Goal: Task Accomplishment & Management: Use online tool/utility

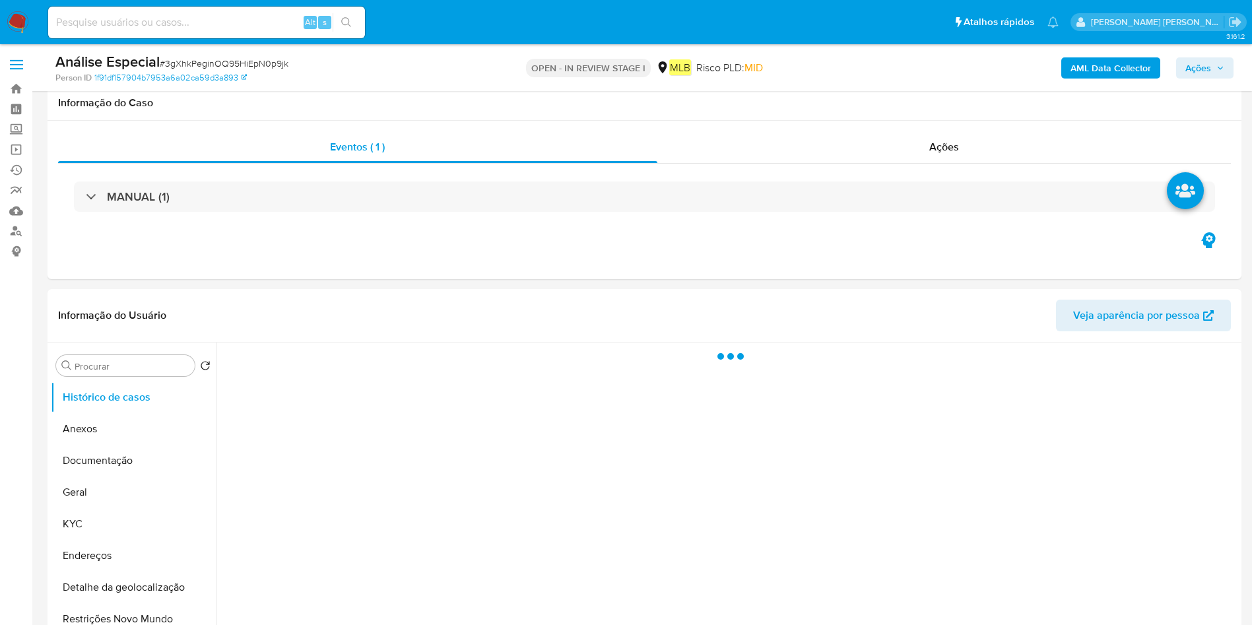
select select "10"
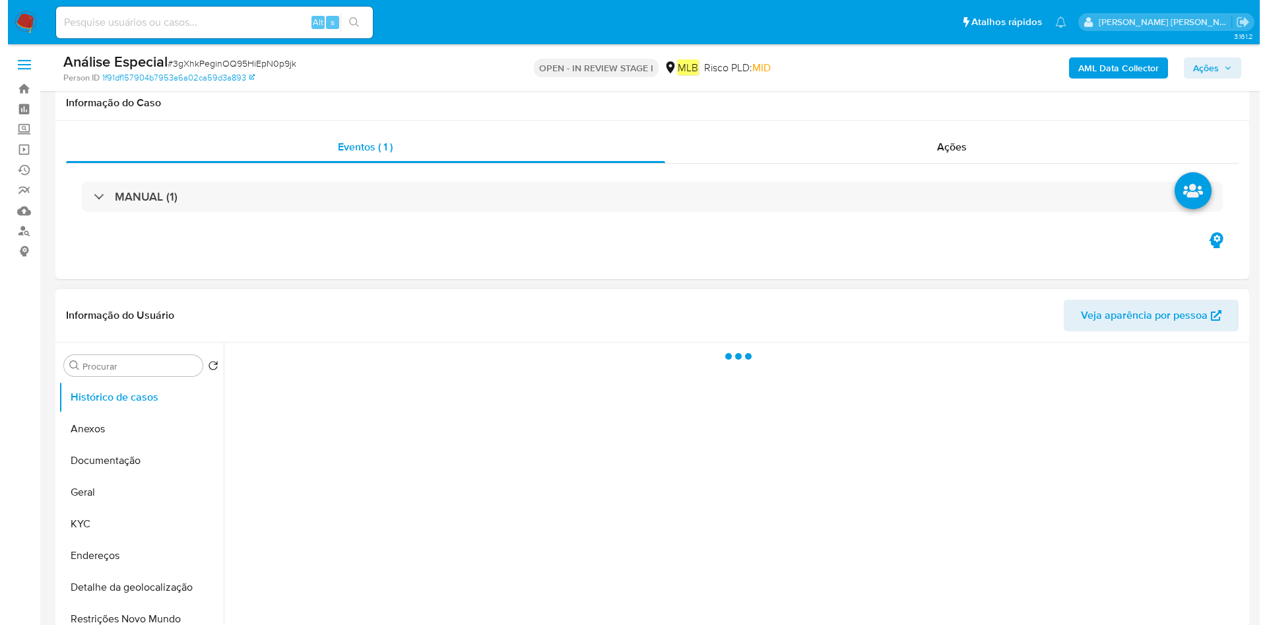
scroll to position [198, 0]
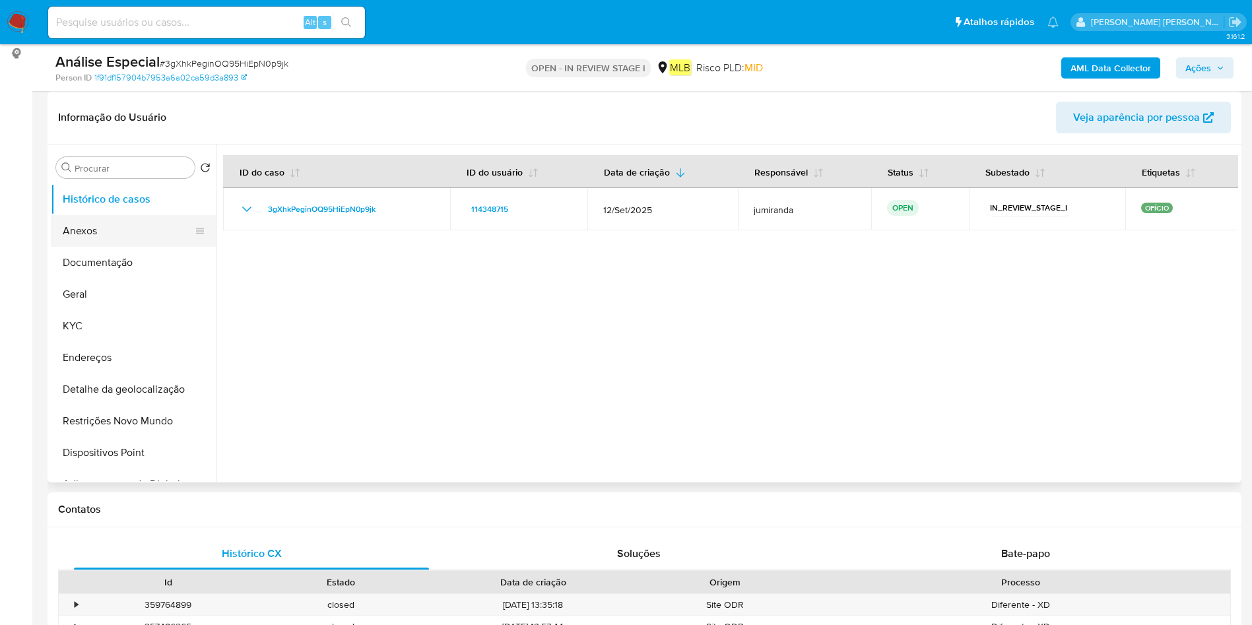
click at [119, 243] on button "Anexos" at bounding box center [128, 231] width 154 height 32
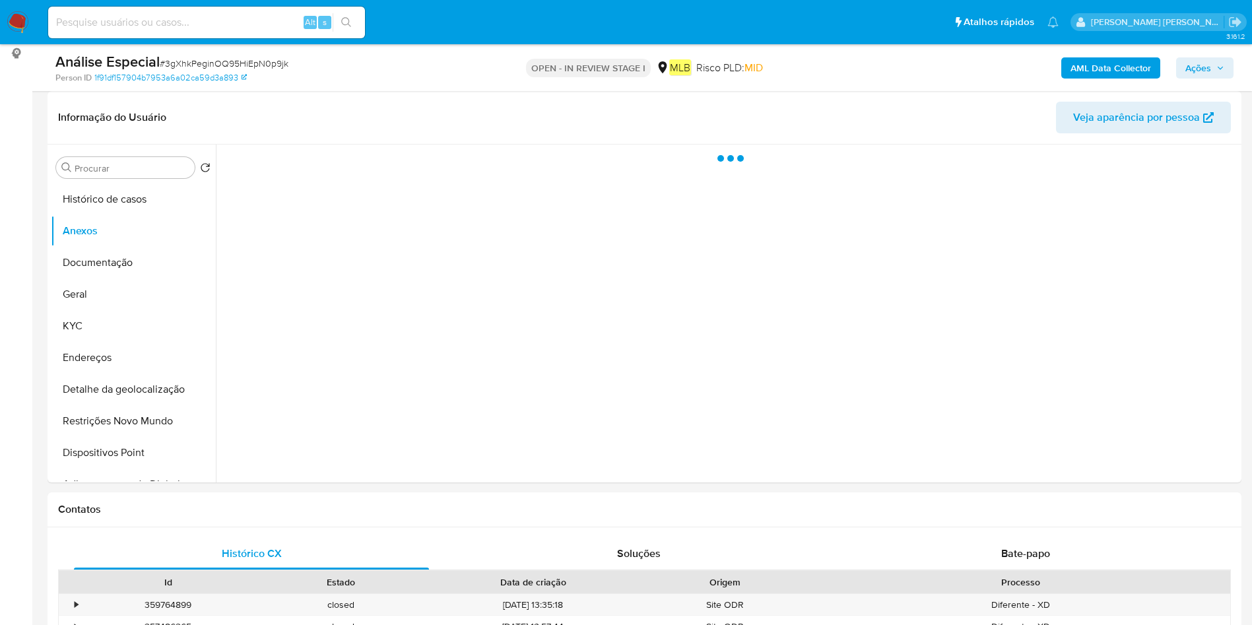
click at [1077, 63] on b "AML Data Collector" at bounding box center [1110, 67] width 80 height 21
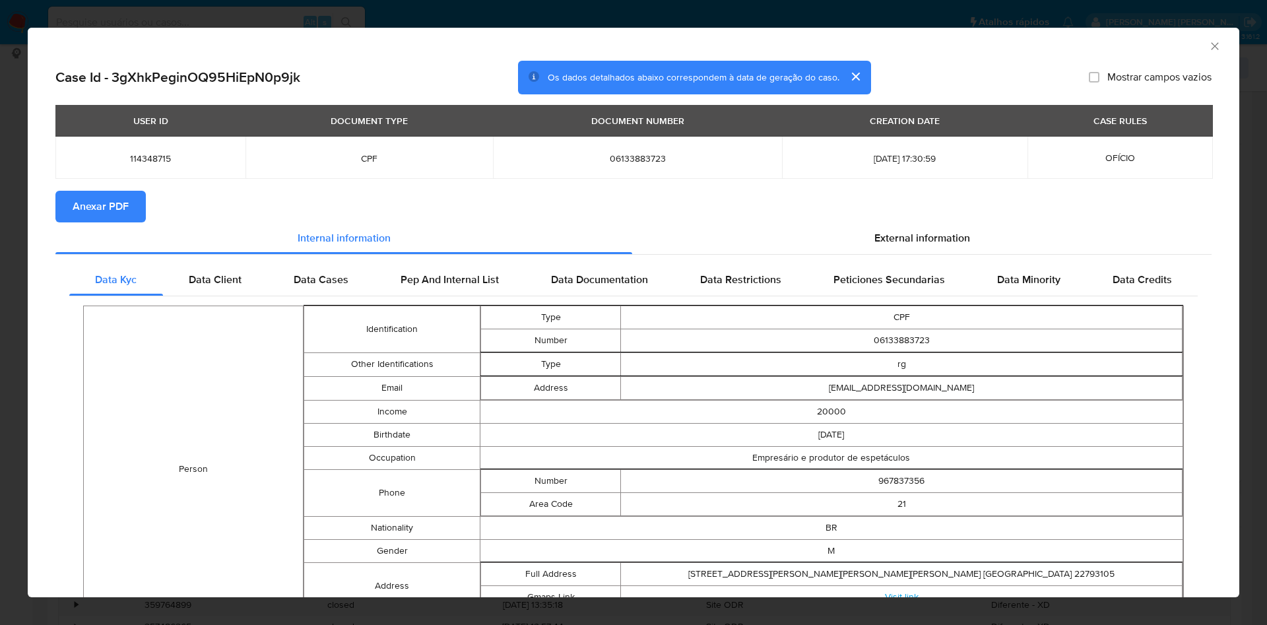
drag, startPoint x: 111, startPoint y: 212, endPoint x: 127, endPoint y: 207, distance: 17.1
click at [111, 211] on span "Anexar PDF" at bounding box center [101, 206] width 56 height 29
click at [1208, 40] on div "AML Data Collector" at bounding box center [633, 44] width 1211 height 33
click at [1208, 42] on icon "Fechar a janela" at bounding box center [1214, 46] width 13 height 13
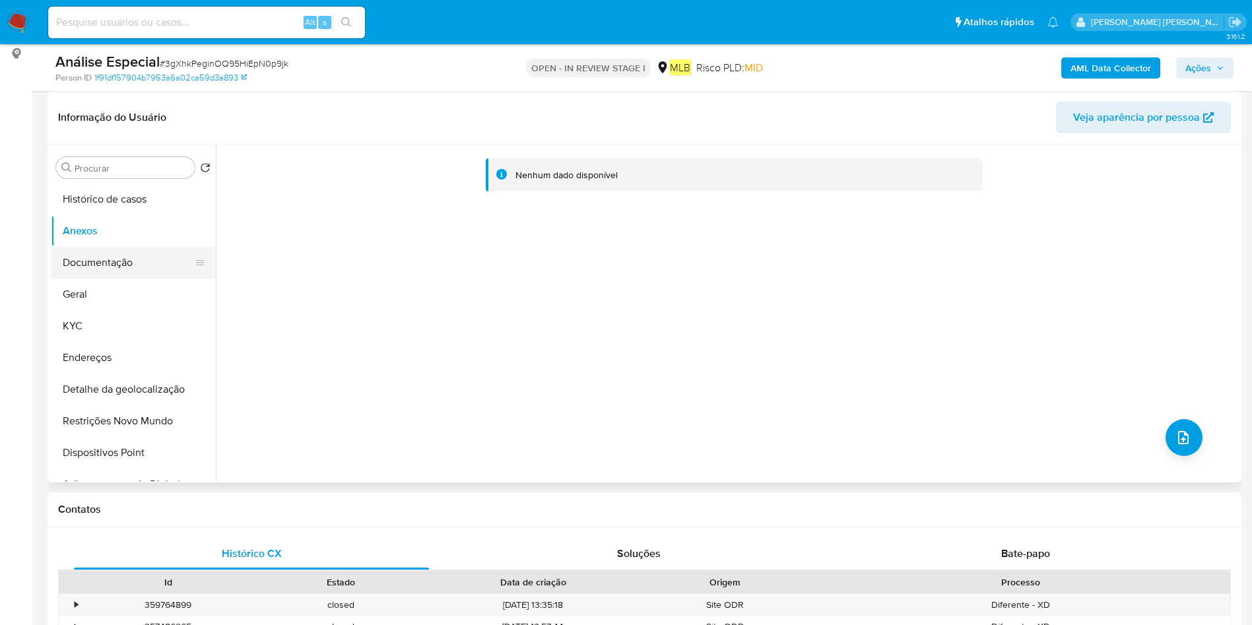
click at [79, 259] on button "Documentação" at bounding box center [128, 263] width 154 height 32
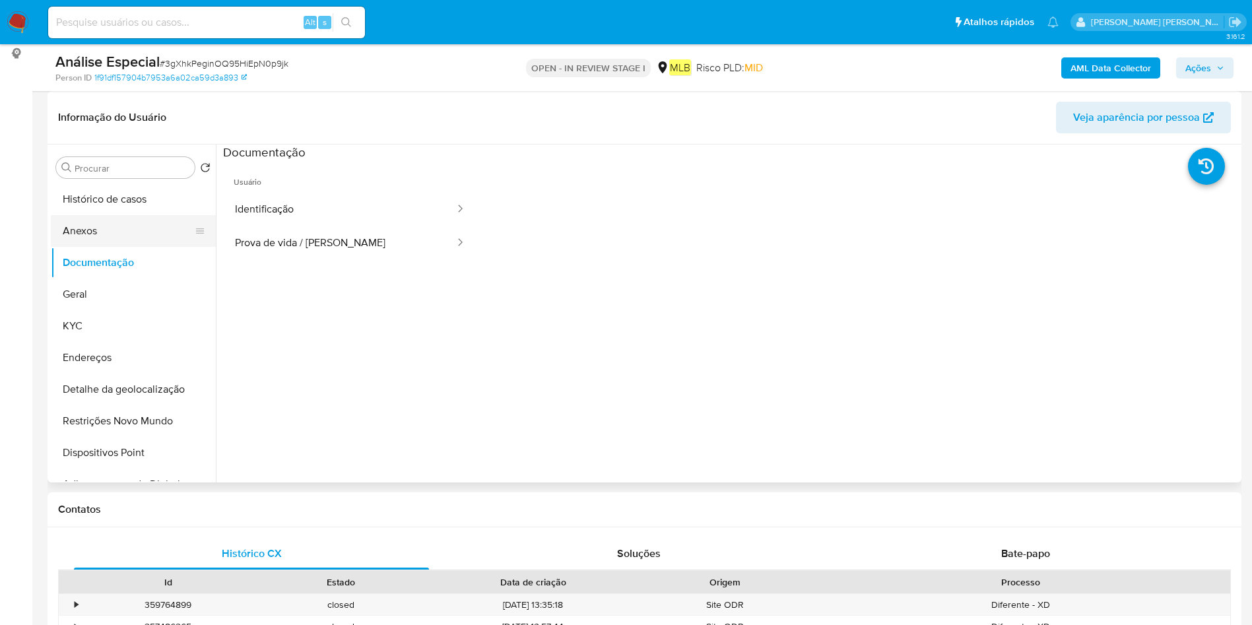
click at [147, 230] on button "Anexos" at bounding box center [128, 231] width 154 height 32
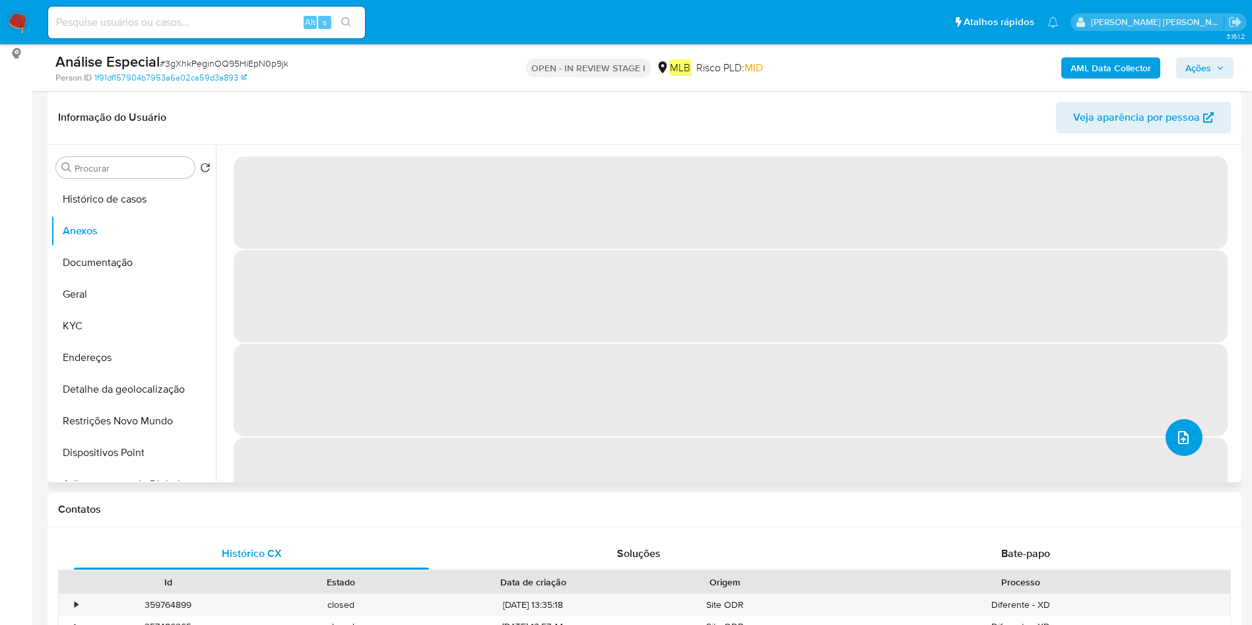
click at [1185, 430] on span "upload-file" at bounding box center [1183, 438] width 16 height 16
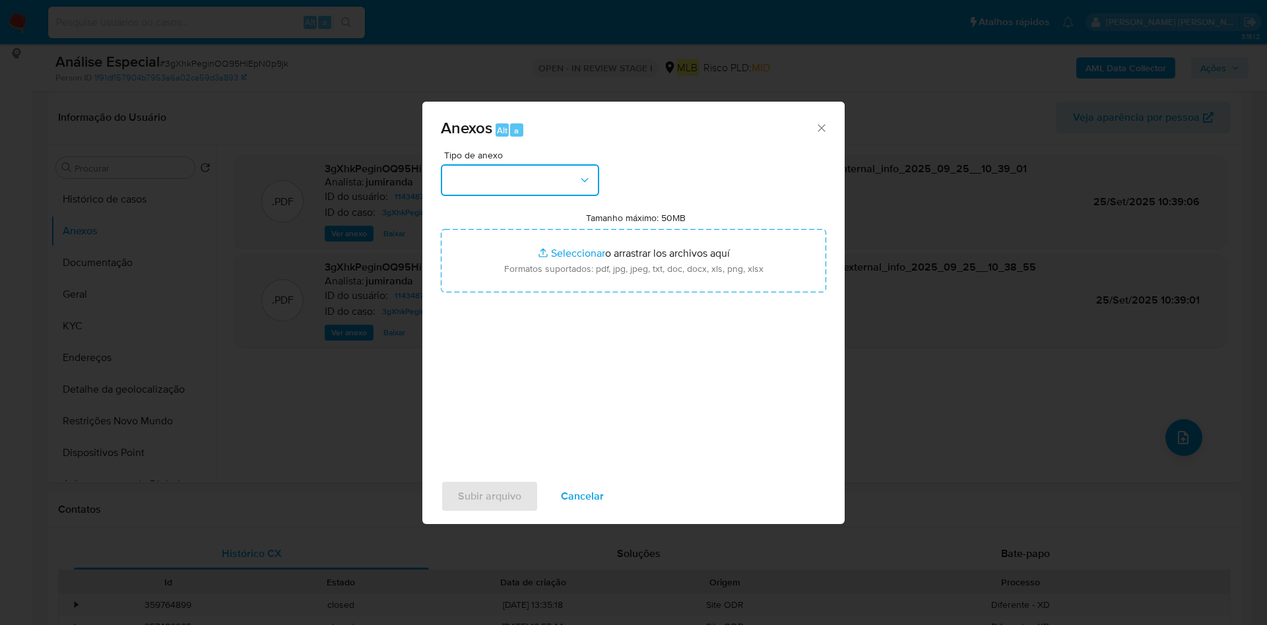
click at [545, 179] on button "button" at bounding box center [520, 180] width 158 height 32
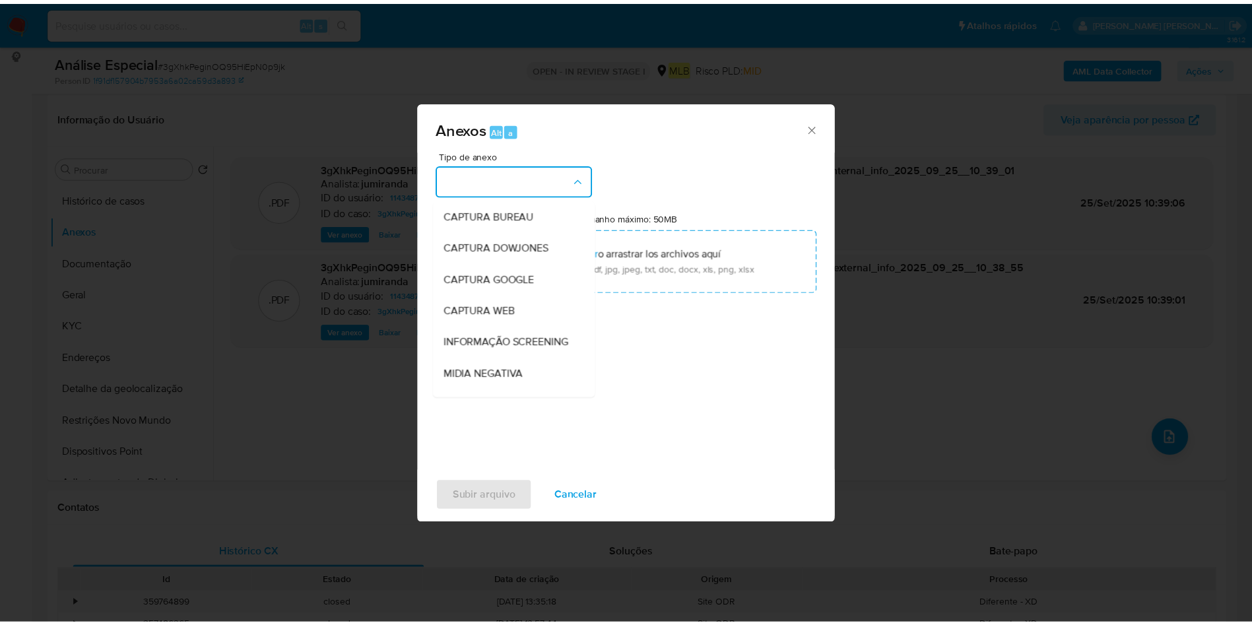
scroll to position [203, 0]
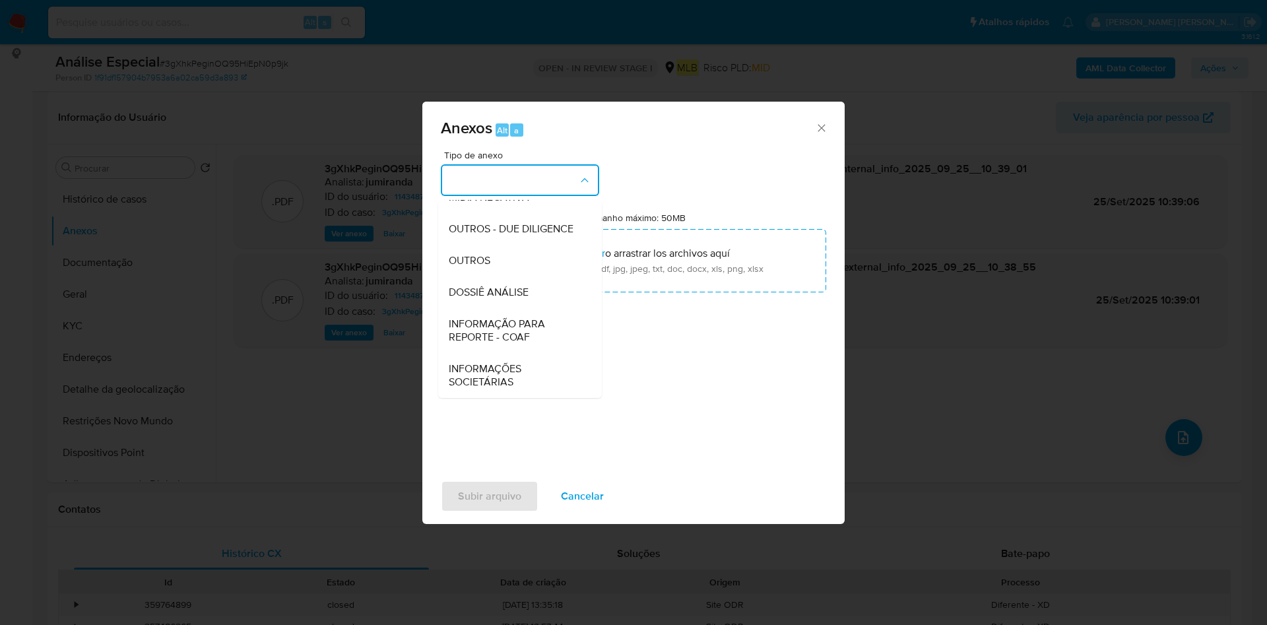
drag, startPoint x: 488, startPoint y: 261, endPoint x: 807, endPoint y: 158, distance: 335.3
click at [486, 260] on span "OUTROS" at bounding box center [470, 260] width 42 height 13
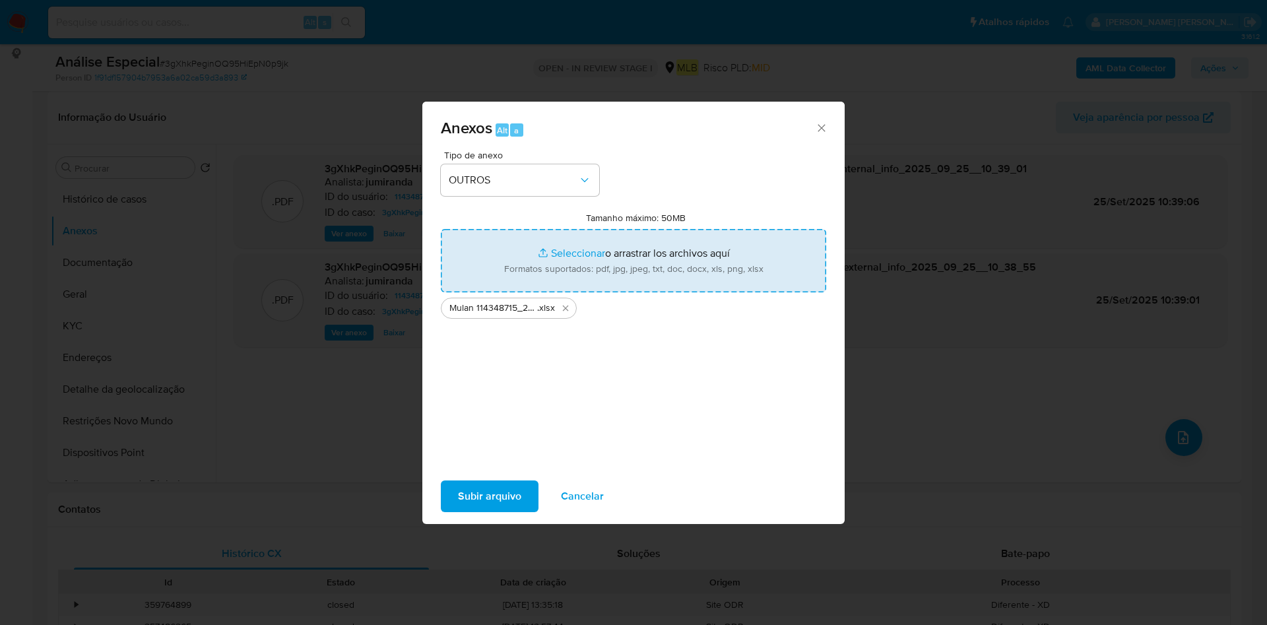
type input "C:\fakepath\SAR - XXX - CPF 06133883723 - VICTOR HUGO DE ALMEIDA GONCALVES.pdf"
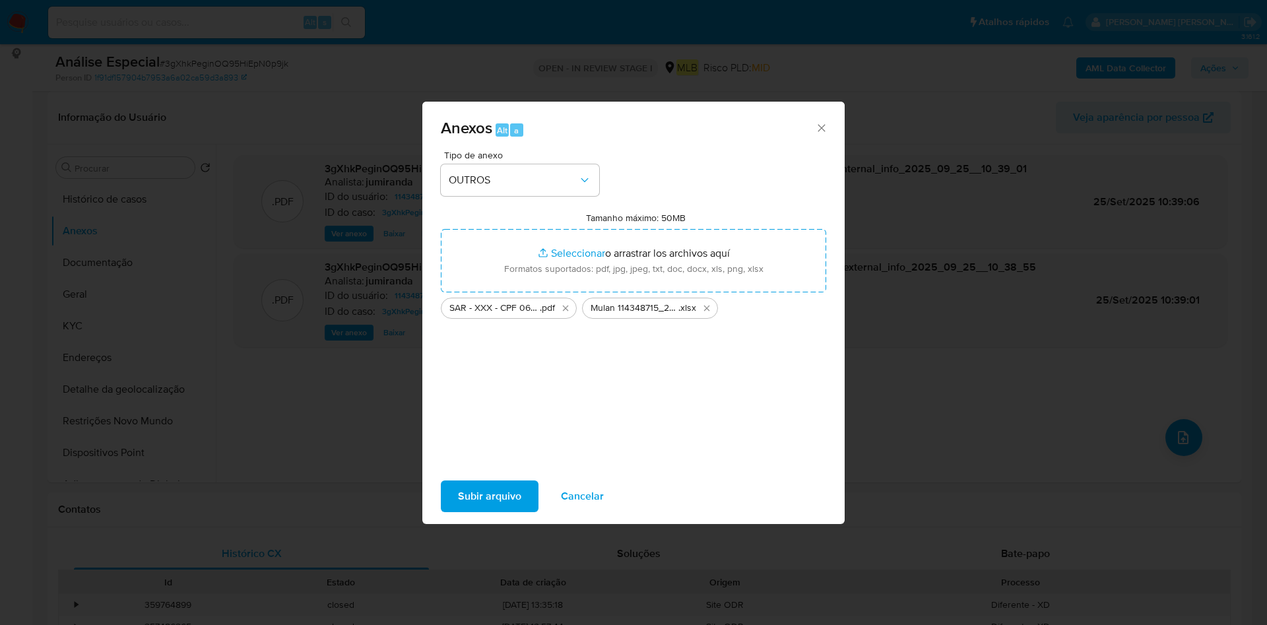
click at [515, 503] on span "Subir arquivo" at bounding box center [489, 496] width 63 height 29
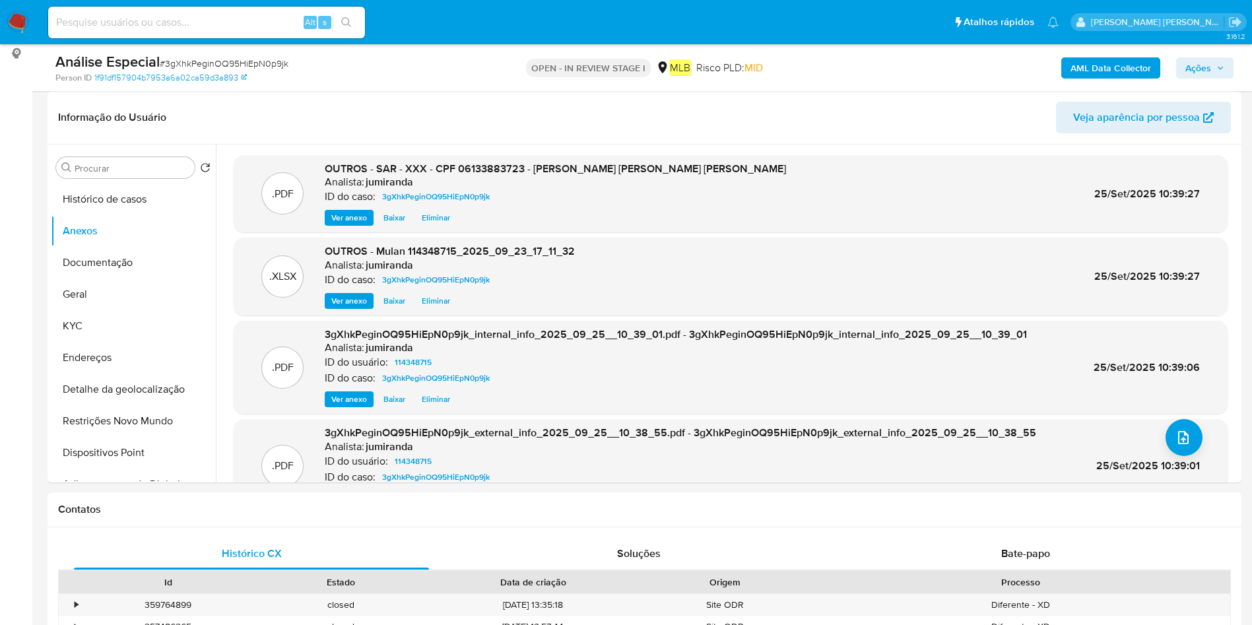
click at [1197, 67] on span "Ações" at bounding box center [1198, 67] width 26 height 21
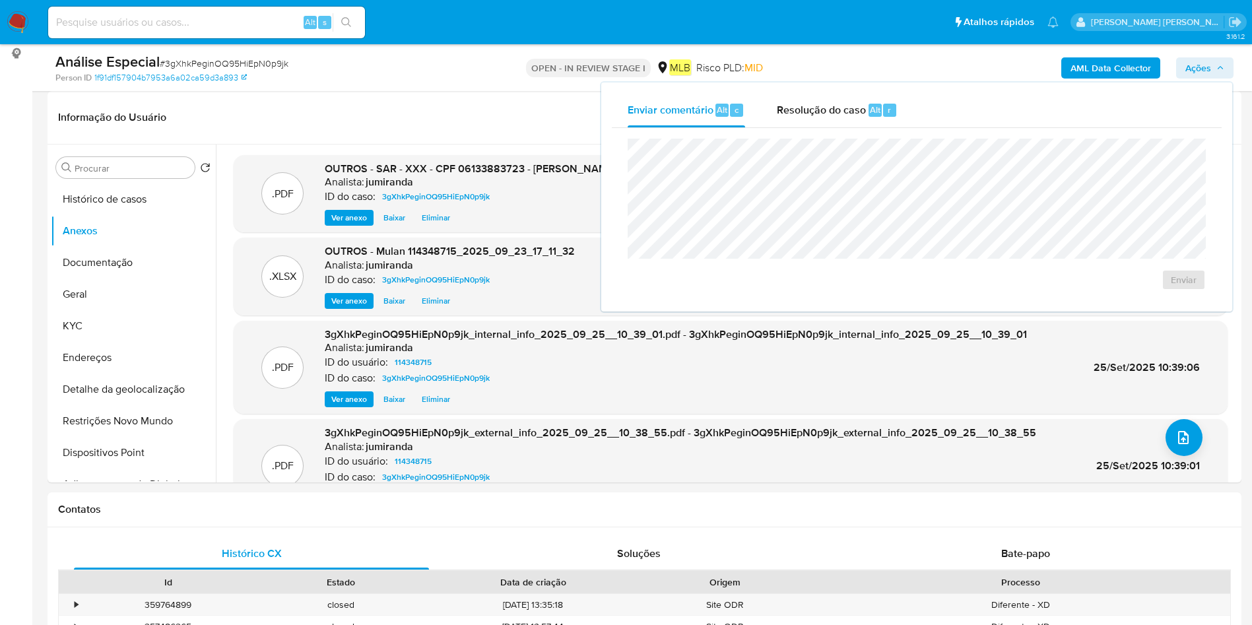
drag, startPoint x: 1197, startPoint y: 67, endPoint x: 829, endPoint y: 135, distance: 374.3
click at [829, 135] on div "Enviar" at bounding box center [917, 214] width 610 height 173
click at [839, 116] on span "Resolução do caso" at bounding box center [821, 109] width 89 height 15
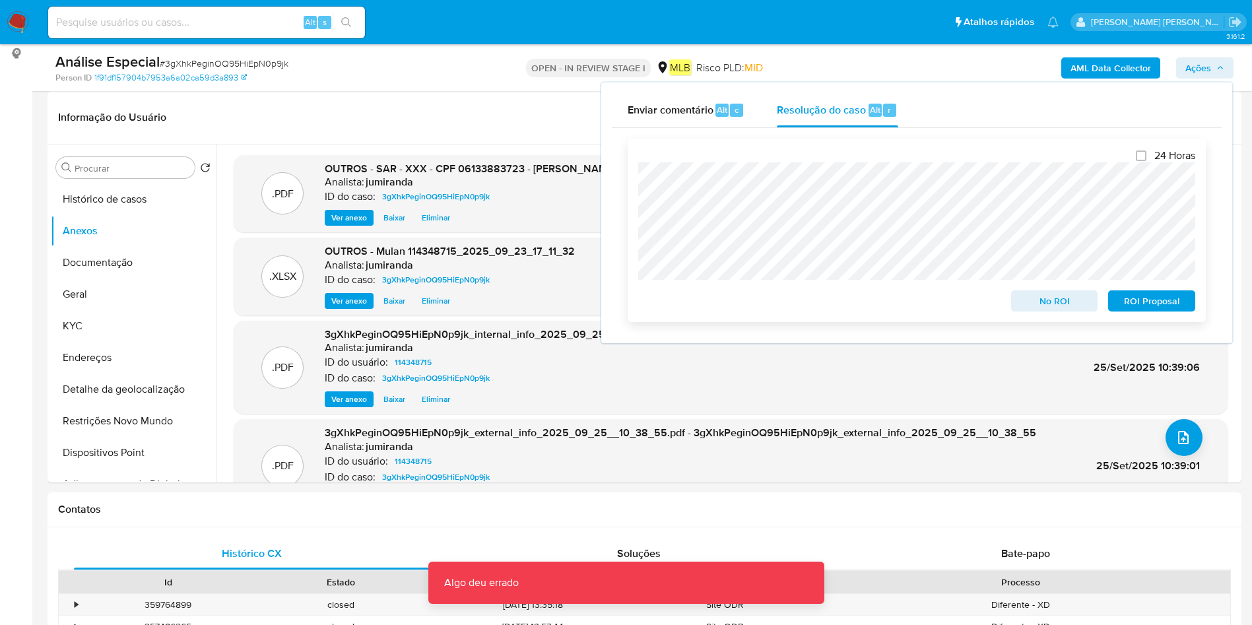
click at [1139, 309] on span "ROI Proposal" at bounding box center [1151, 301] width 69 height 18
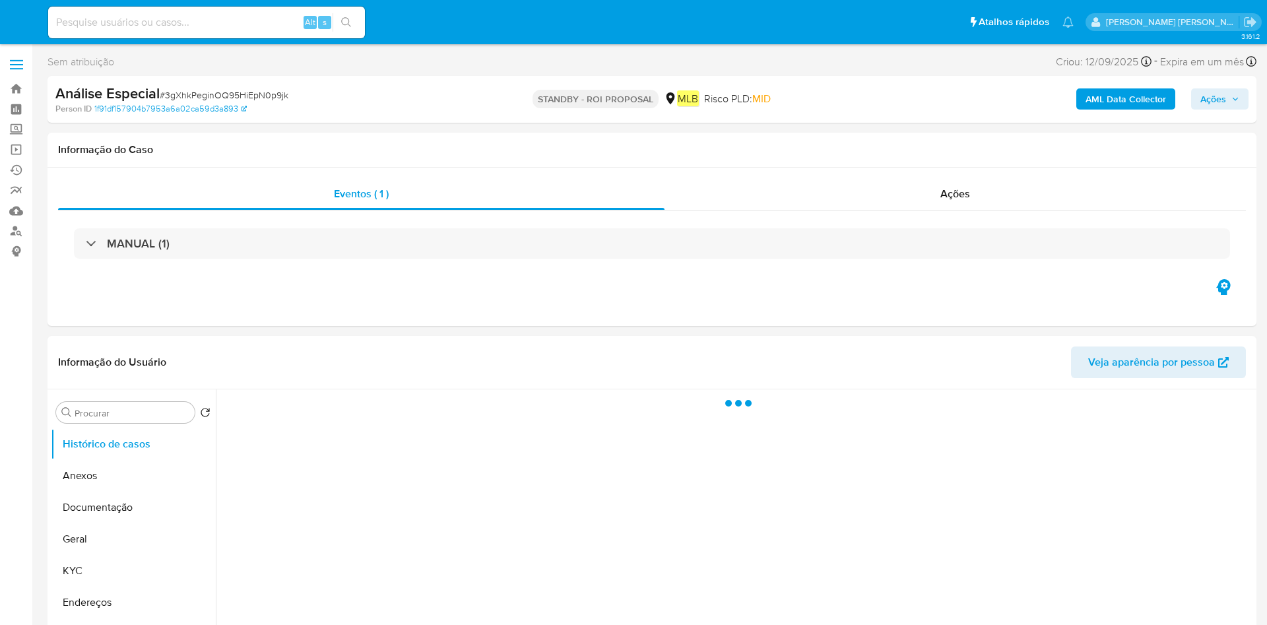
select select "10"
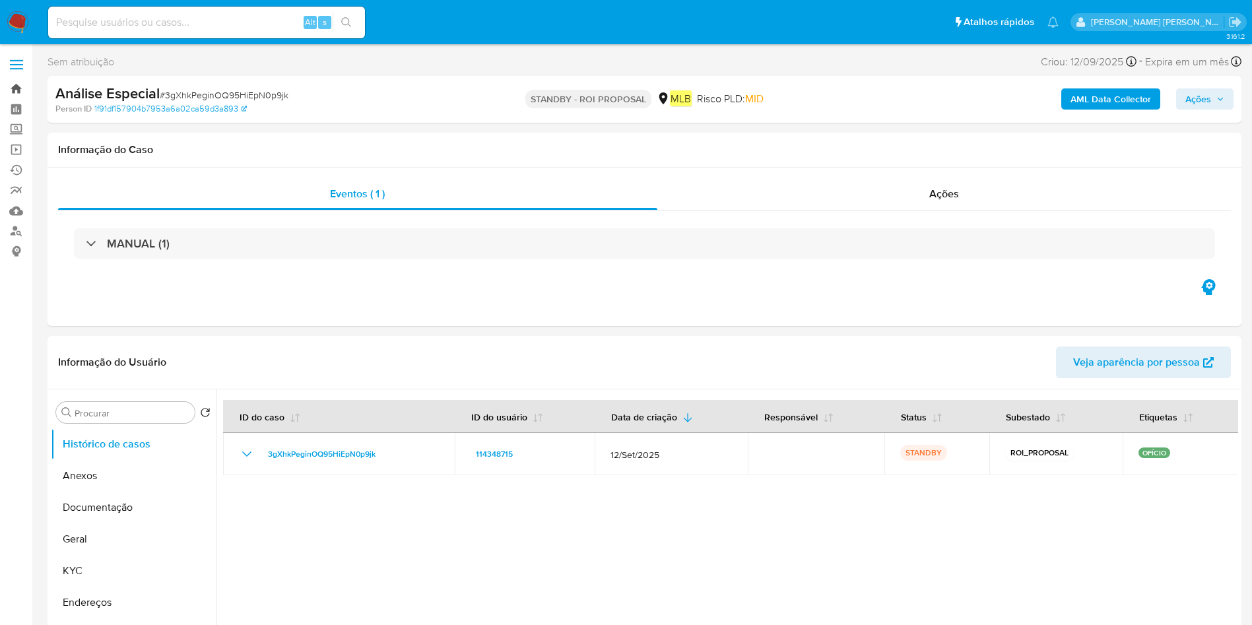
click at [6, 85] on link "Bandeja" at bounding box center [78, 89] width 157 height 20
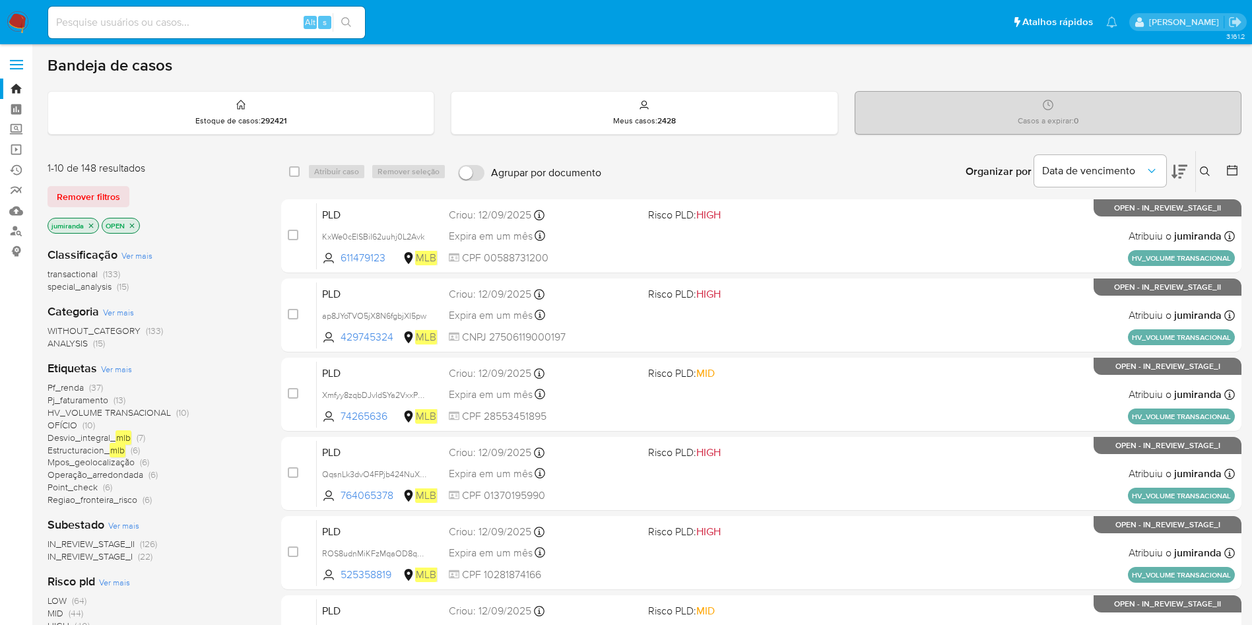
click at [96, 436] on span "Desvio_integral_ mlb" at bounding box center [90, 437] width 84 height 15
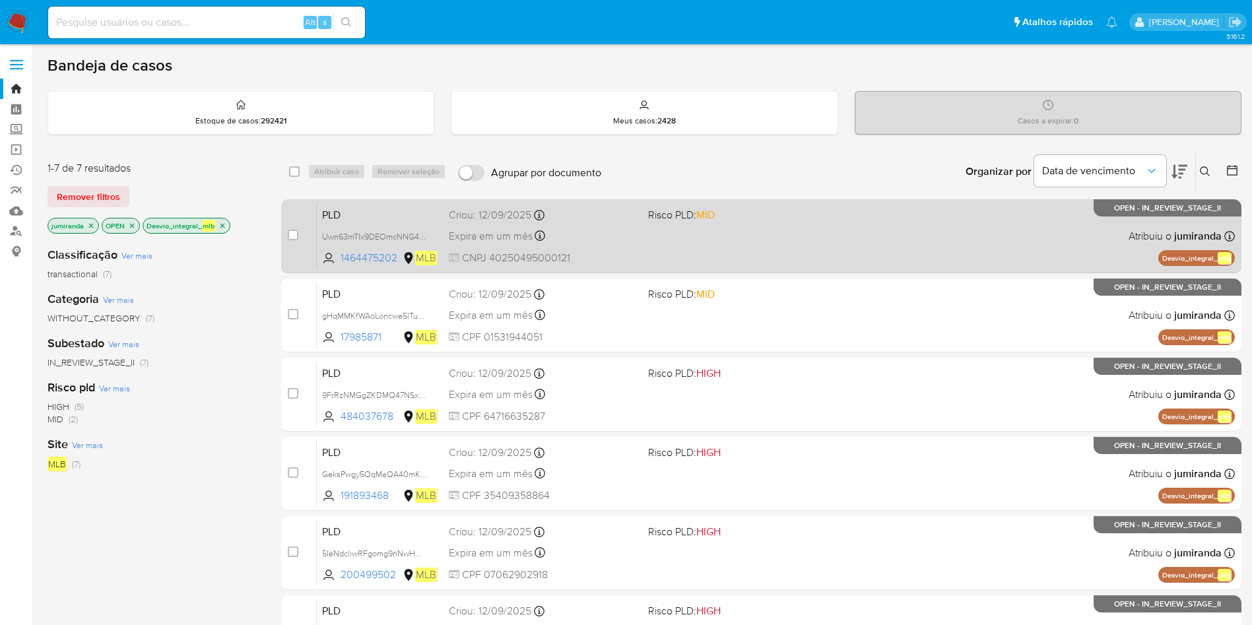
click at [623, 234] on div "Expira em um mês Expira em 27/10/2025 00:38:41" at bounding box center [543, 236] width 189 height 18
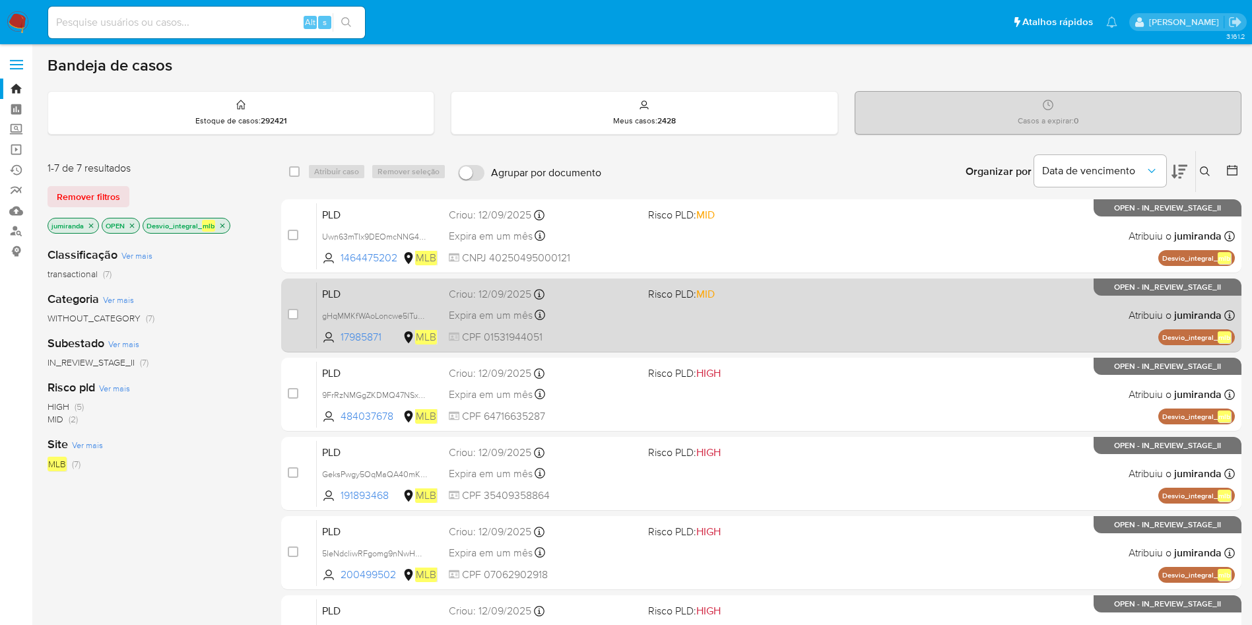
click at [613, 301] on div "Criou: 12/09/2025 Criou: 12/09/2025 00:38:24" at bounding box center [543, 294] width 189 height 15
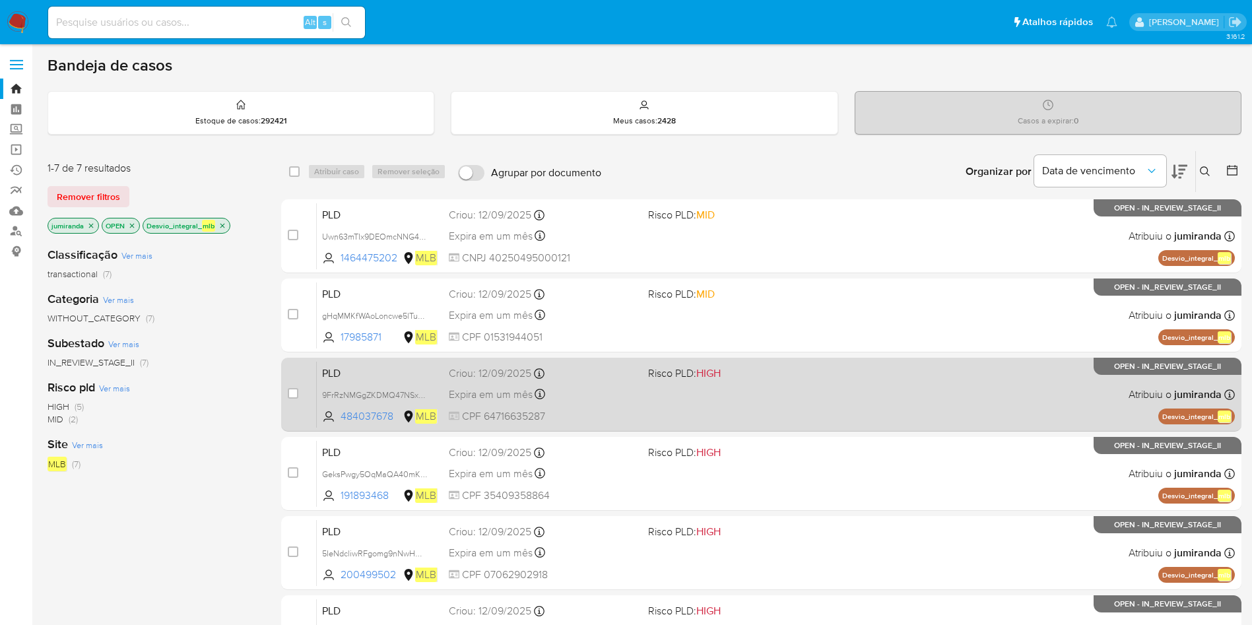
click at [611, 383] on div "PLD 9FrRzNMGgZKDMQ47NSxZVwTR 484037678 MLB Risco PLD: HIGH Criou: 12/09/2025 Cr…" at bounding box center [776, 394] width 918 height 67
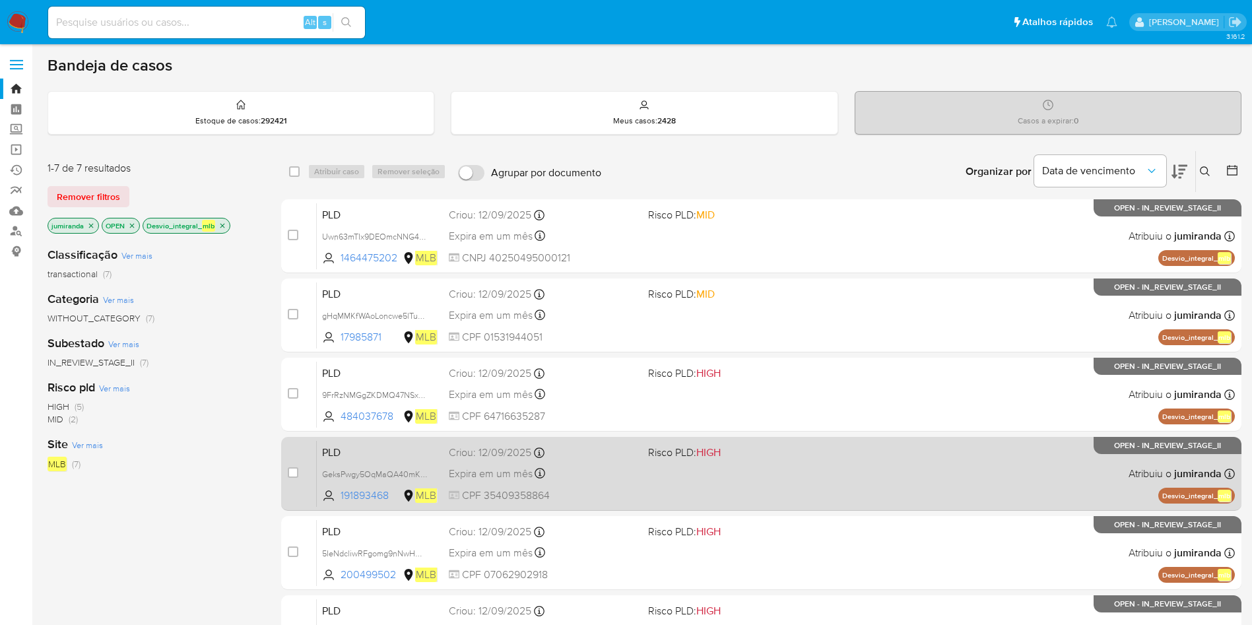
click at [581, 499] on div "case-item-checkbox Incapaz de atribuir o caso PLD GeksPwgy5OqMaQA40mKpfMPN 1918…" at bounding box center [761, 474] width 960 height 74
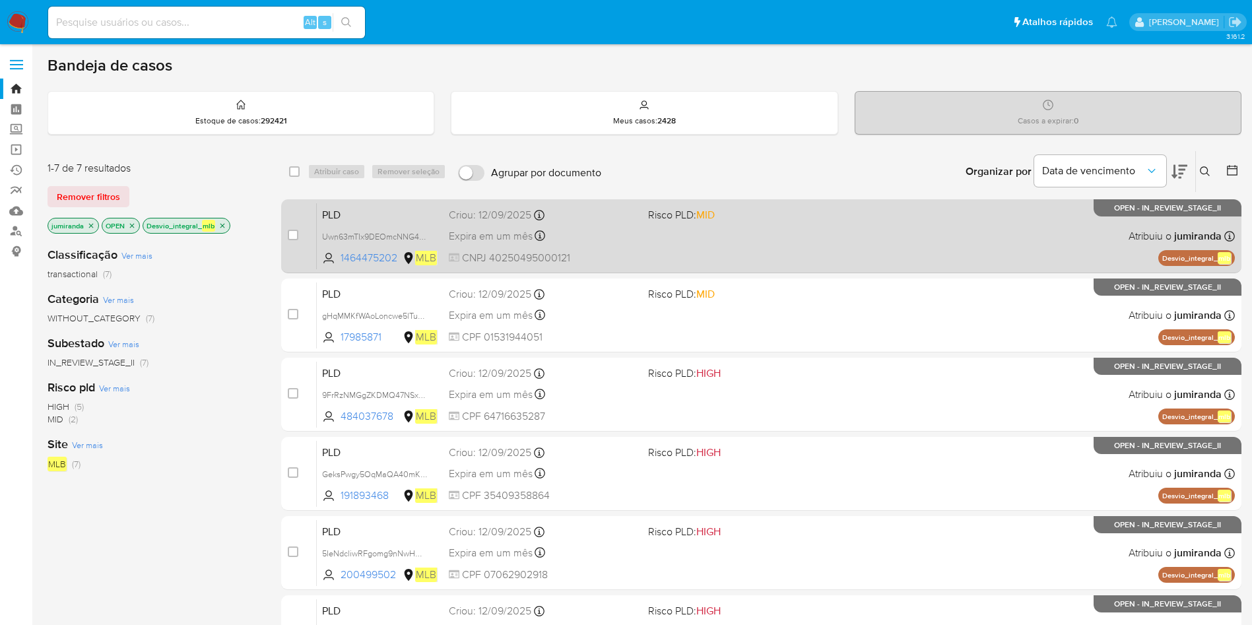
click at [600, 245] on div "PLD Uwn63mTIx9DEOmcNNG4CoEnK 1464475202 MLB Risco PLD: MID Criou: 12/09/2025 Cr…" at bounding box center [776, 236] width 918 height 67
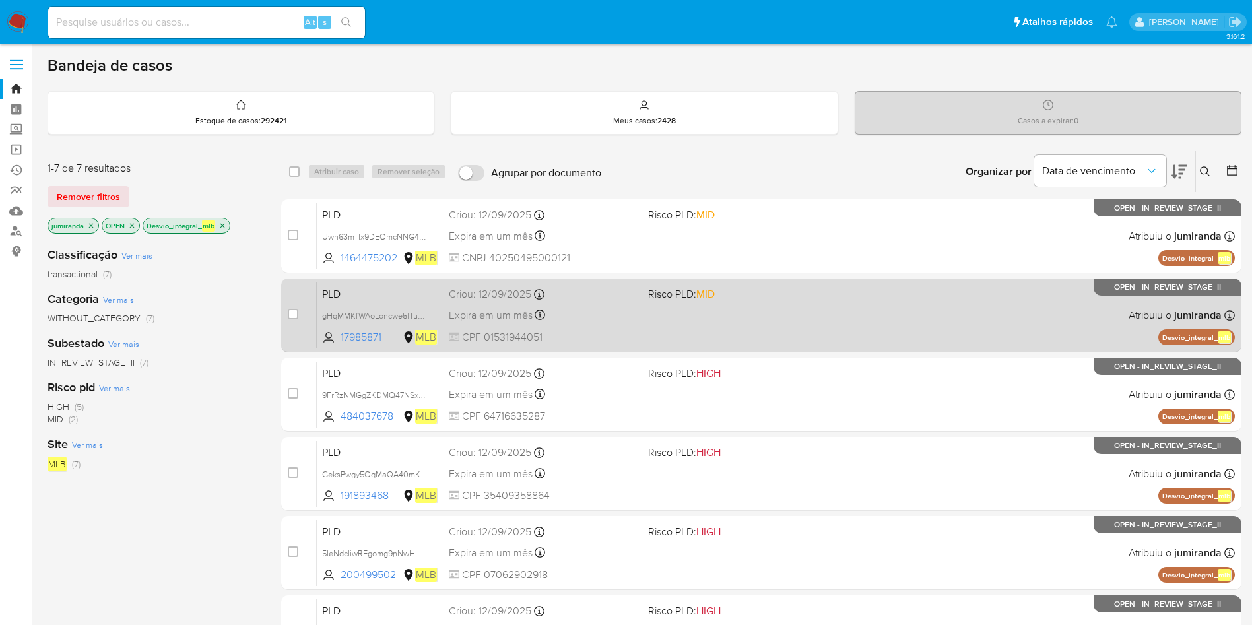
click at [594, 298] on div "Criou: 12/09/2025 Criou: 12/09/2025 00:38:24" at bounding box center [543, 294] width 189 height 15
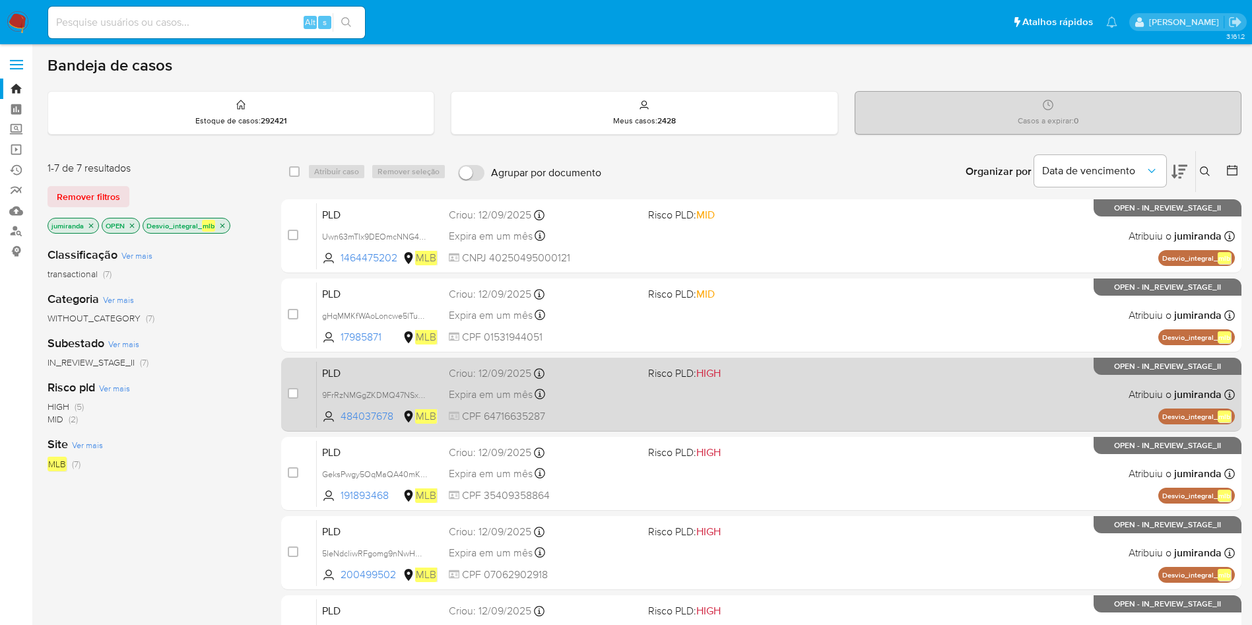
click at [593, 404] on div "PLD 9FrRzNMGgZKDMQ47NSxZVwTR 484037678 MLB Risco PLD: HIGH Criou: 12/09/2025 Cr…" at bounding box center [776, 394] width 918 height 67
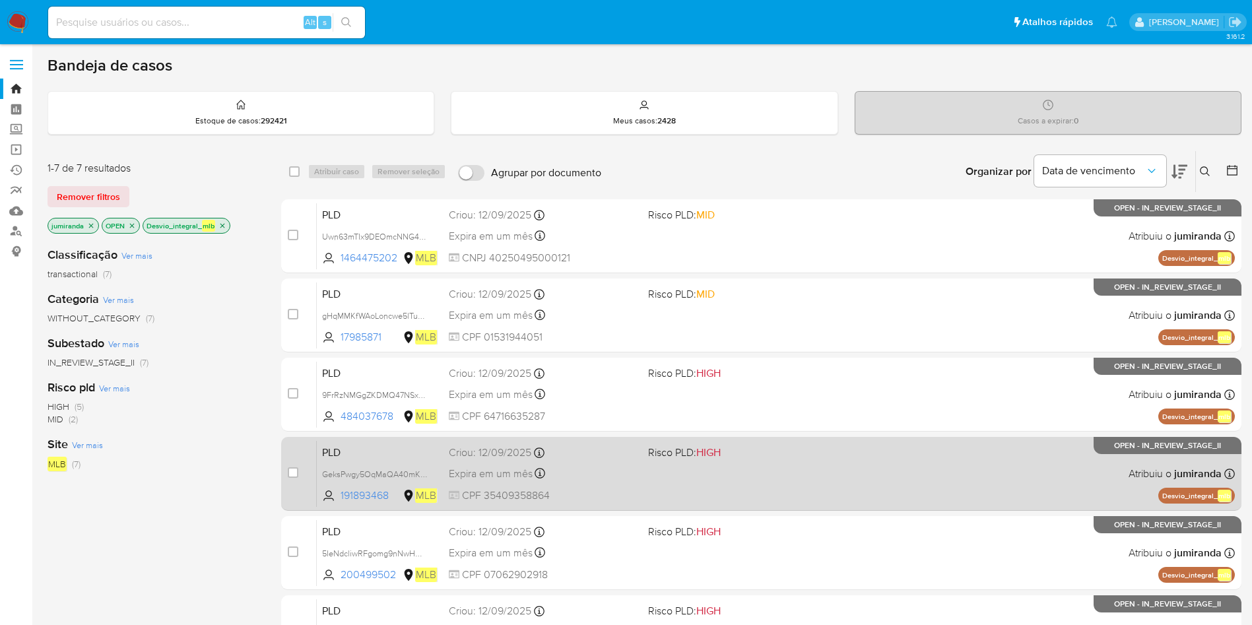
click at [579, 477] on div "Expira em um mês Expira em 27/10/2025 00:38:14" at bounding box center [543, 473] width 189 height 18
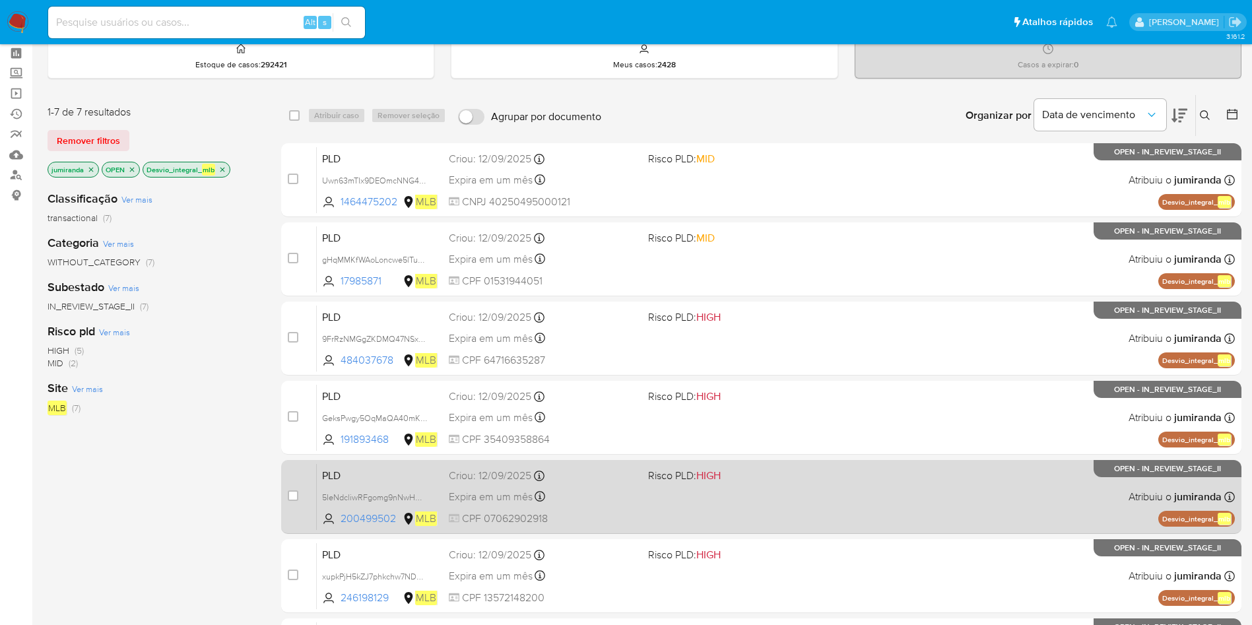
scroll to position [198, 0]
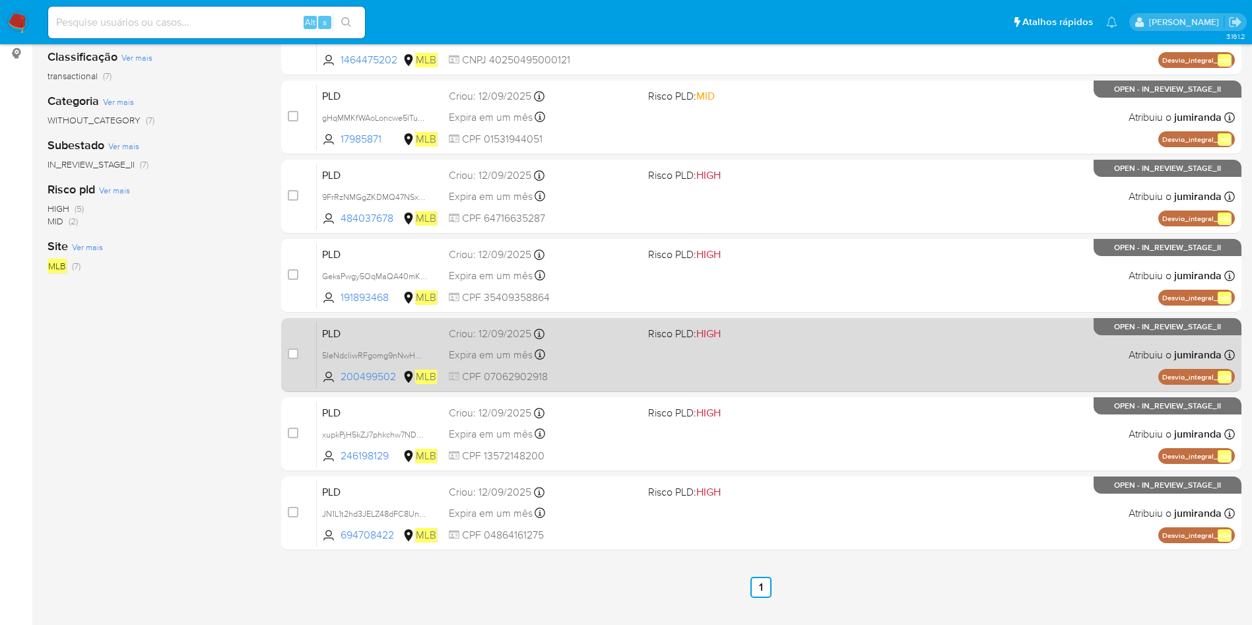
drag, startPoint x: 591, startPoint y: 332, endPoint x: 592, endPoint y: 348, distance: 16.5
click at [590, 332] on div "Criou: 12/09/2025 Criou: 12/09/2025 00:35:41" at bounding box center [543, 334] width 189 height 15
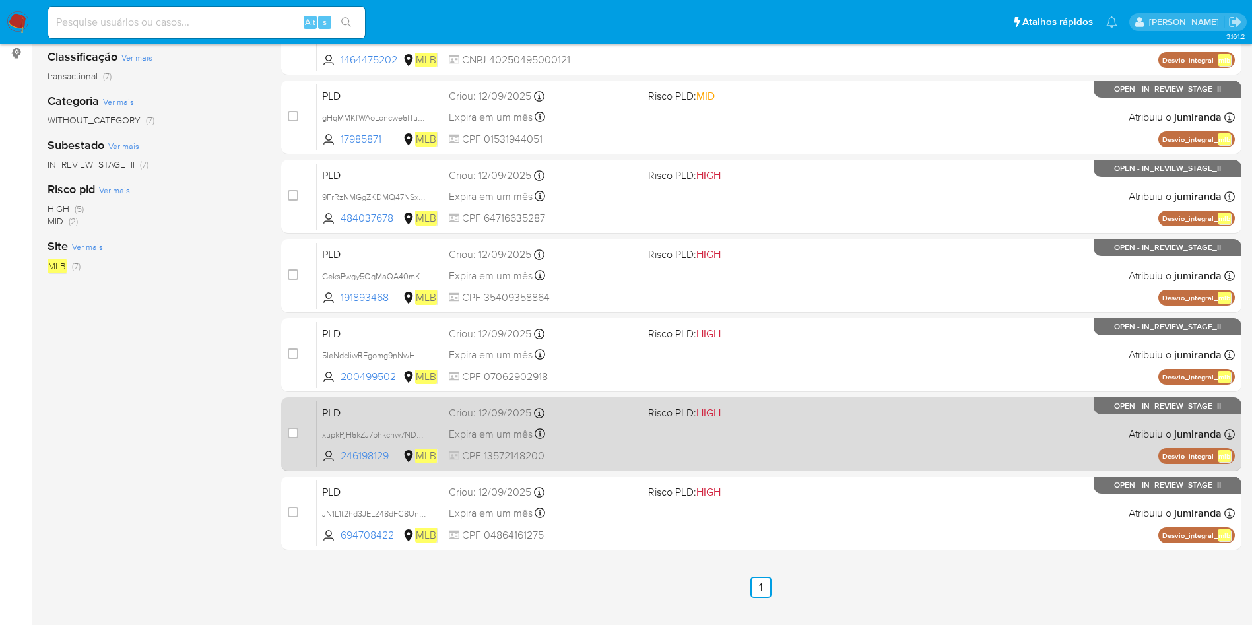
click at [567, 438] on div "Expira em um mês Expira em 27/10/2025 00:23:33" at bounding box center [543, 434] width 189 height 18
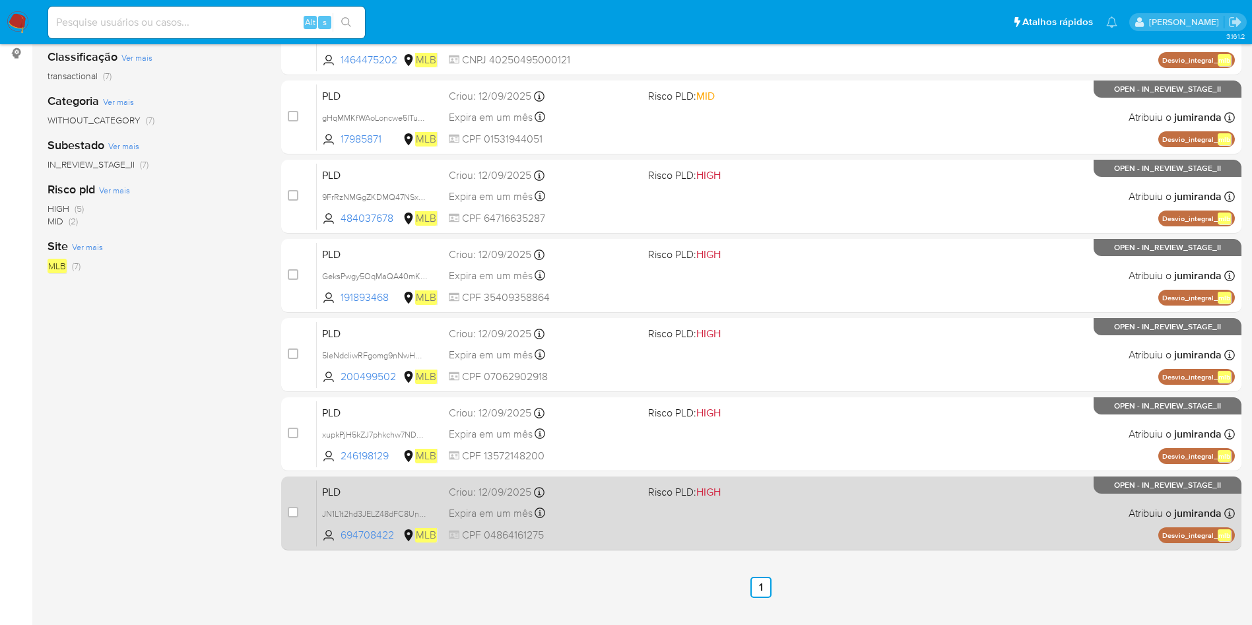
click at [575, 495] on div "Criou: 12/09/2025 Criou: 12/09/2025 00:23:21" at bounding box center [543, 492] width 189 height 15
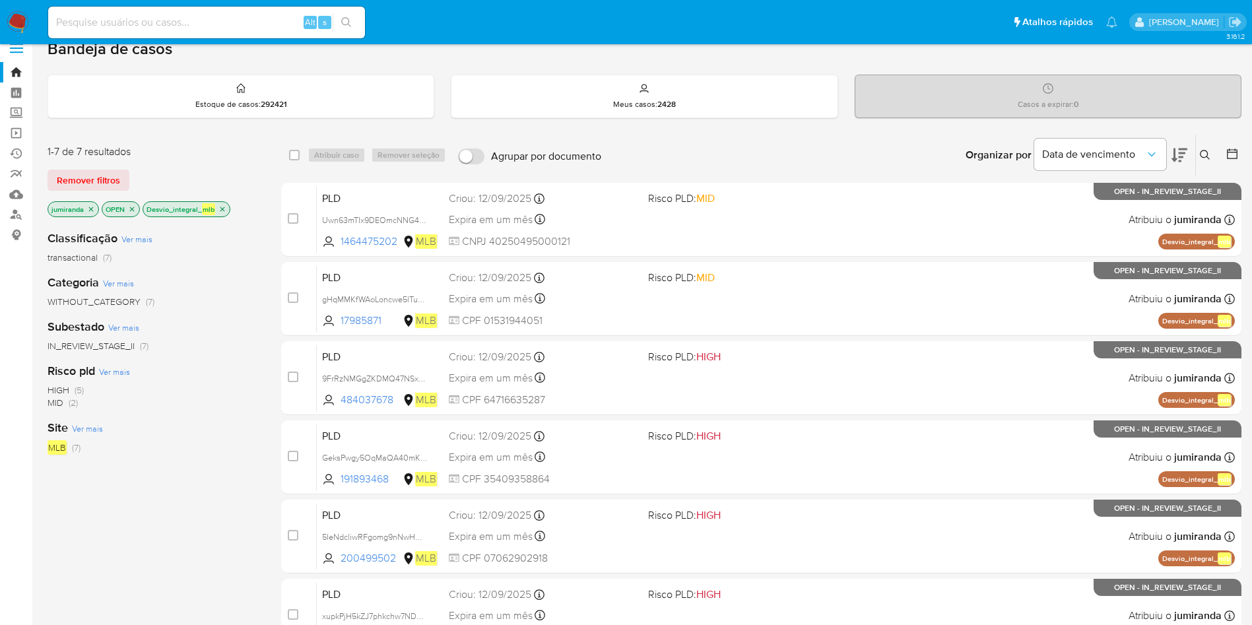
scroll to position [0, 0]
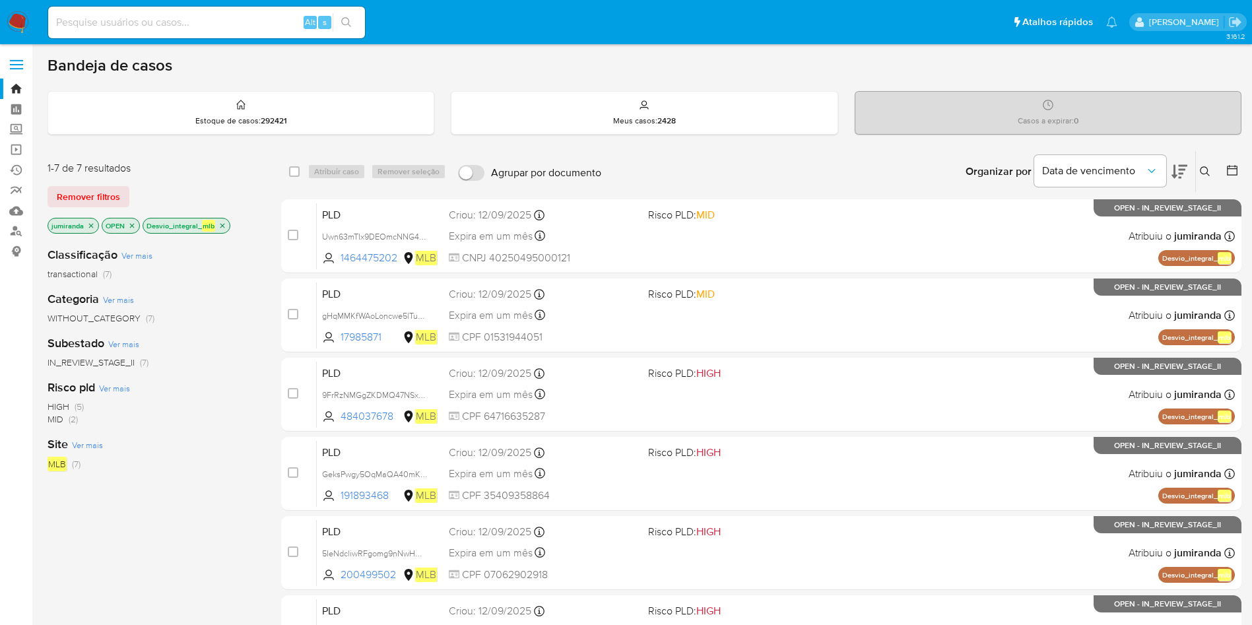
click at [239, 24] on input at bounding box center [206, 22] width 317 height 17
paste input "jvgR8b9GLo4qiZhIayH5Bkyt"
type input "jvgR8b9GLo4qiZhIayH5Bkyt"
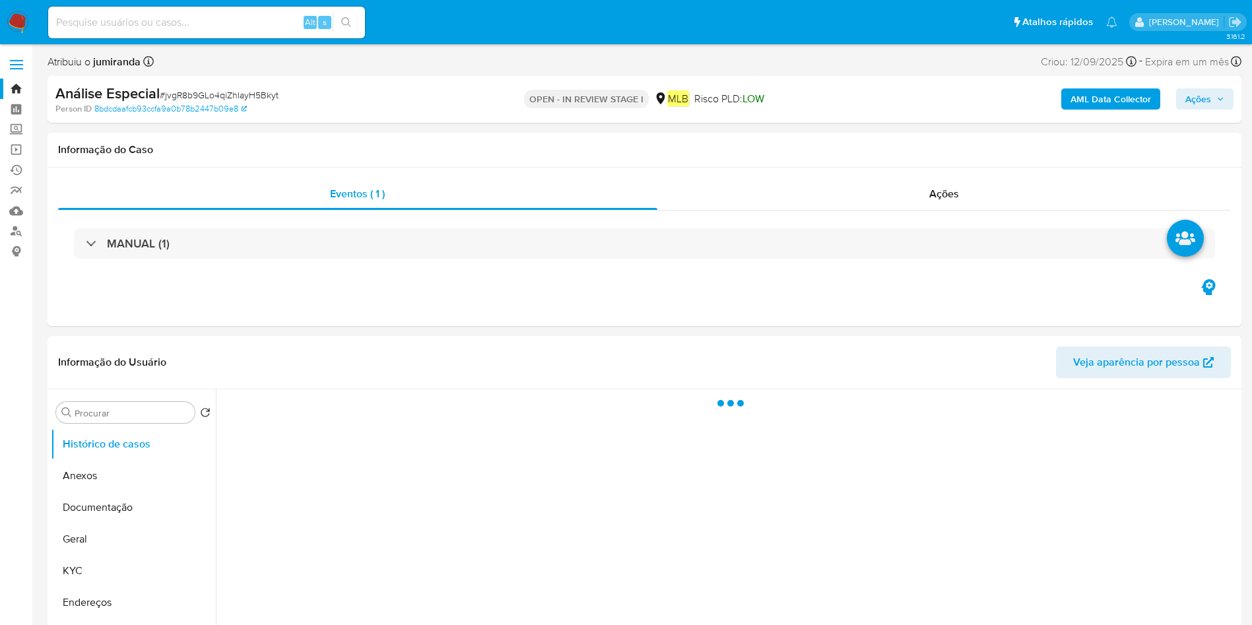
select select "10"
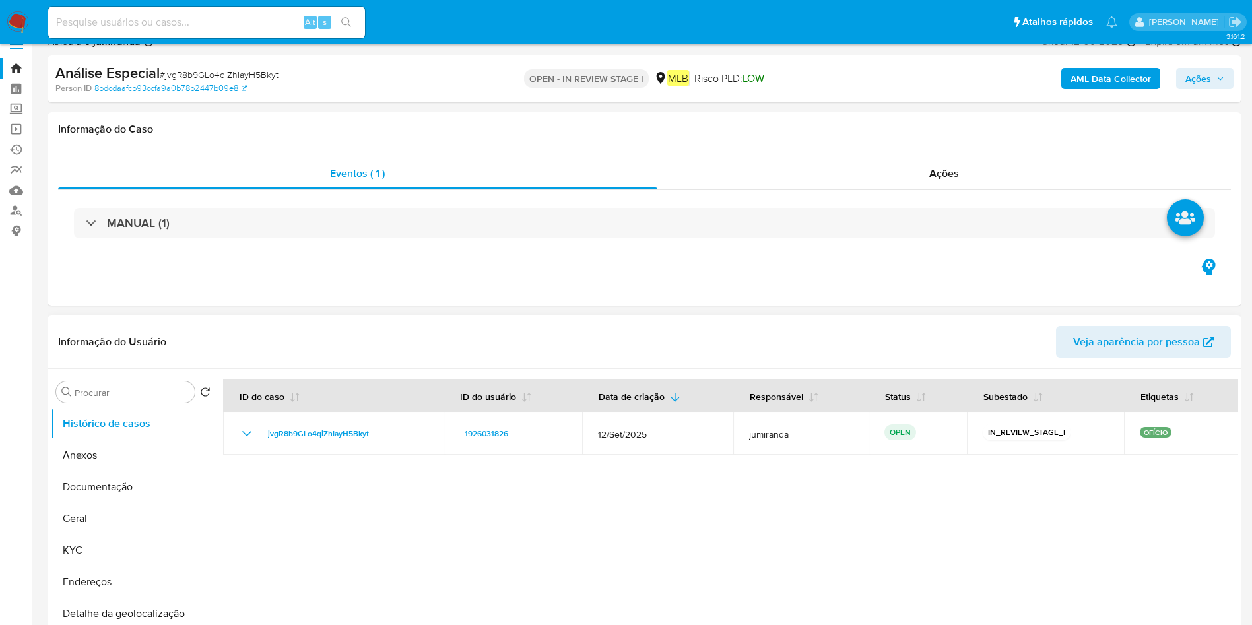
scroll to position [297, 0]
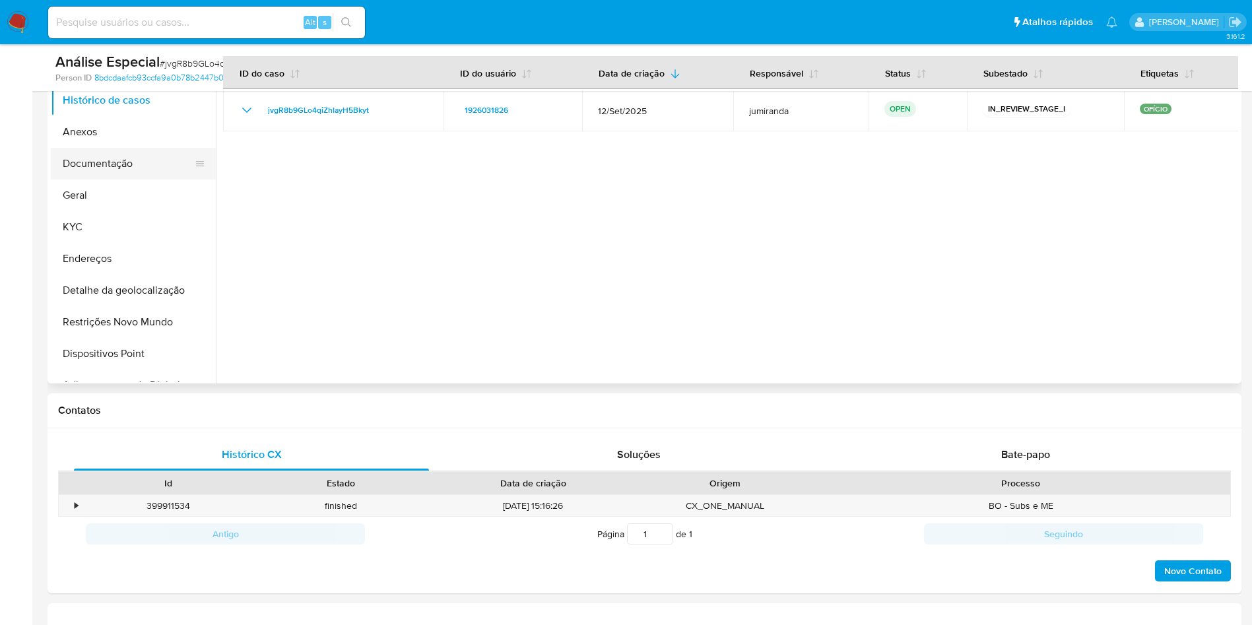
click at [55, 172] on button "Documentação" at bounding box center [128, 164] width 154 height 32
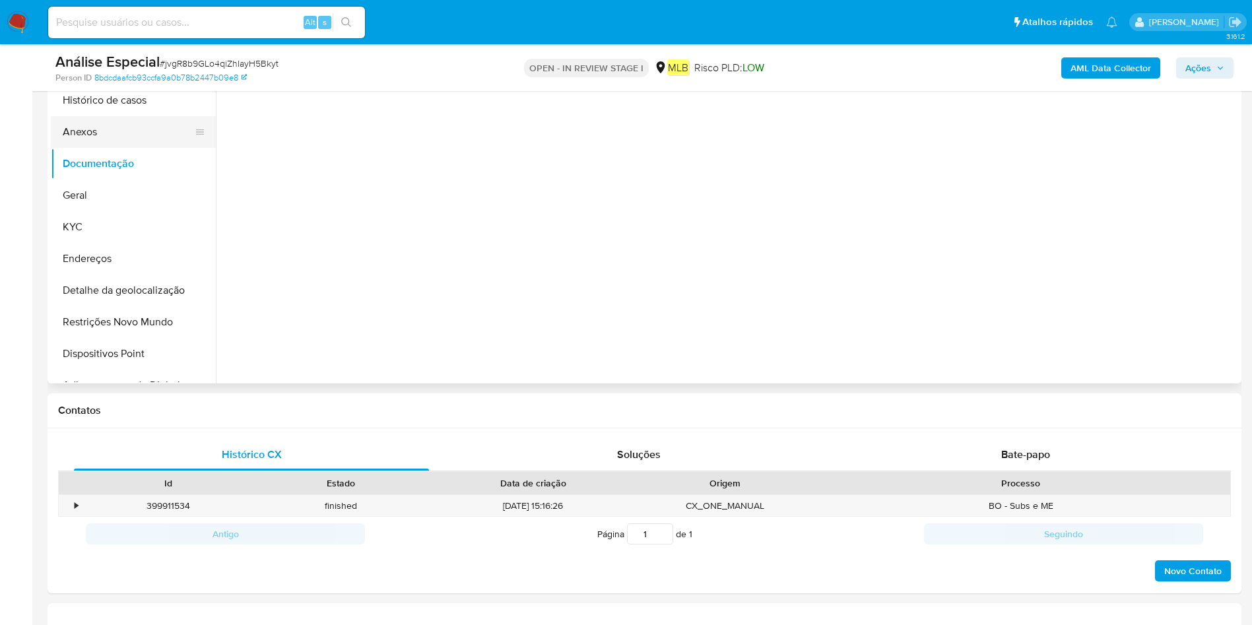
click at [89, 145] on button "Anexos" at bounding box center [128, 132] width 154 height 32
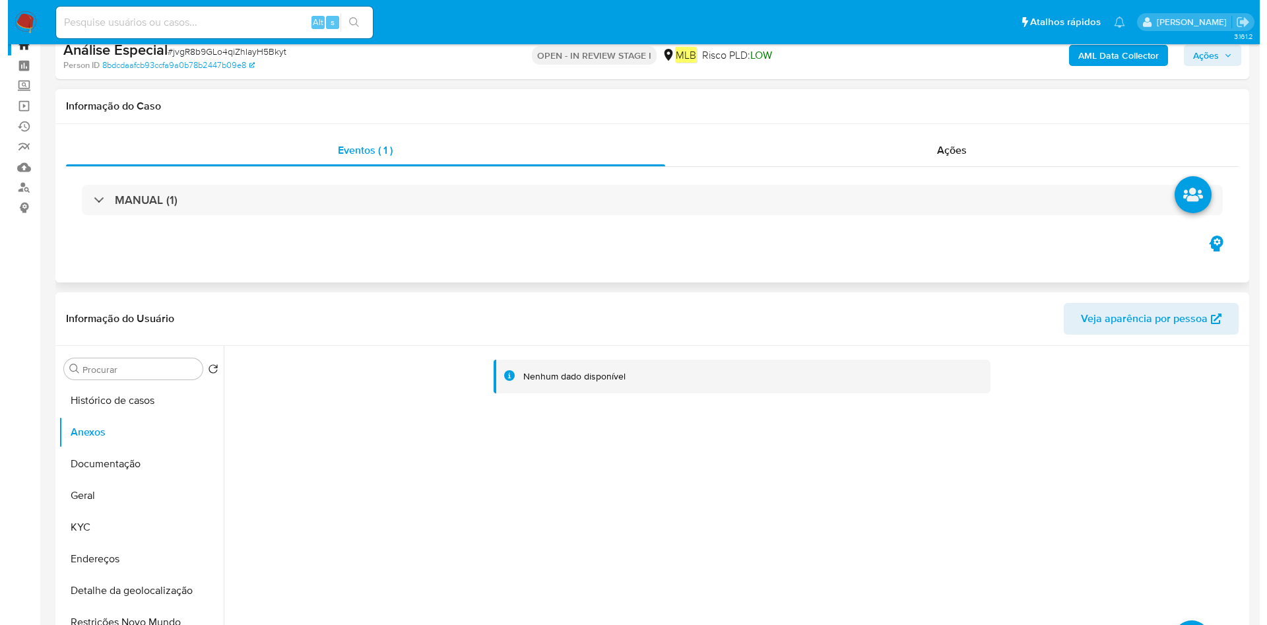
scroll to position [0, 0]
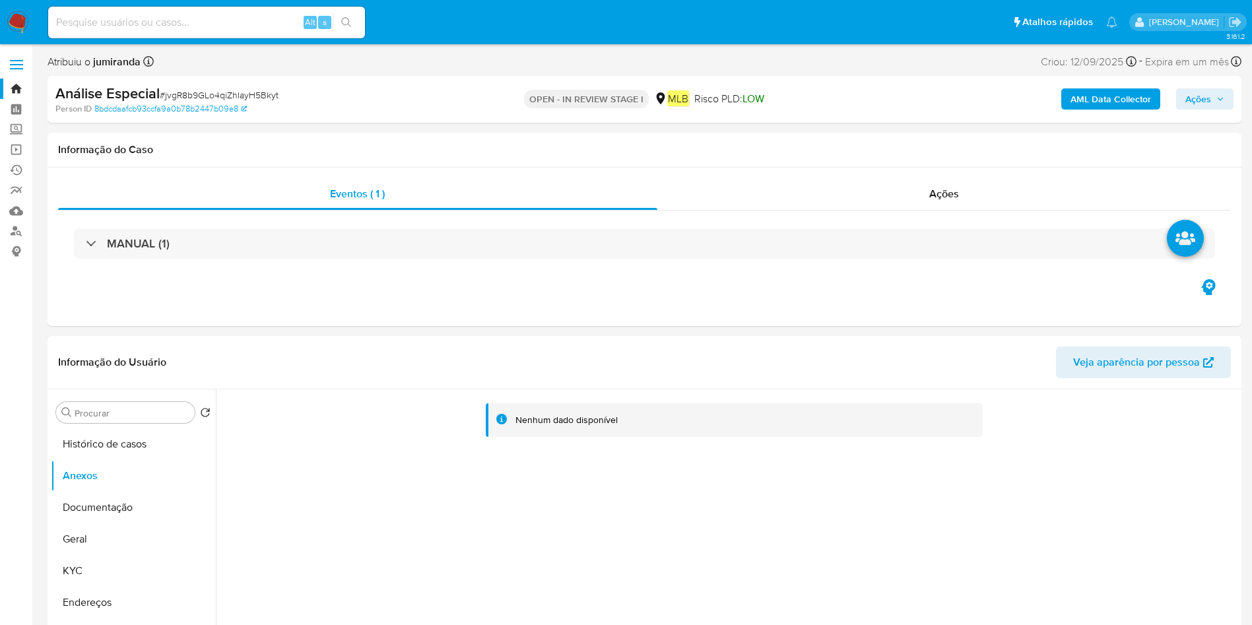
click at [1117, 102] on b "AML Data Collector" at bounding box center [1110, 98] width 80 height 21
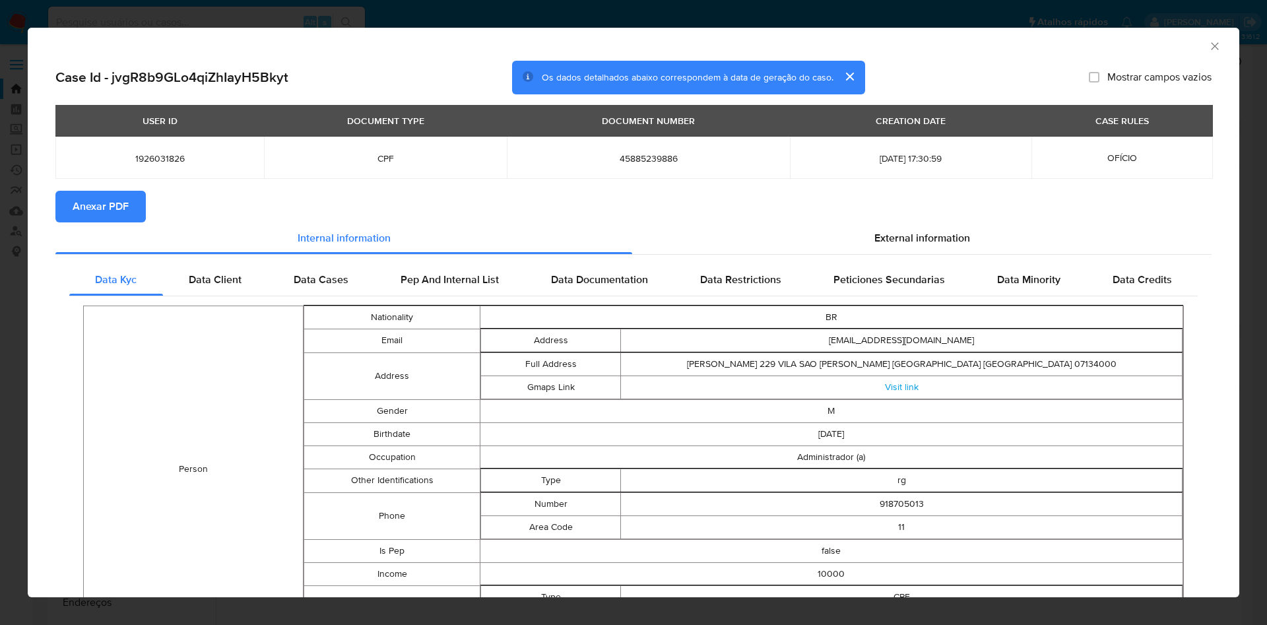
click at [96, 210] on span "Anexar PDF" at bounding box center [101, 206] width 56 height 29
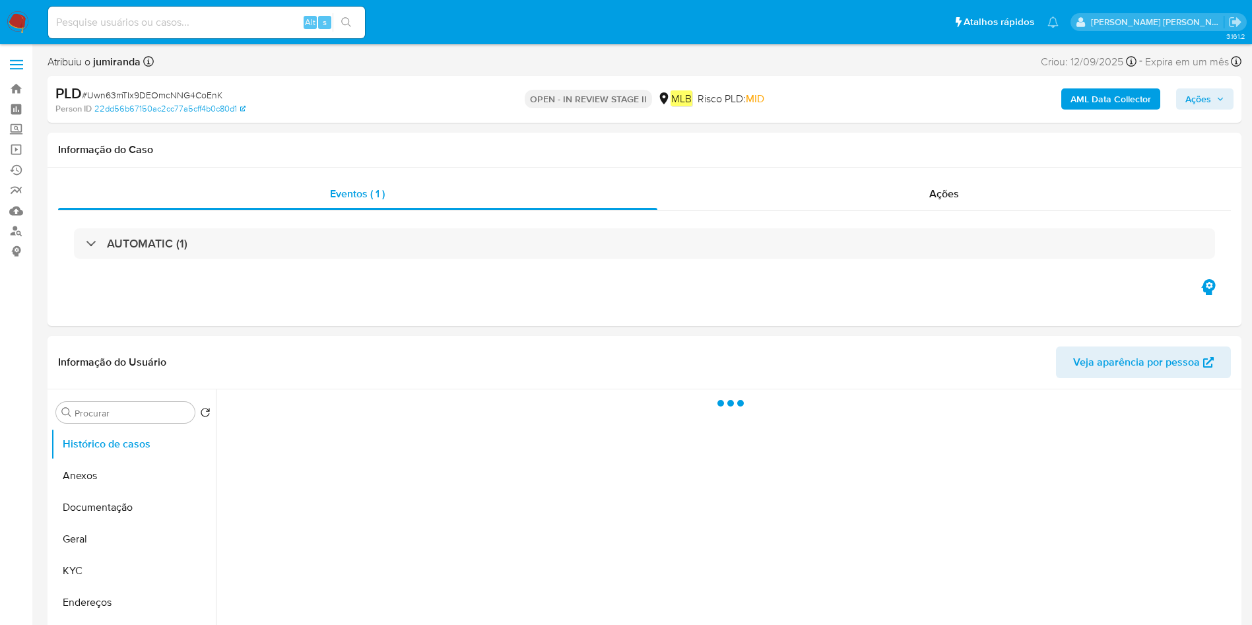
select select "10"
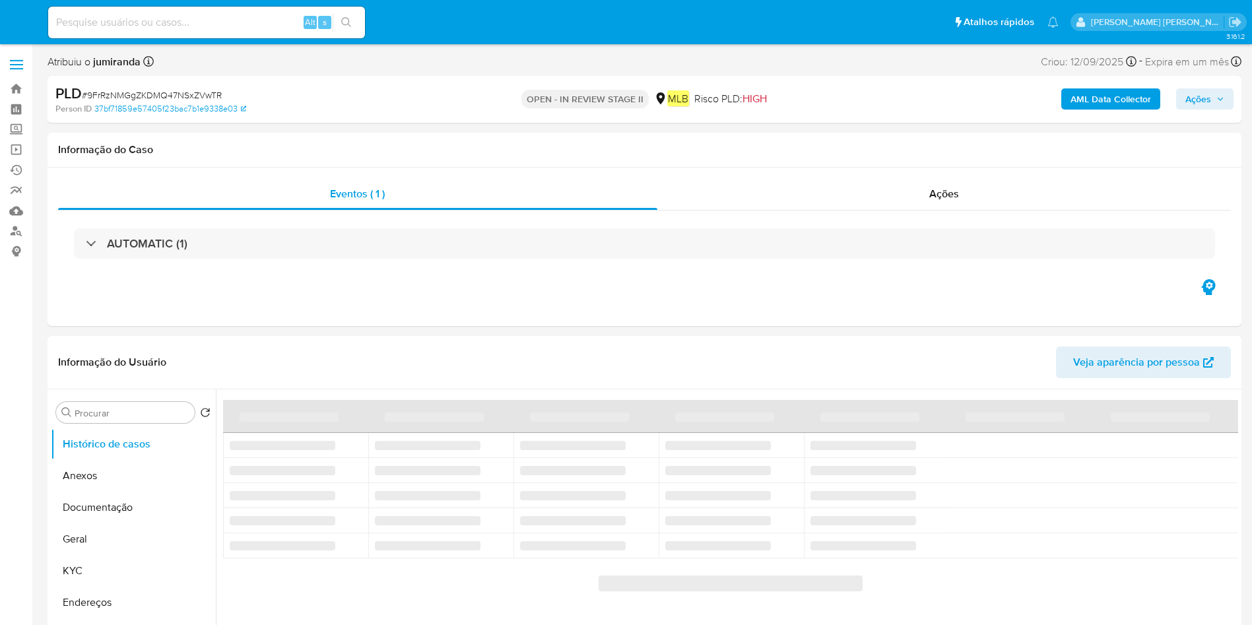
select select "10"
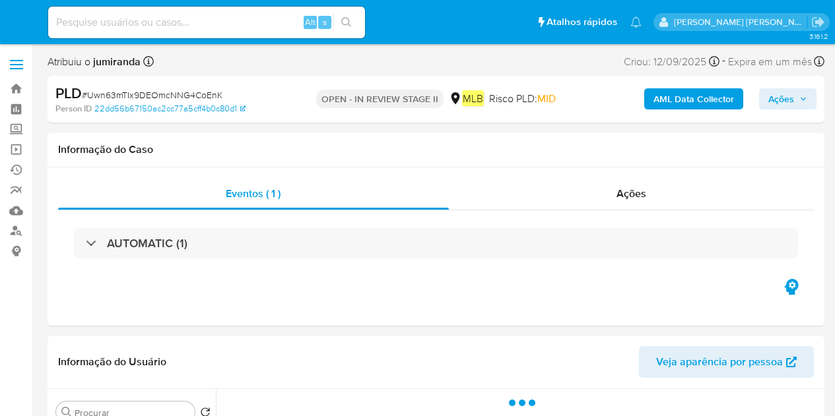
select select "10"
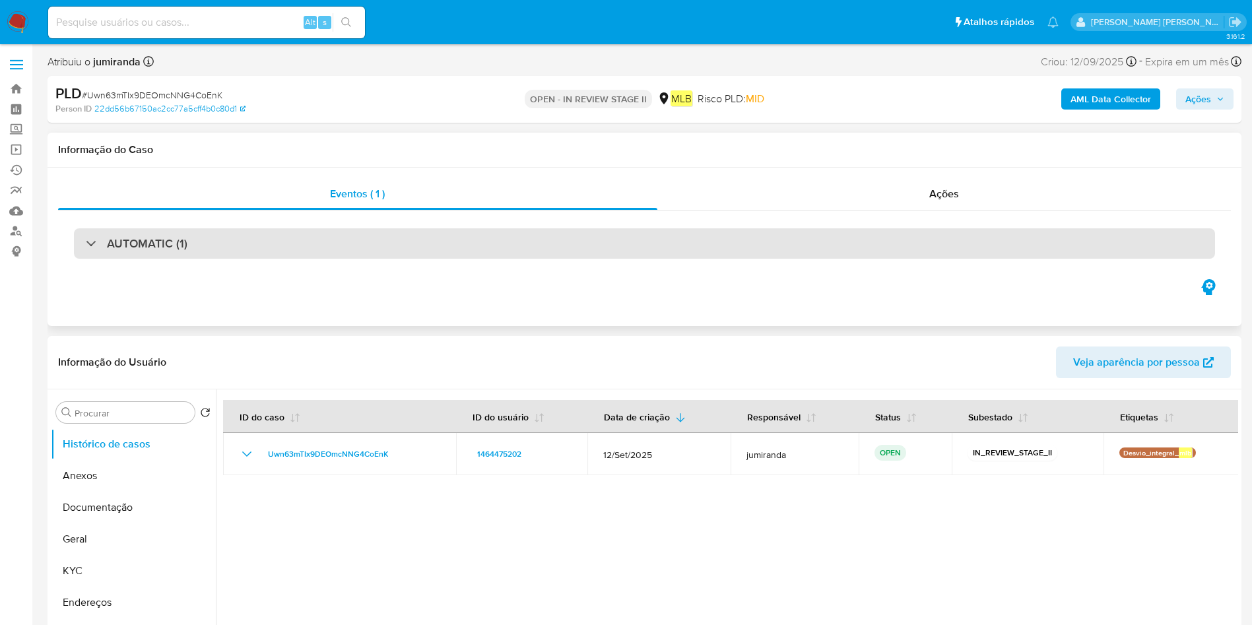
click at [388, 248] on div "AUTOMATIC (1)" at bounding box center [644, 243] width 1141 height 30
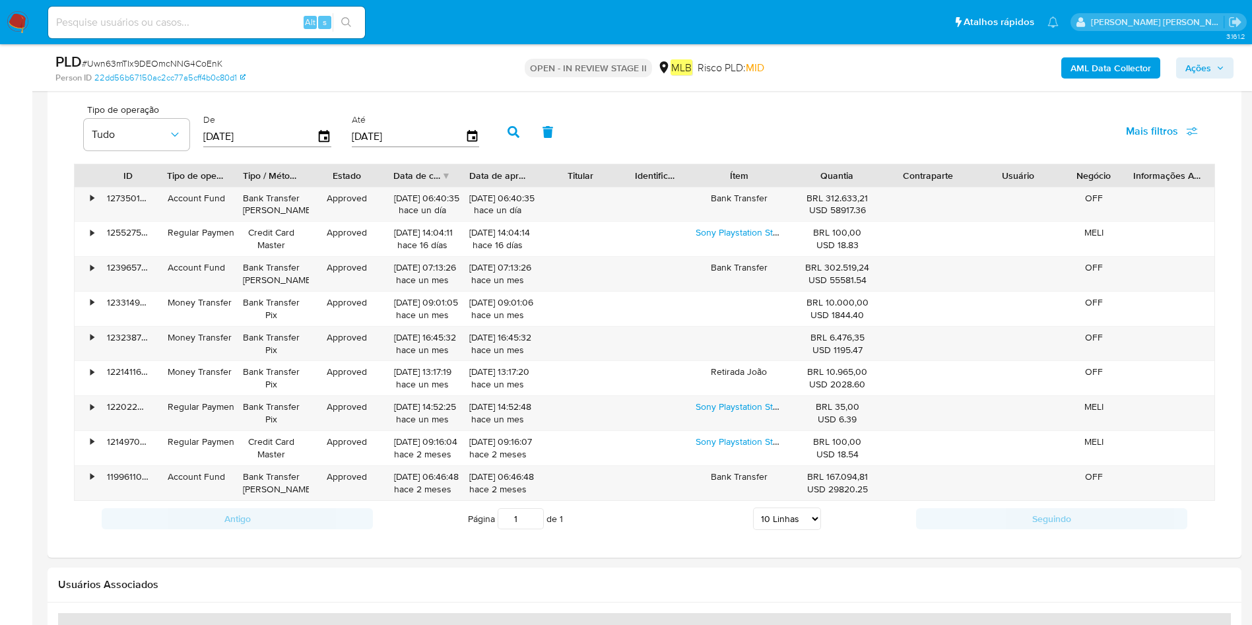
scroll to position [1236, 0]
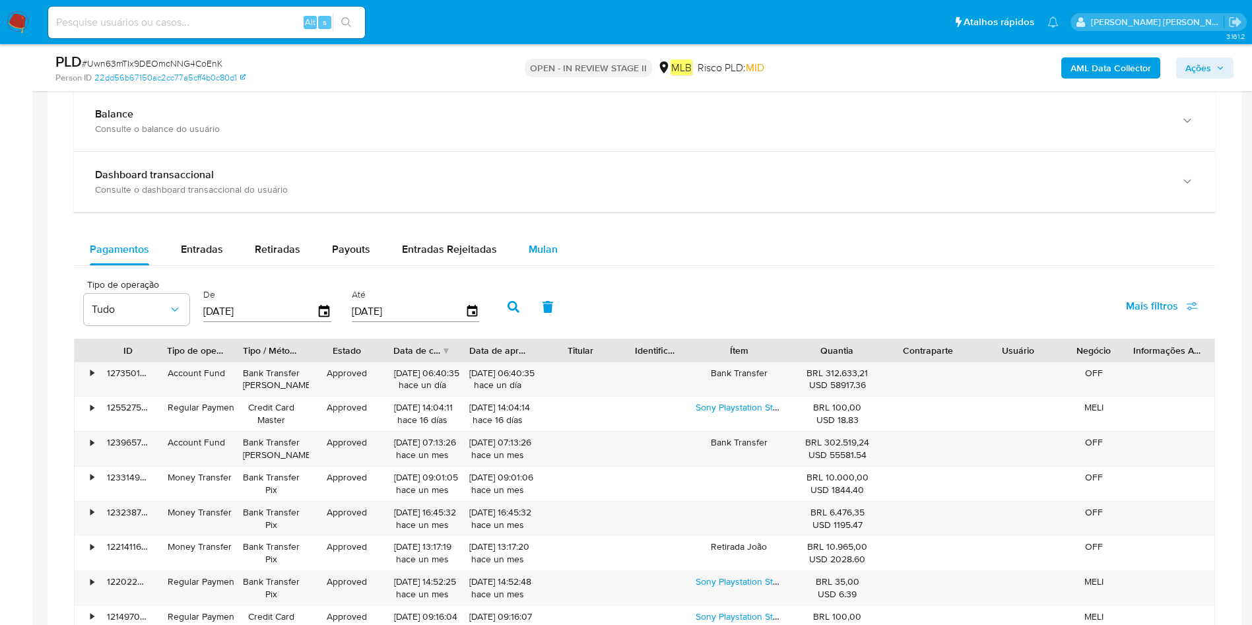
click at [559, 249] on button "Mulan" at bounding box center [543, 250] width 61 height 32
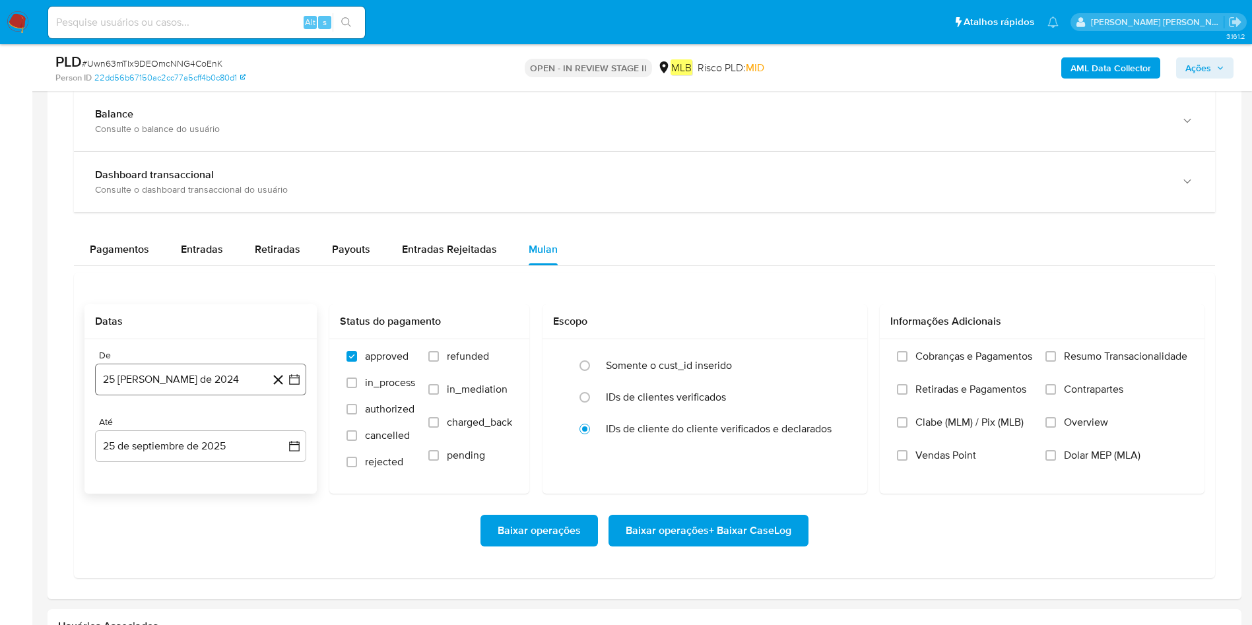
drag, startPoint x: 140, startPoint y: 393, endPoint x: 173, endPoint y: 390, distance: 33.1
click at [141, 393] on button "25 [PERSON_NAME] de 2024" at bounding box center [200, 380] width 211 height 32
click at [191, 416] on div "agosto 2024 agosto 2024 lun lunes mar martes mié miércoles jue jueves vie viern…" at bounding box center [200, 505] width 179 height 173
click at [244, 416] on div "agosto 2024" at bounding box center [200, 427] width 179 height 16
click at [216, 416] on span "agosto 2024" at bounding box center [194, 426] width 60 height 13
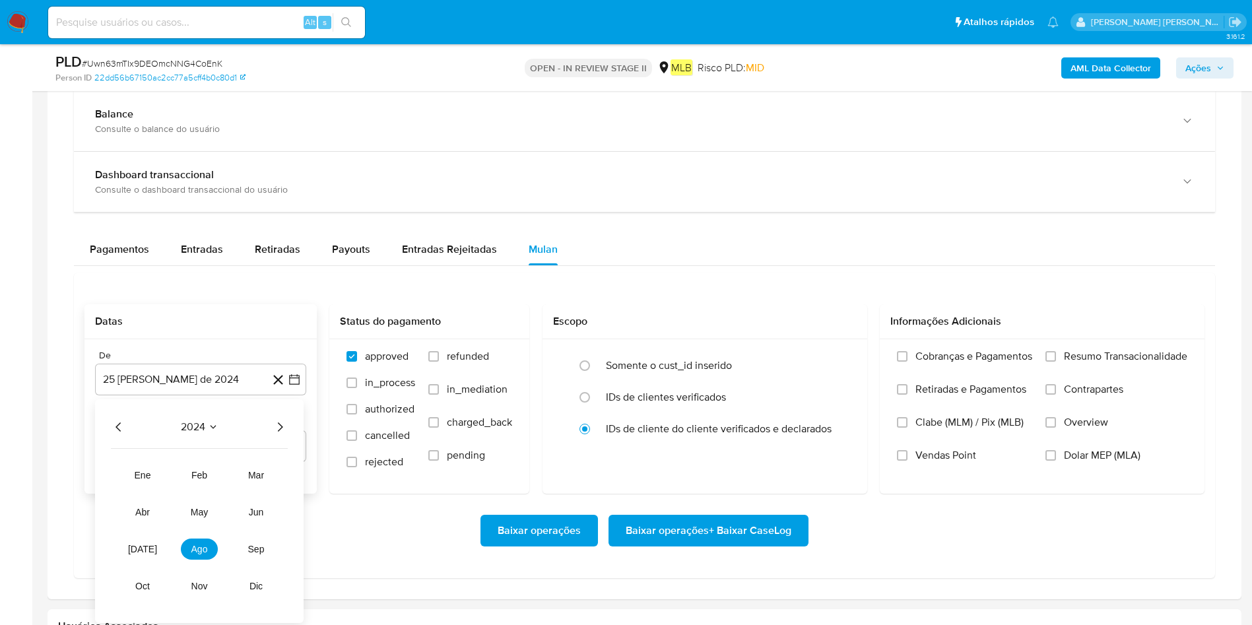
click at [278, 416] on icon "Año siguiente" at bounding box center [280, 427] width 16 height 16
click at [190, 416] on button "ago" at bounding box center [199, 548] width 37 height 21
click at [225, 416] on button "1" at bounding box center [226, 475] width 21 height 21
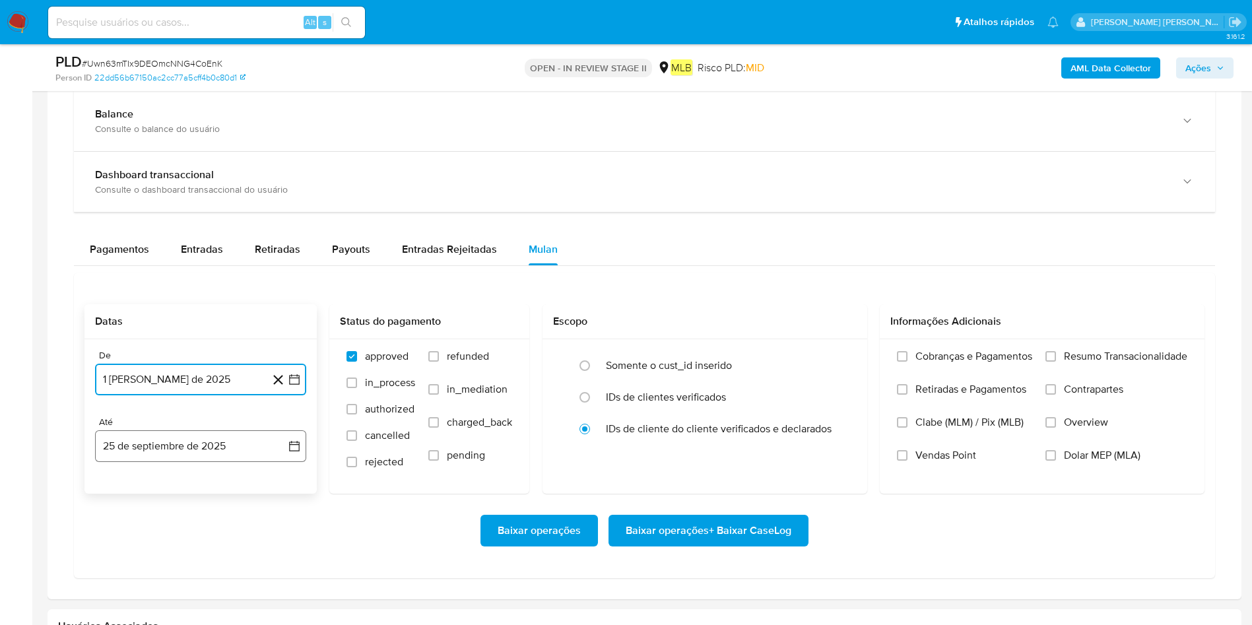
click at [216, 416] on button "25 de septiembre de 2025" at bounding box center [200, 446] width 211 height 32
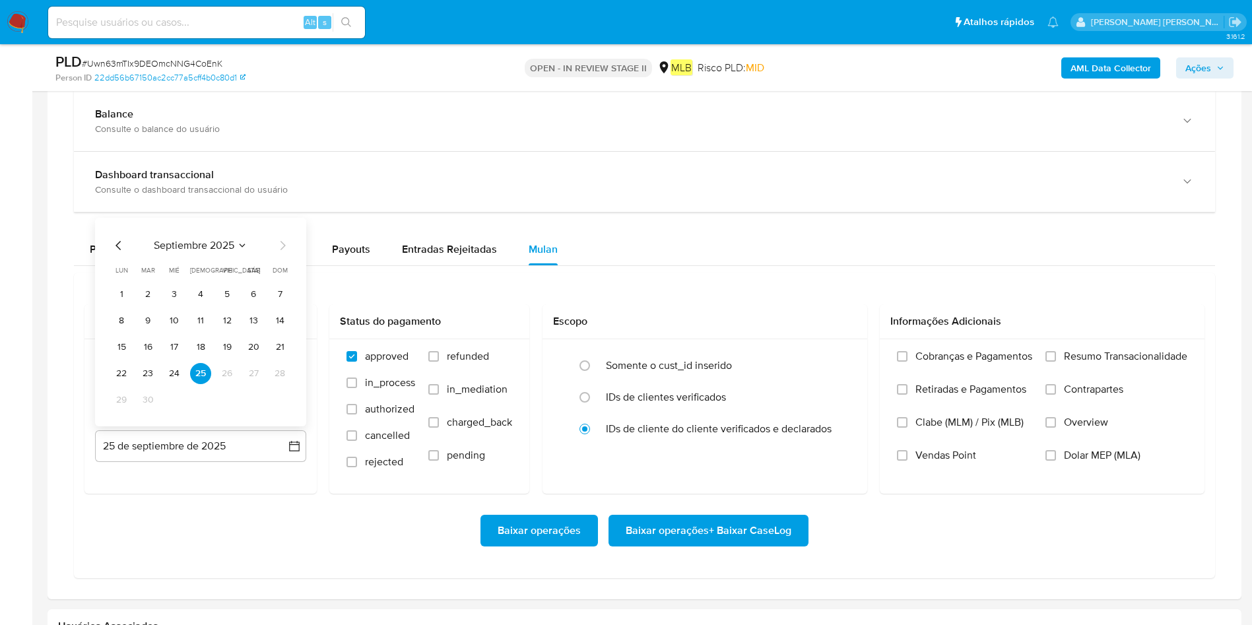
click at [172, 371] on button "24" at bounding box center [174, 373] width 21 height 21
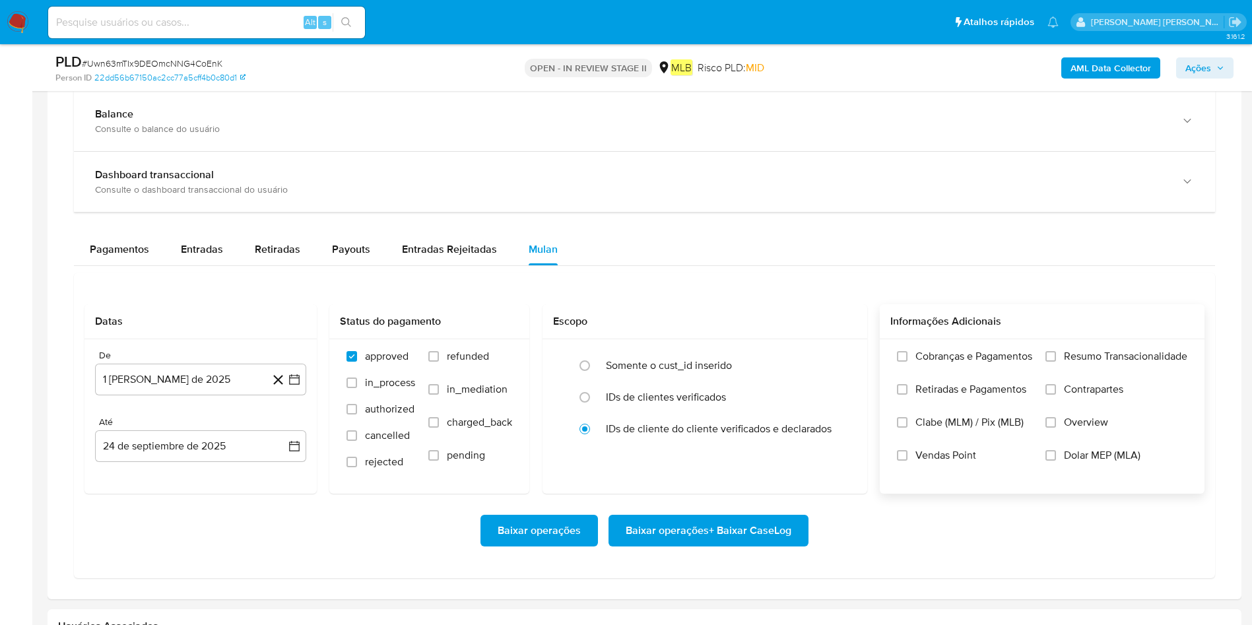
click at [834, 352] on span "Resumo Transacionalidade" at bounding box center [1125, 356] width 123 height 13
click at [834, 352] on input "Resumo Transacionalidade" at bounding box center [1050, 356] width 11 height 11
click at [769, 416] on span "Baixar operações + Baixar CaseLog" at bounding box center [708, 530] width 166 height 29
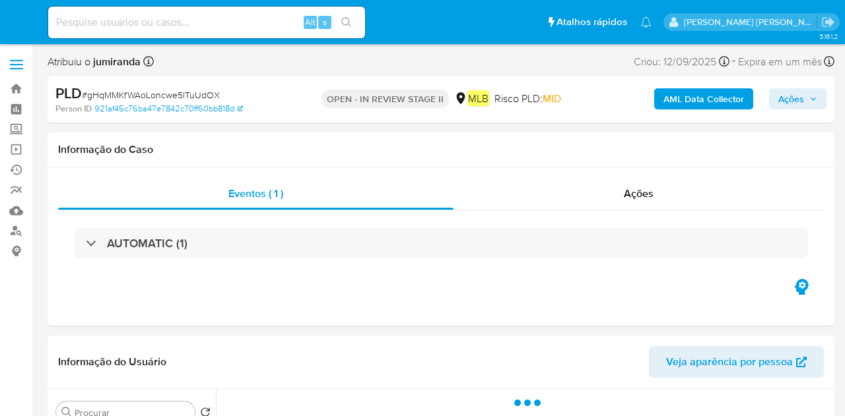
select select "10"
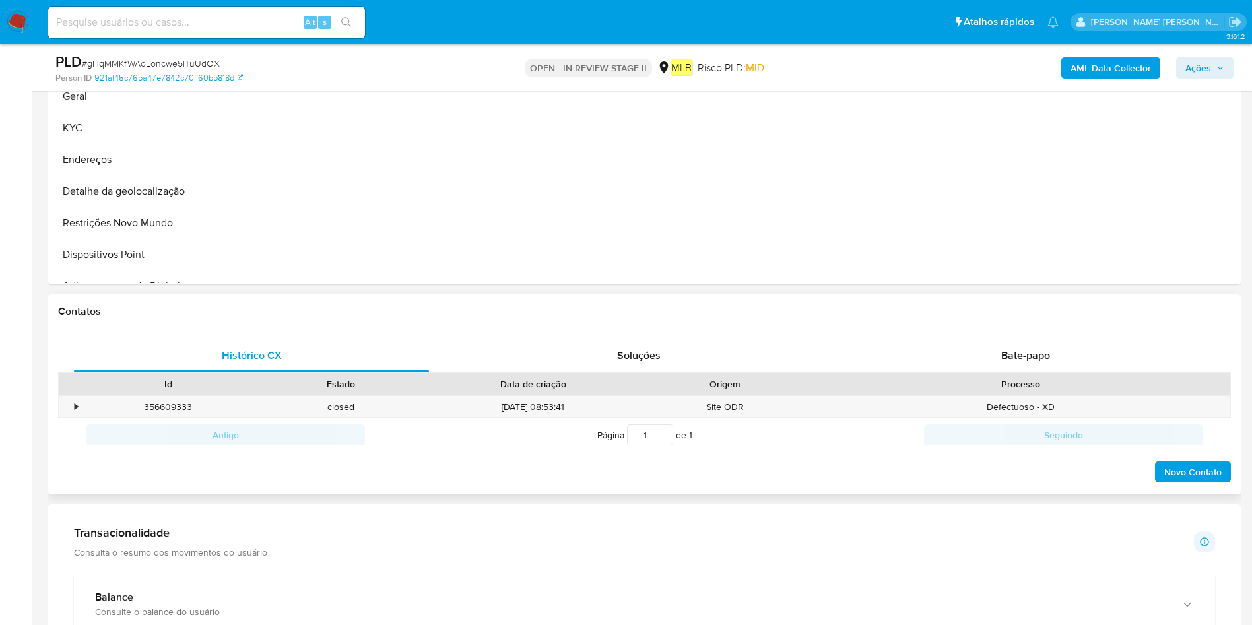
scroll to position [693, 0]
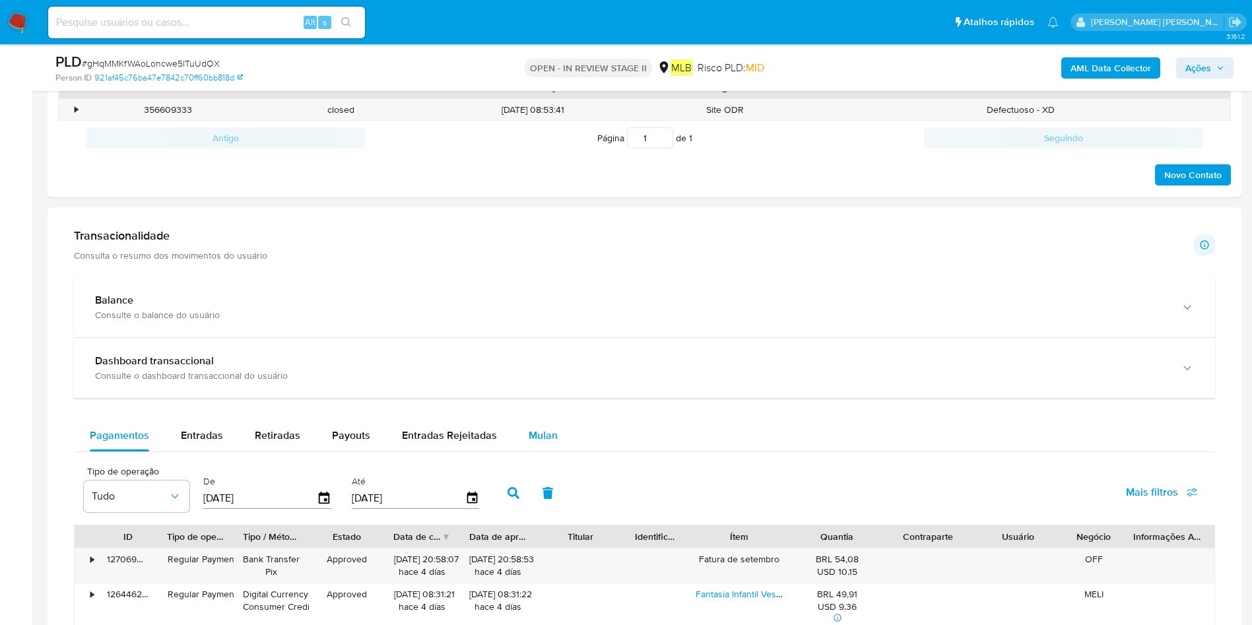
click at [532, 416] on span "Mulan" at bounding box center [542, 435] width 29 height 15
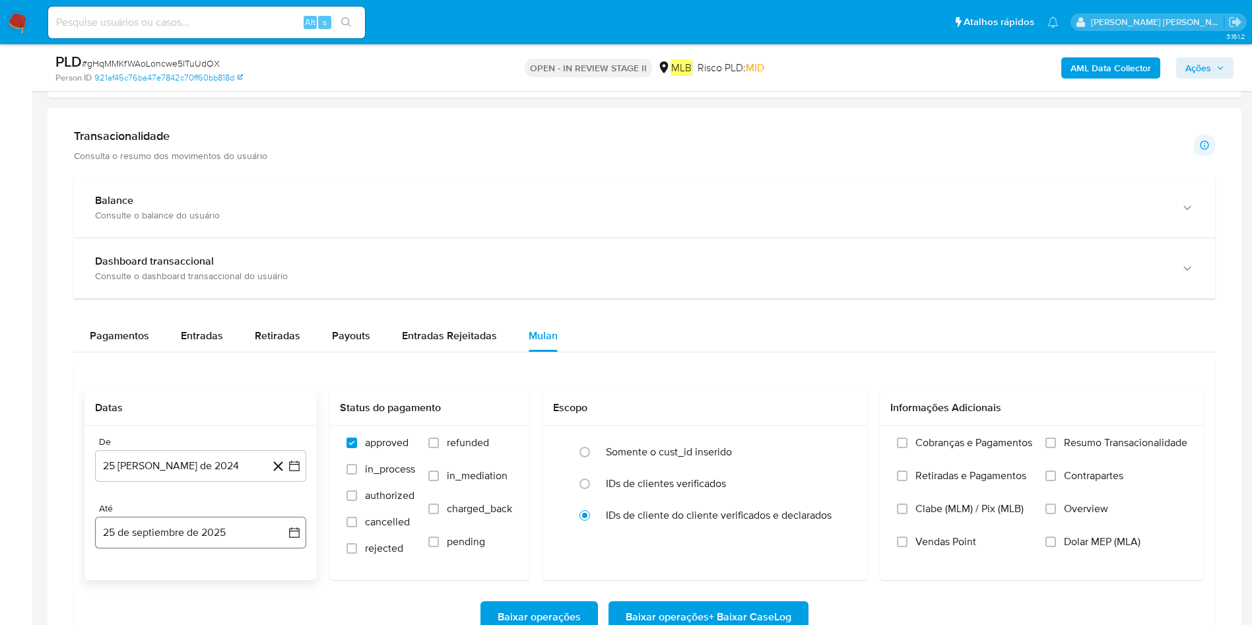
scroll to position [891, 0]
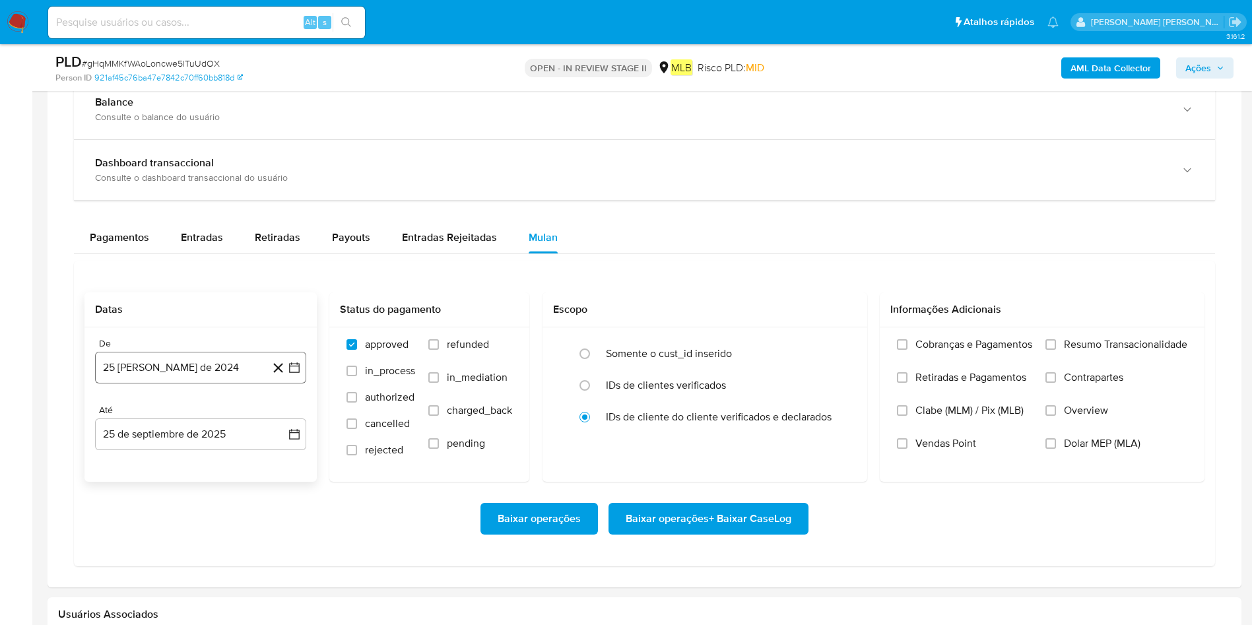
click at [189, 378] on button "25 [PERSON_NAME] de 2024" at bounding box center [200, 368] width 211 height 32
click at [210, 416] on span "agosto 2024" at bounding box center [194, 414] width 60 height 13
click at [280, 416] on icon "Año siguiente" at bounding box center [280, 415] width 16 height 16
click at [199, 416] on button "ago" at bounding box center [199, 537] width 37 height 21
click at [223, 416] on button "1" at bounding box center [226, 463] width 21 height 21
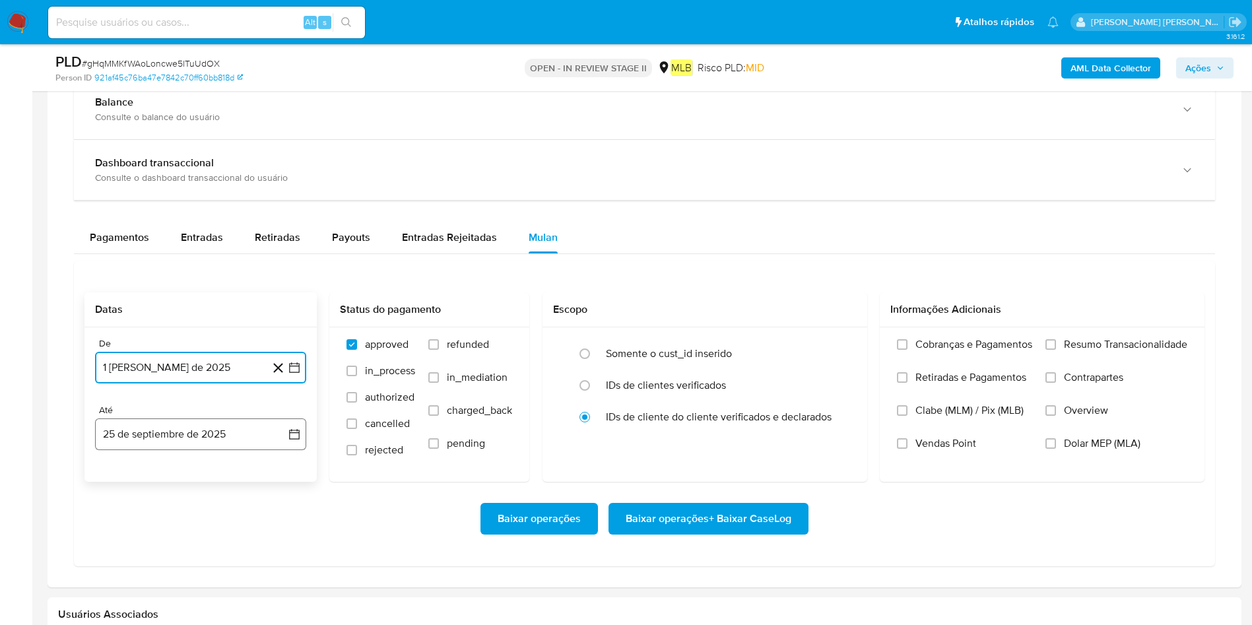
click at [213, 416] on button "25 de septiembre de 2025" at bounding box center [200, 434] width 211 height 32
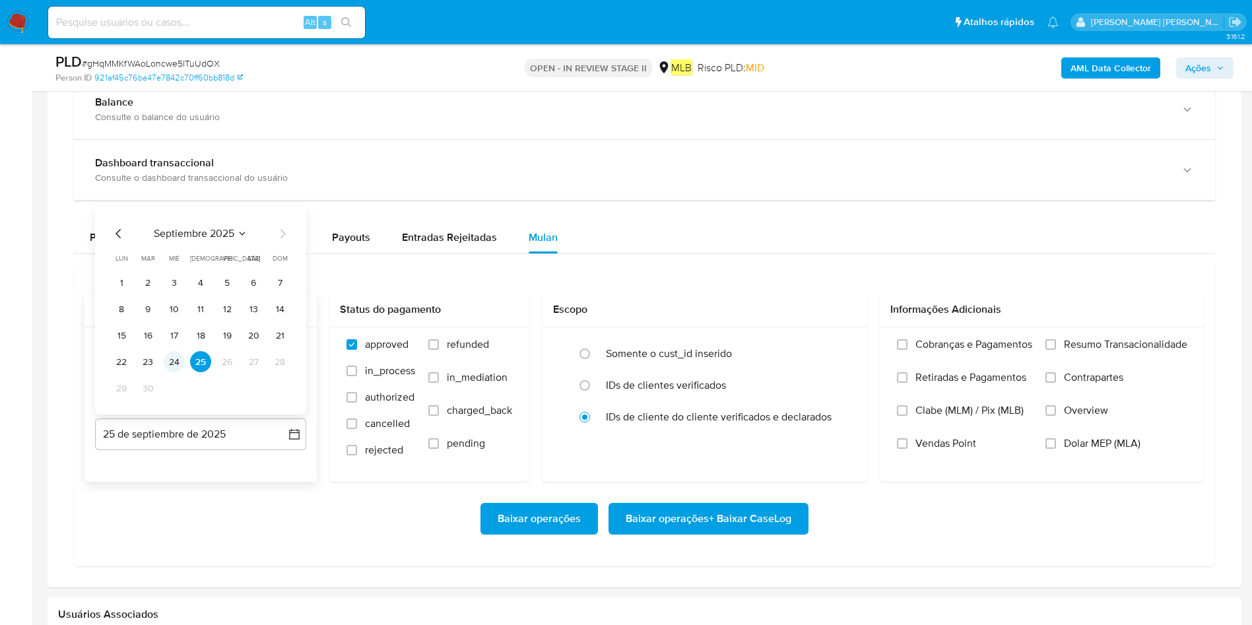
click at [177, 355] on button "24" at bounding box center [174, 361] width 21 height 21
click at [844, 335] on div "Cobranças e Pagamentos Retiradas e Pagamentos Clabe (MLM) / Pix (MLB) Vendas Po…" at bounding box center [1041, 403] width 325 height 153
click at [844, 343] on span "Resumo Transacionalidade" at bounding box center [1125, 344] width 123 height 13
click at [844, 343] on input "Resumo Transacionalidade" at bounding box center [1050, 344] width 11 height 11
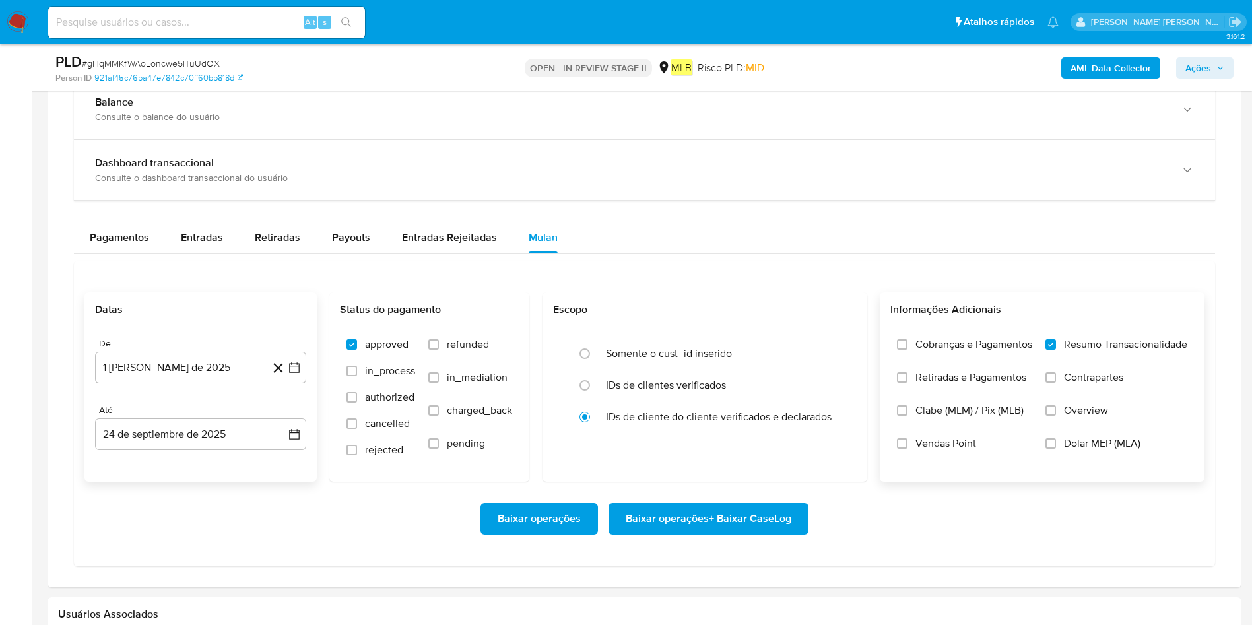
click at [767, 416] on span "Baixar operações + Baixar CaseLog" at bounding box center [708, 518] width 166 height 29
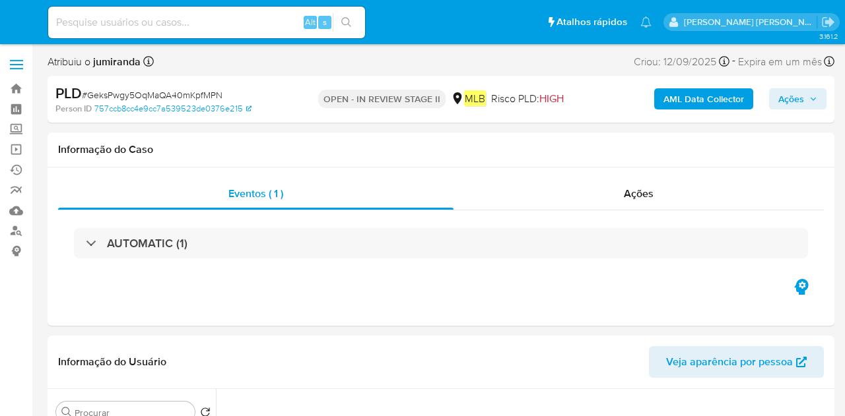
select select "10"
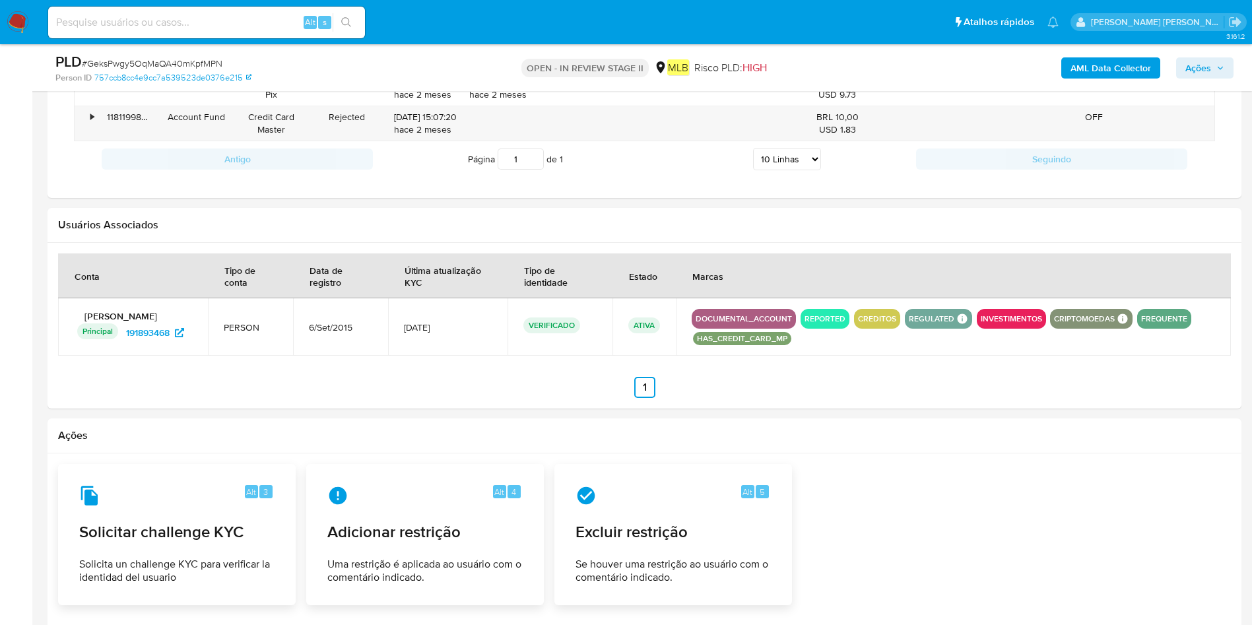
scroll to position [994, 0]
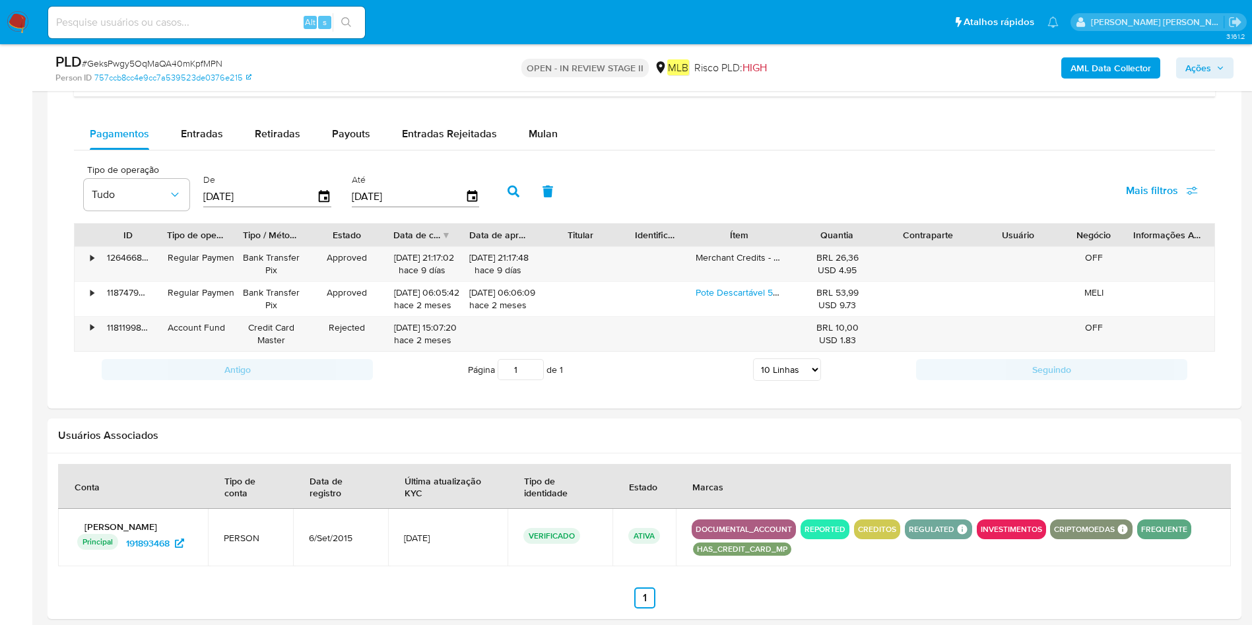
drag, startPoint x: 538, startPoint y: 137, endPoint x: 527, endPoint y: 150, distance: 17.3
click at [538, 136] on span "Mulan" at bounding box center [542, 133] width 29 height 15
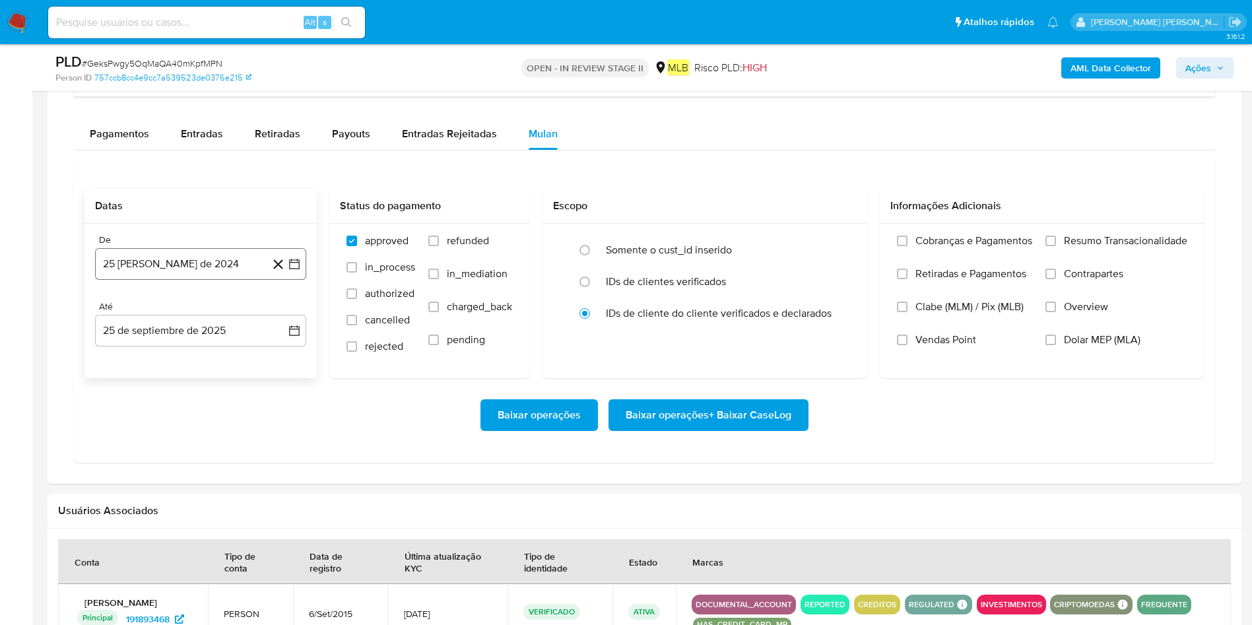
click at [199, 255] on button "25 [PERSON_NAME] de 2024" at bounding box center [200, 264] width 211 height 32
click at [197, 305] on span "agosto 2024" at bounding box center [194, 311] width 60 height 13
click at [276, 314] on icon "Año siguiente" at bounding box center [280, 311] width 16 height 16
click at [211, 416] on button "ago" at bounding box center [199, 433] width 37 height 21
click at [222, 357] on button "1" at bounding box center [226, 360] width 21 height 21
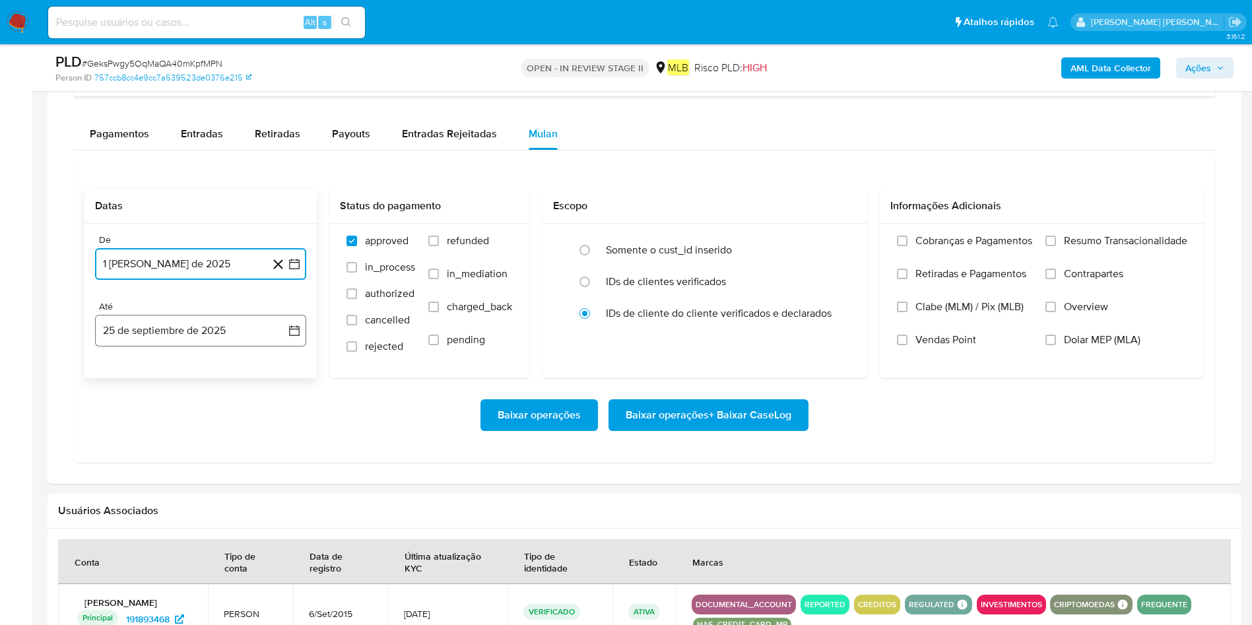
click at [226, 338] on button "25 de septiembre de 2025" at bounding box center [200, 331] width 211 height 32
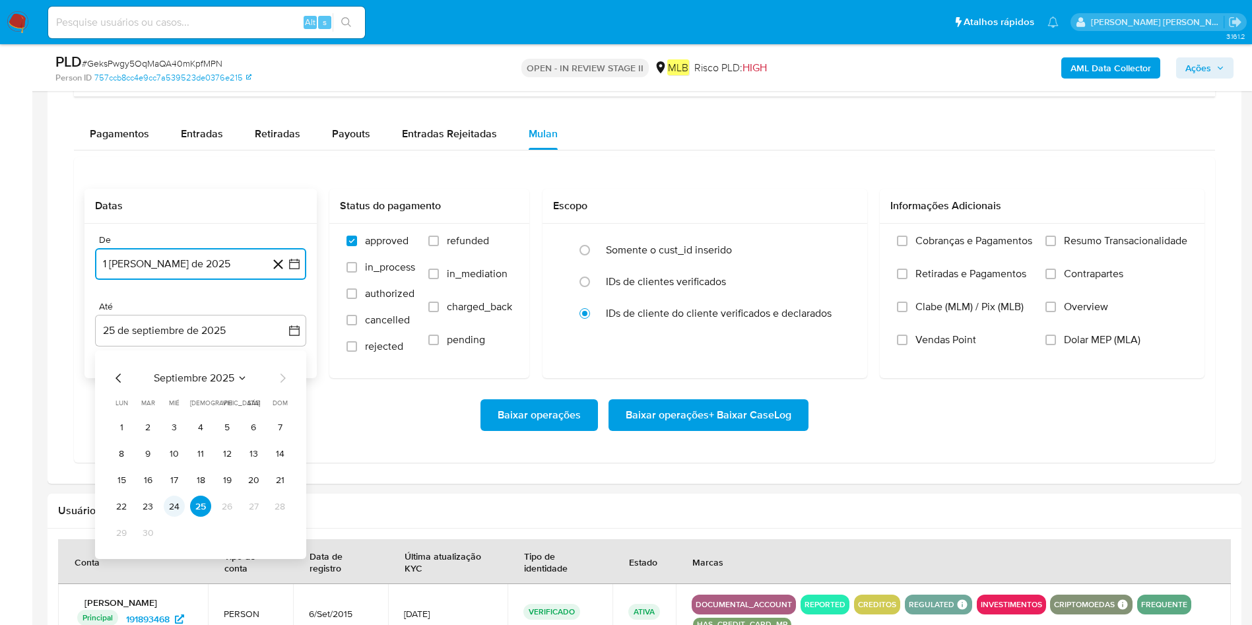
click at [181, 416] on button "24" at bounding box center [174, 505] width 21 height 21
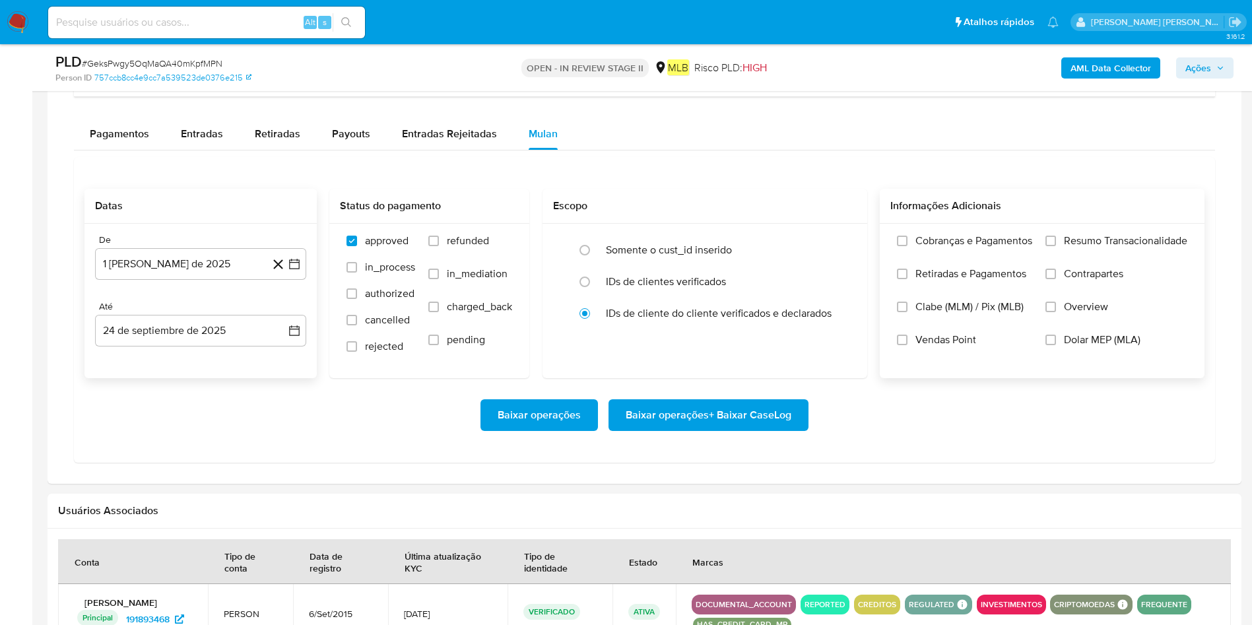
click at [844, 234] on span "Resumo Transacionalidade" at bounding box center [1125, 240] width 123 height 13
click at [844, 244] on span "Resumo Transacionalidade" at bounding box center [1125, 240] width 123 height 13
click at [844, 244] on input "Resumo Transacionalidade" at bounding box center [1050, 241] width 11 height 11
click at [744, 411] on span "Baixar operações + Baixar CaseLog" at bounding box center [708, 414] width 166 height 29
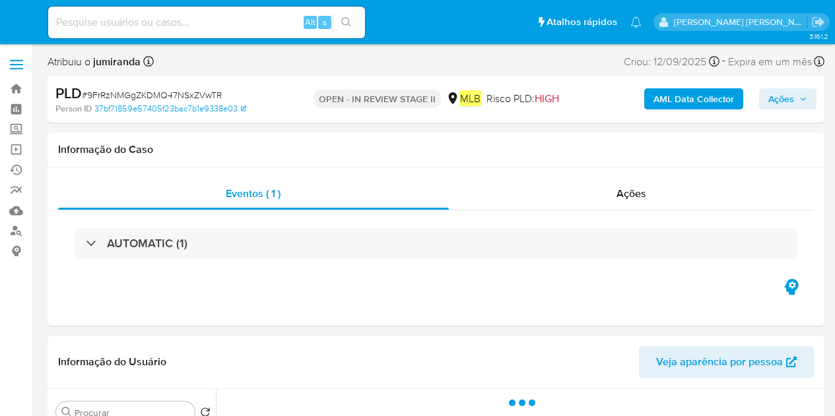
select select "10"
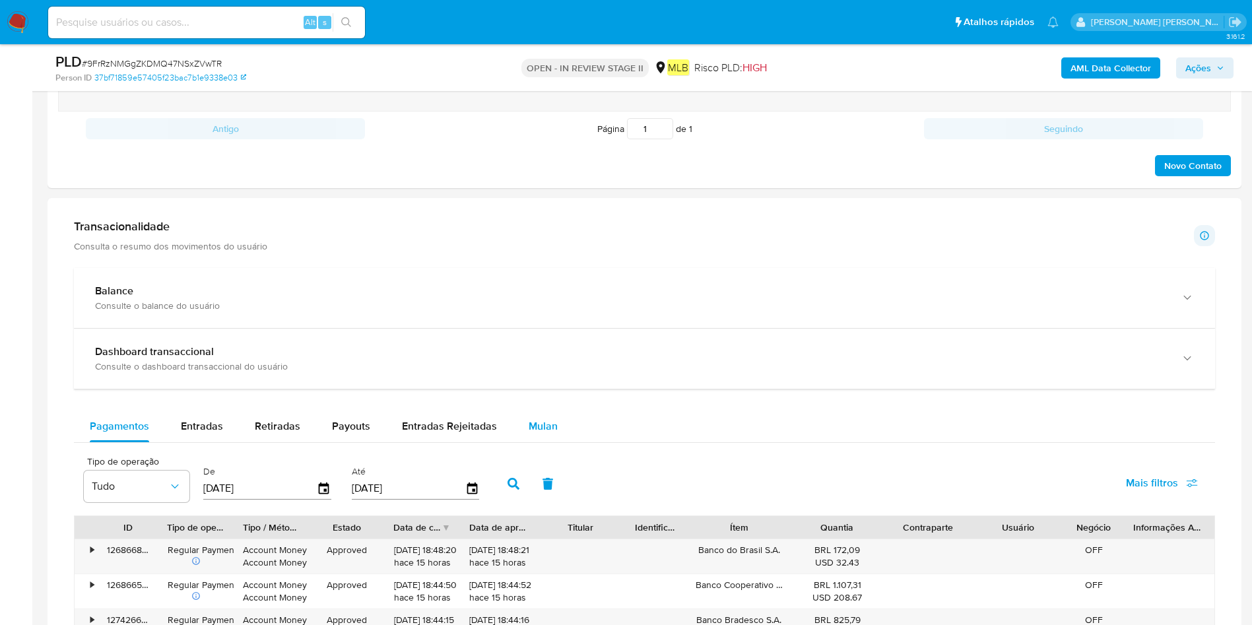
click at [537, 416] on span "Mulan" at bounding box center [542, 425] width 29 height 15
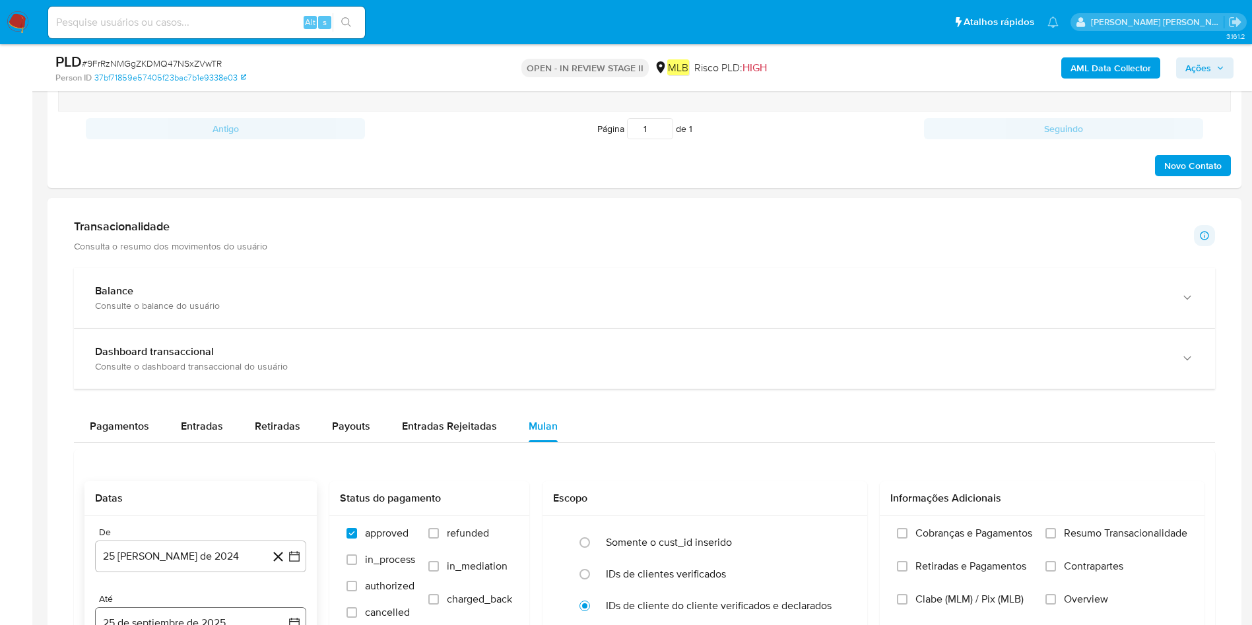
scroll to position [990, 0]
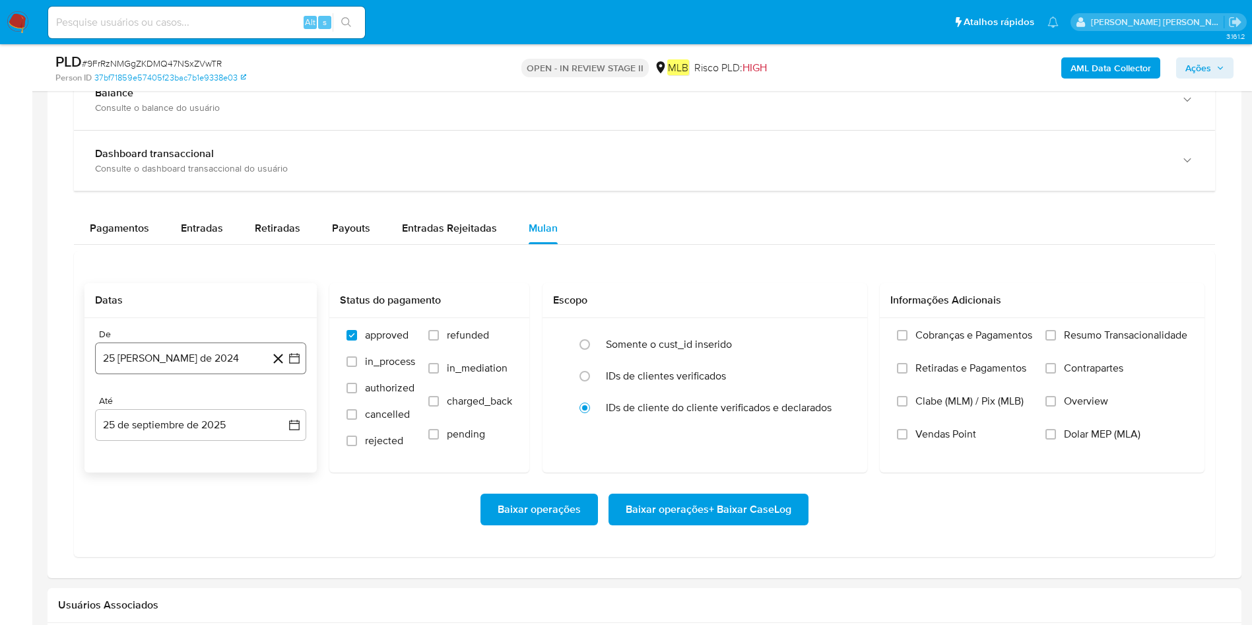
click at [160, 369] on button "25 [PERSON_NAME] de 2024" at bounding box center [200, 358] width 211 height 32
click at [184, 402] on span "agosto 2024" at bounding box center [194, 405] width 60 height 13
click at [278, 406] on icon "Año siguiente" at bounding box center [280, 406] width 16 height 16
click at [187, 416] on button "ago" at bounding box center [199, 527] width 37 height 21
click at [222, 416] on button "1" at bounding box center [226, 454] width 21 height 21
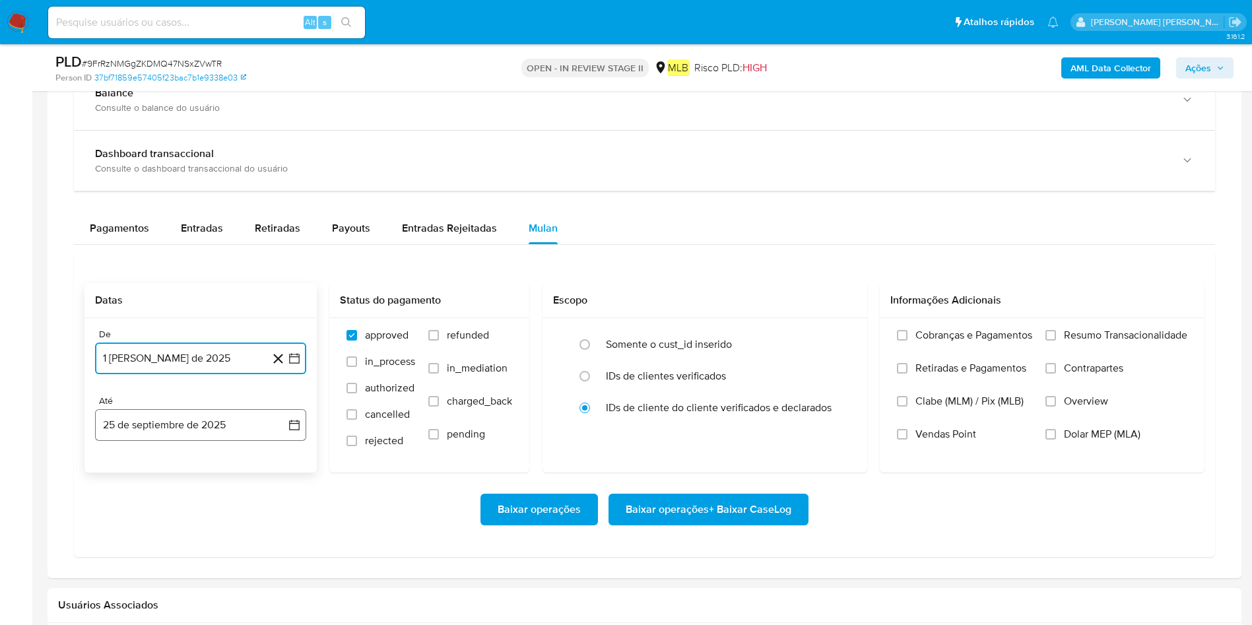
click at [199, 416] on button "25 de septiembre de 2025" at bounding box center [200, 425] width 211 height 32
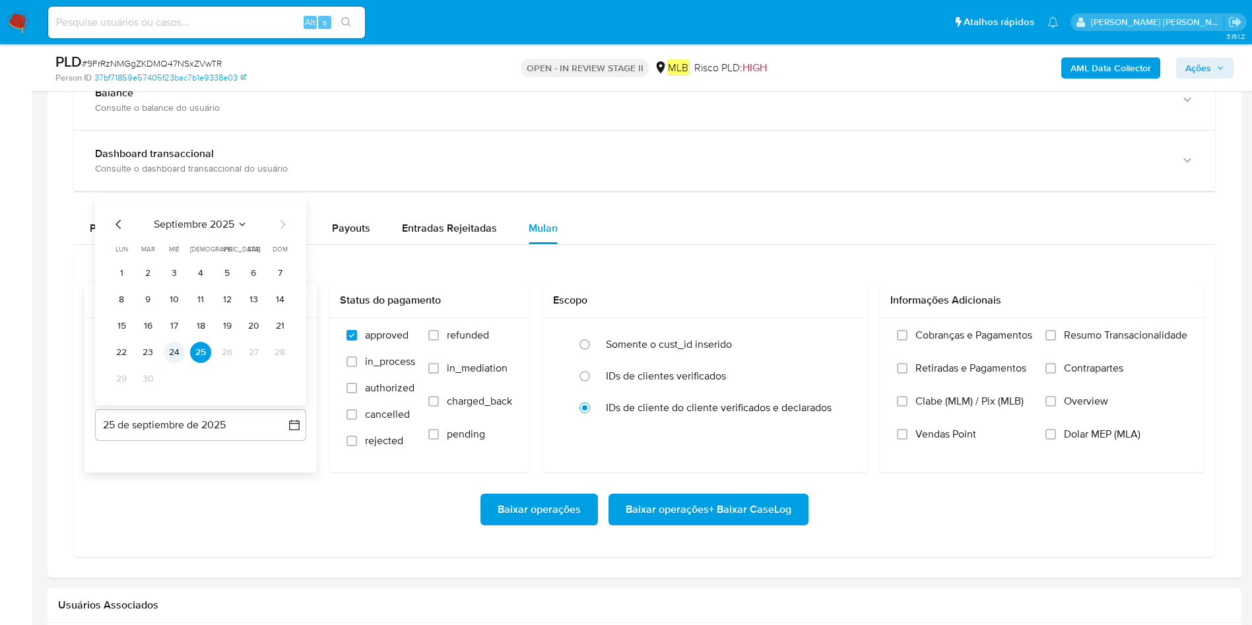
click at [172, 352] on button "24" at bounding box center [174, 352] width 21 height 21
click at [834, 336] on span "Resumo Transacionalidade" at bounding box center [1125, 335] width 123 height 13
click at [834, 336] on input "Resumo Transacionalidade" at bounding box center [1050, 335] width 11 height 11
click at [786, 416] on span "Baixar operações + Baixar CaseLog" at bounding box center [708, 509] width 166 height 29
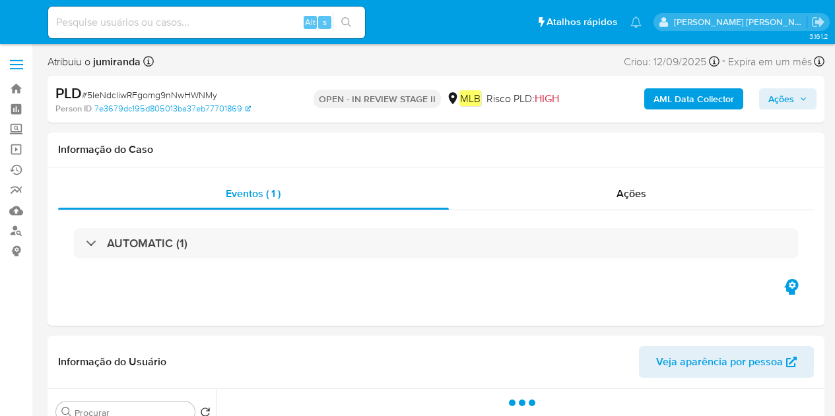
select select "10"
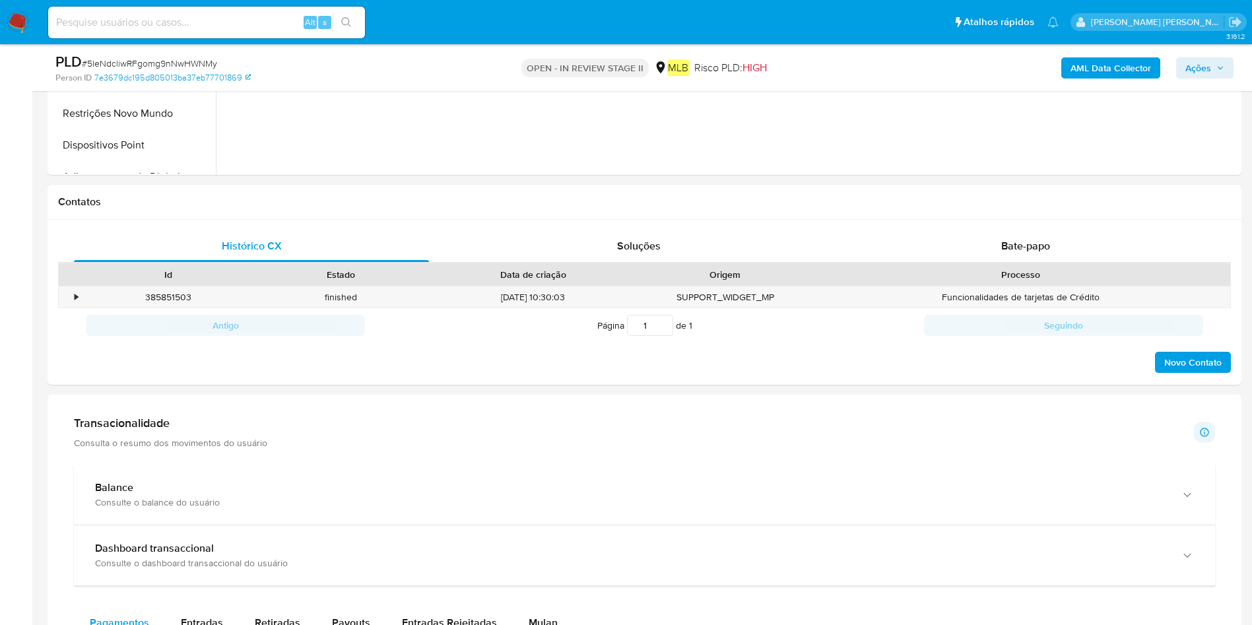
scroll to position [594, 0]
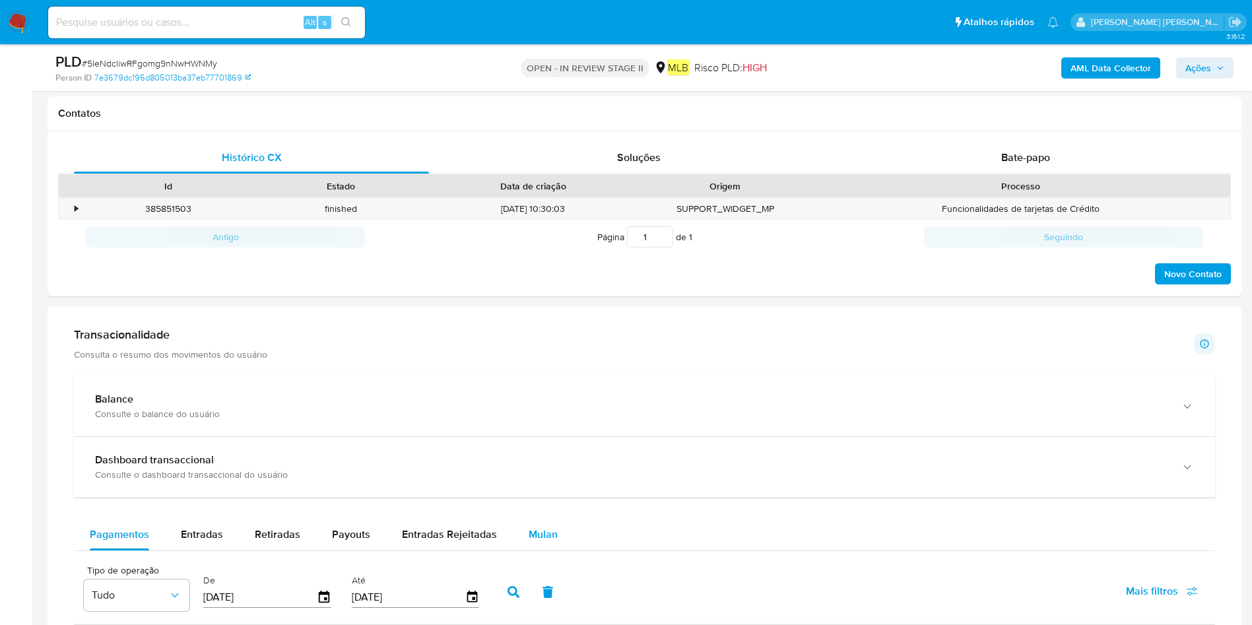
click at [552, 416] on div "Mulan" at bounding box center [542, 535] width 29 height 32
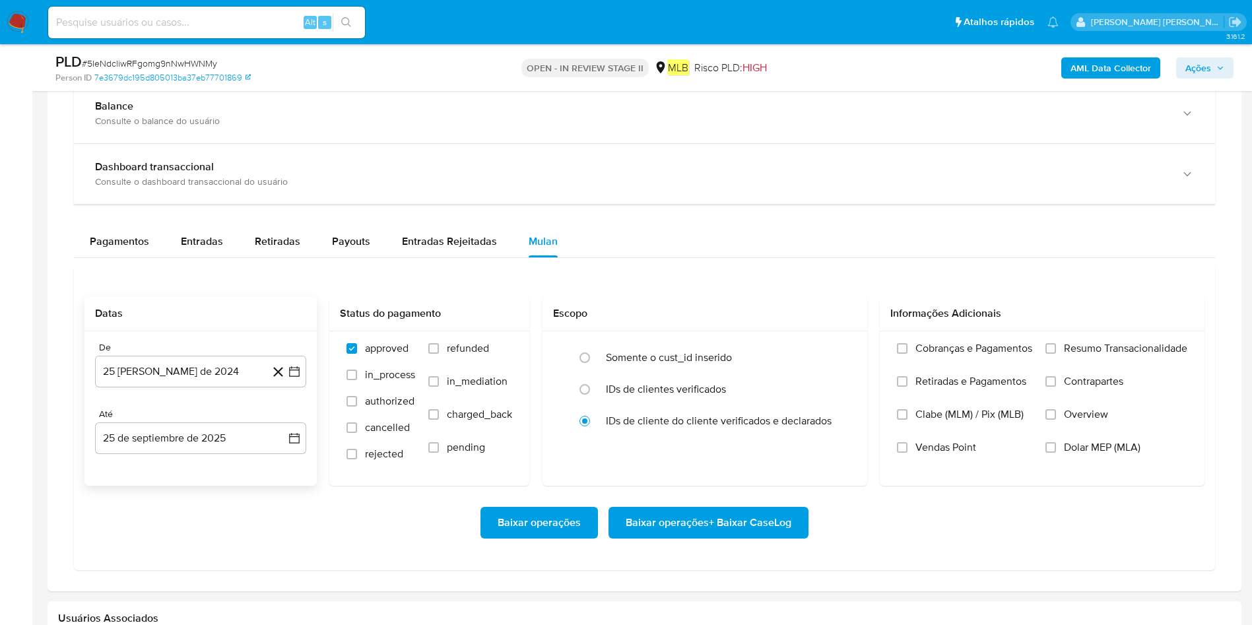
scroll to position [891, 0]
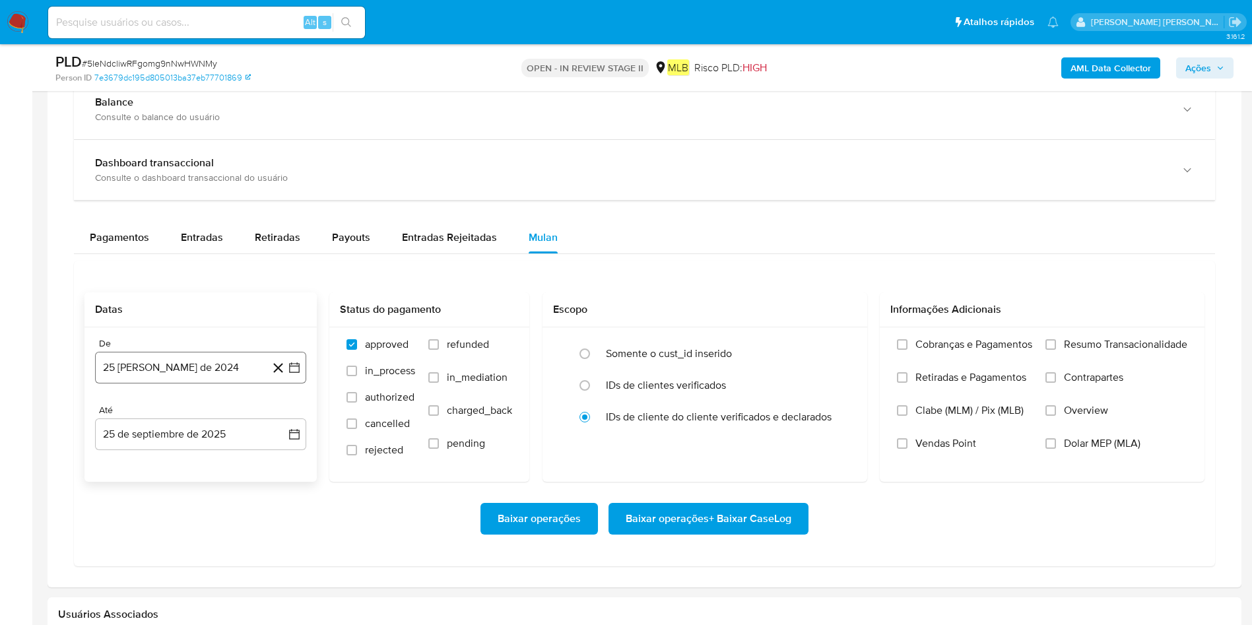
click at [229, 376] on button "25 [PERSON_NAME] de 2024" at bounding box center [200, 368] width 211 height 32
click at [227, 416] on div "agosto 2024" at bounding box center [200, 415] width 179 height 16
click at [229, 416] on icon "Seleccionar mes y año" at bounding box center [232, 415] width 11 height 11
click at [280, 416] on icon "Año siguiente" at bounding box center [280, 415] width 16 height 16
click at [203, 416] on tr "ene feb mar abr may jun jul ago sep oct nov dic" at bounding box center [199, 519] width 150 height 132
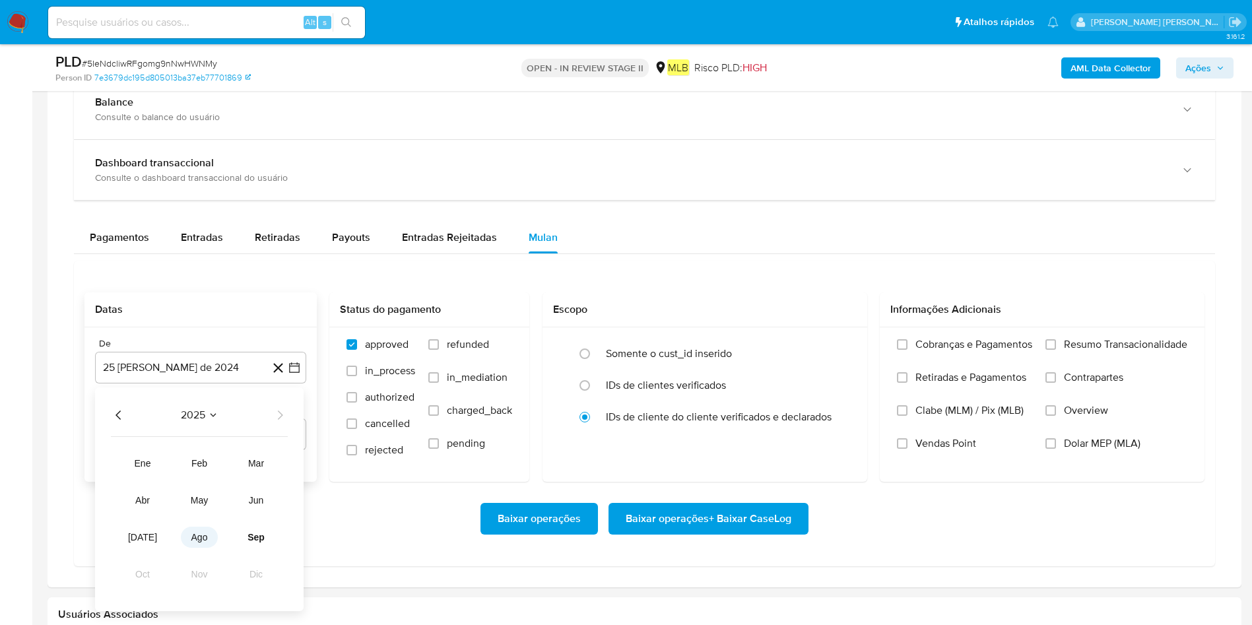
click at [207, 416] on button "ago" at bounding box center [199, 537] width 37 height 21
click at [236, 416] on button "1" at bounding box center [226, 463] width 21 height 21
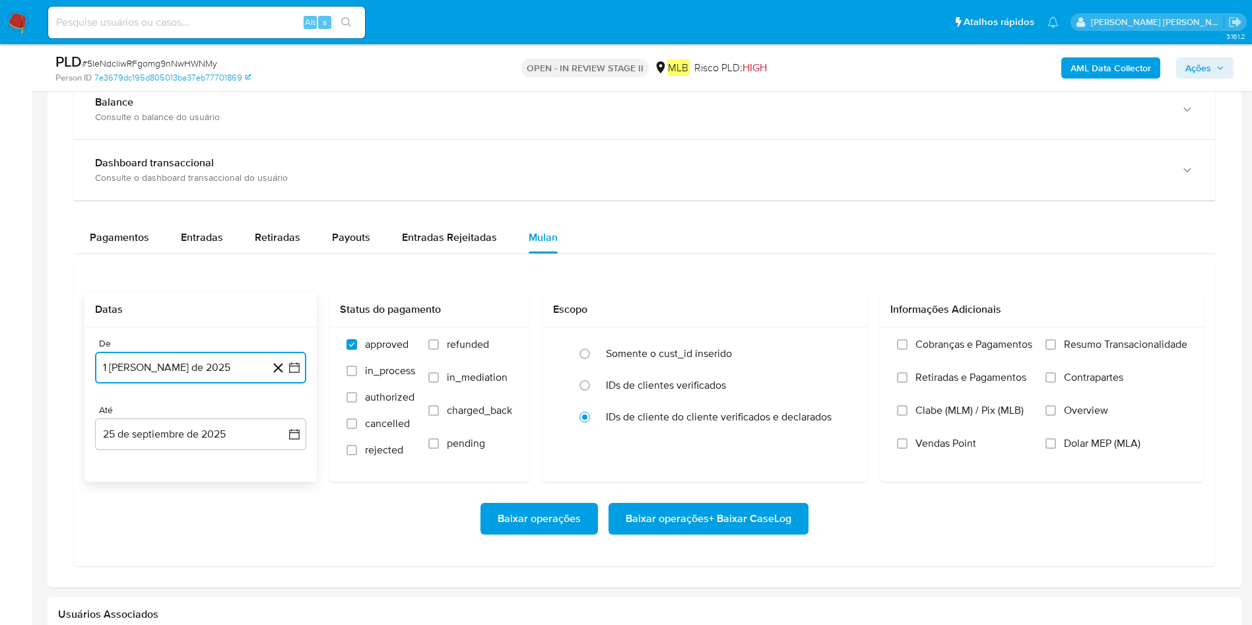
drag, startPoint x: 200, startPoint y: 436, endPoint x: 190, endPoint y: 471, distance: 36.3
click at [197, 416] on button "25 de septiembre de 2025" at bounding box center [200, 434] width 211 height 32
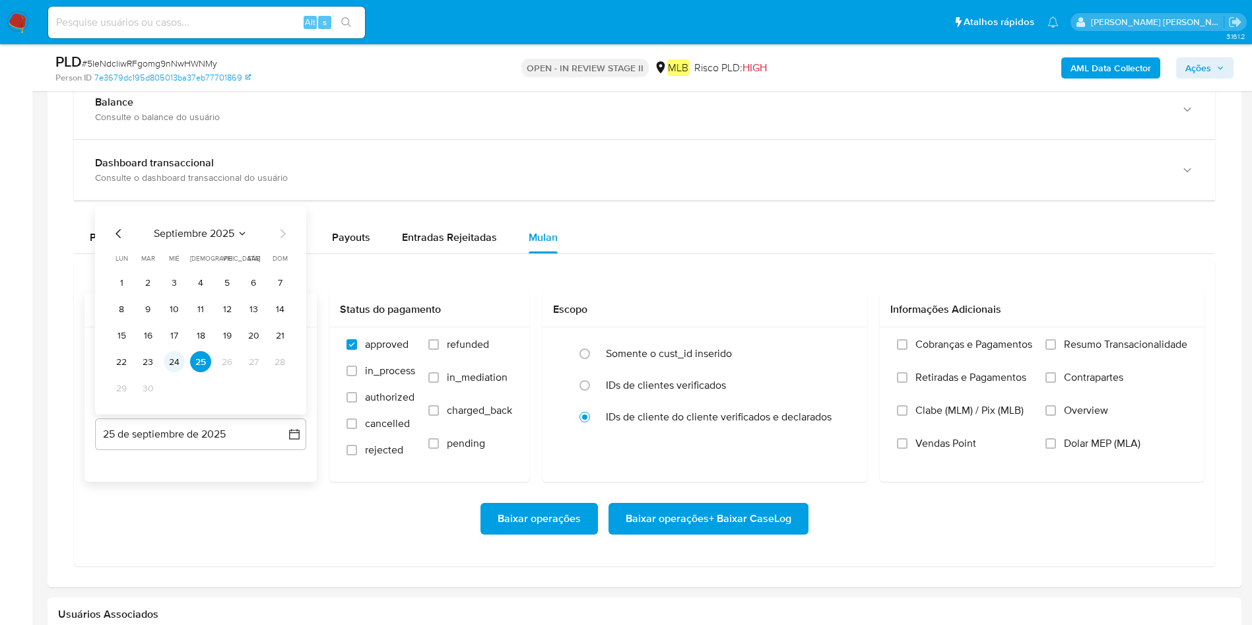
click at [172, 359] on button "24" at bounding box center [174, 361] width 21 height 21
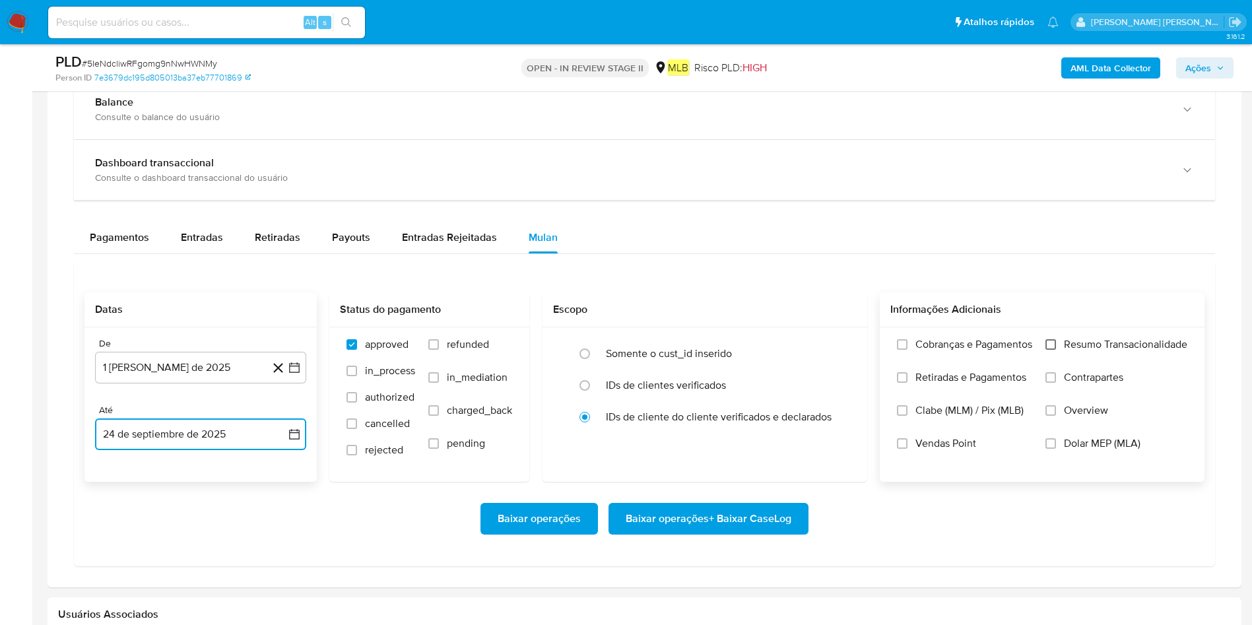
click at [834, 339] on input "Resumo Transacionalidade" at bounding box center [1050, 344] width 11 height 11
click at [745, 416] on span "Baixar operações + Baixar CaseLog" at bounding box center [708, 518] width 166 height 29
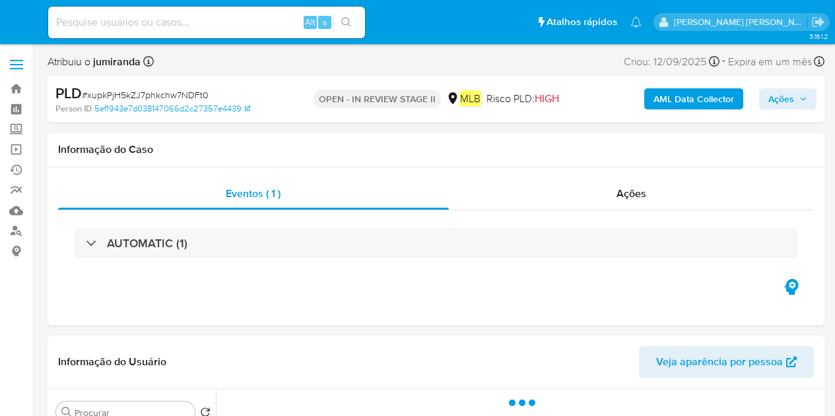
select select "10"
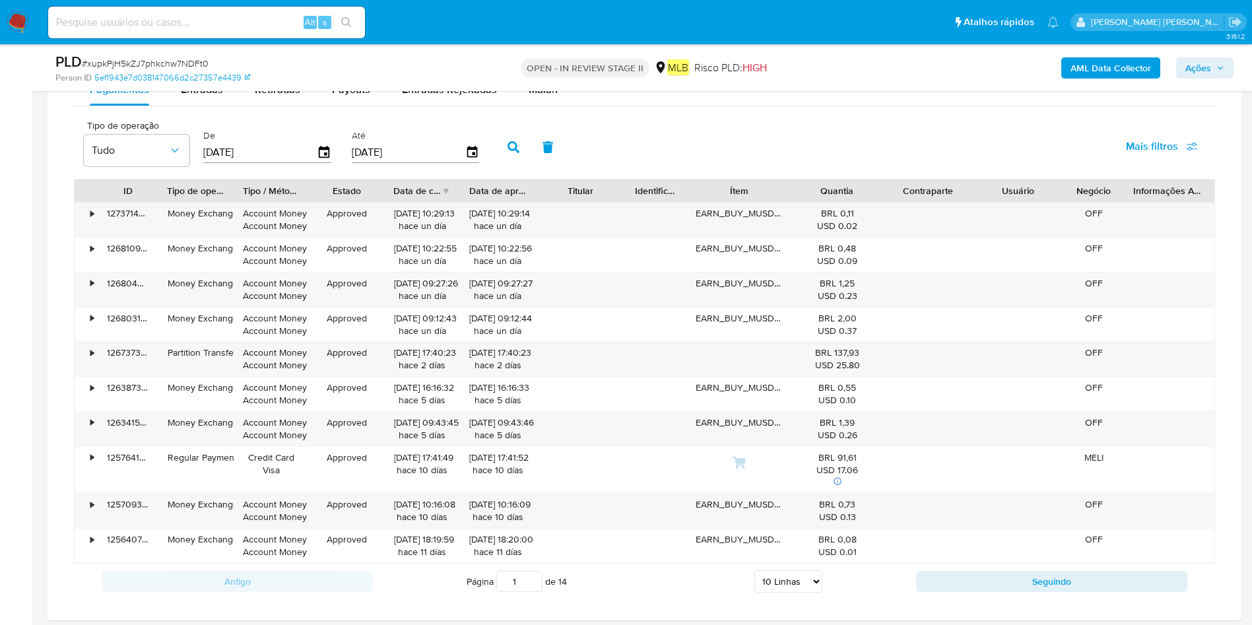
scroll to position [891, 0]
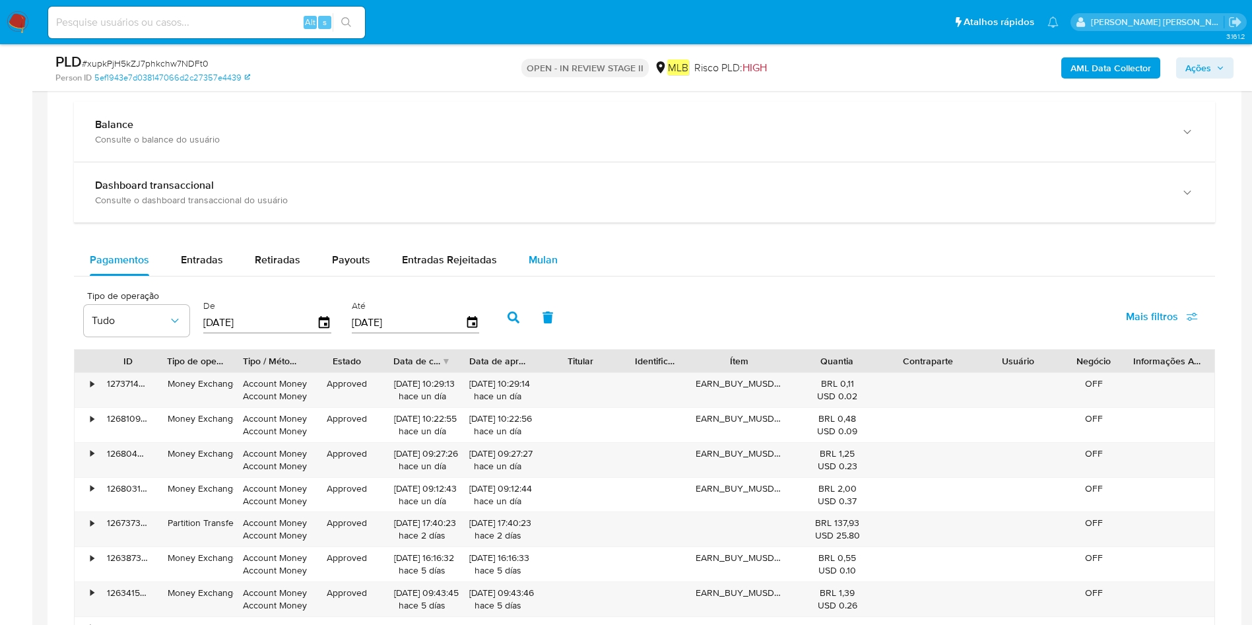
click at [548, 261] on span "Mulan" at bounding box center [542, 259] width 29 height 15
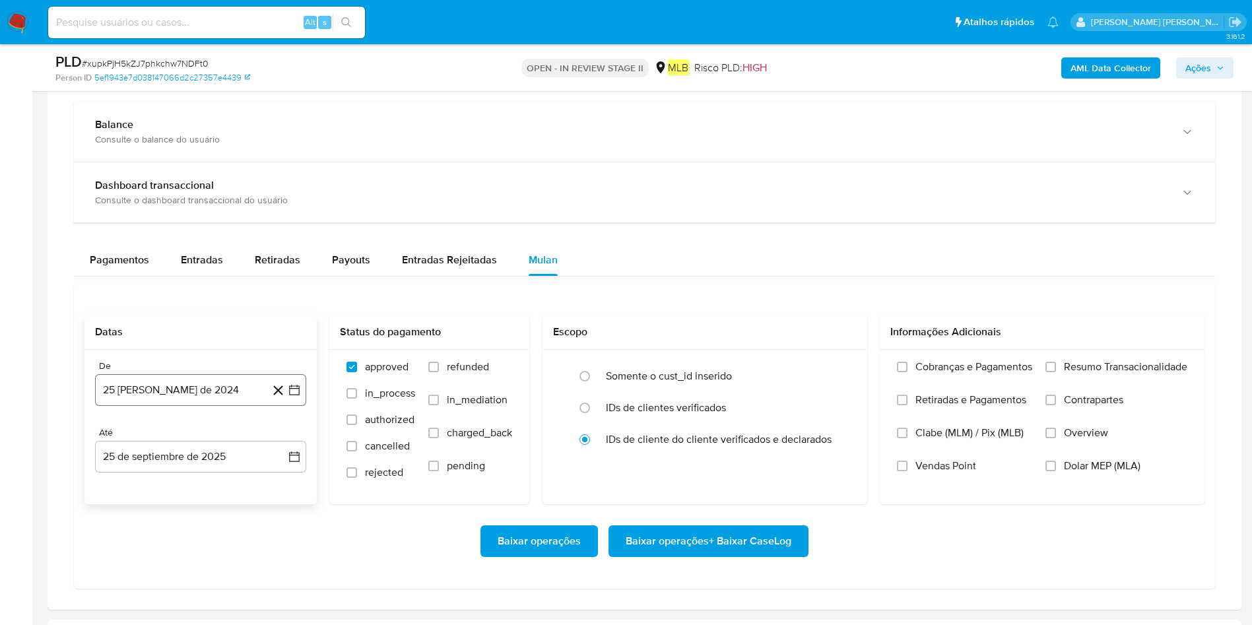
click at [223, 393] on button "25 [PERSON_NAME] de 2024" at bounding box center [200, 390] width 211 height 32
click at [216, 416] on span "agosto 2024" at bounding box center [194, 437] width 60 height 13
click at [273, 416] on icon "Año siguiente" at bounding box center [280, 438] width 16 height 16
click at [191, 416] on span "ago" at bounding box center [199, 559] width 16 height 11
drag, startPoint x: 231, startPoint y: 491, endPoint x: 234, endPoint y: 484, distance: 7.4
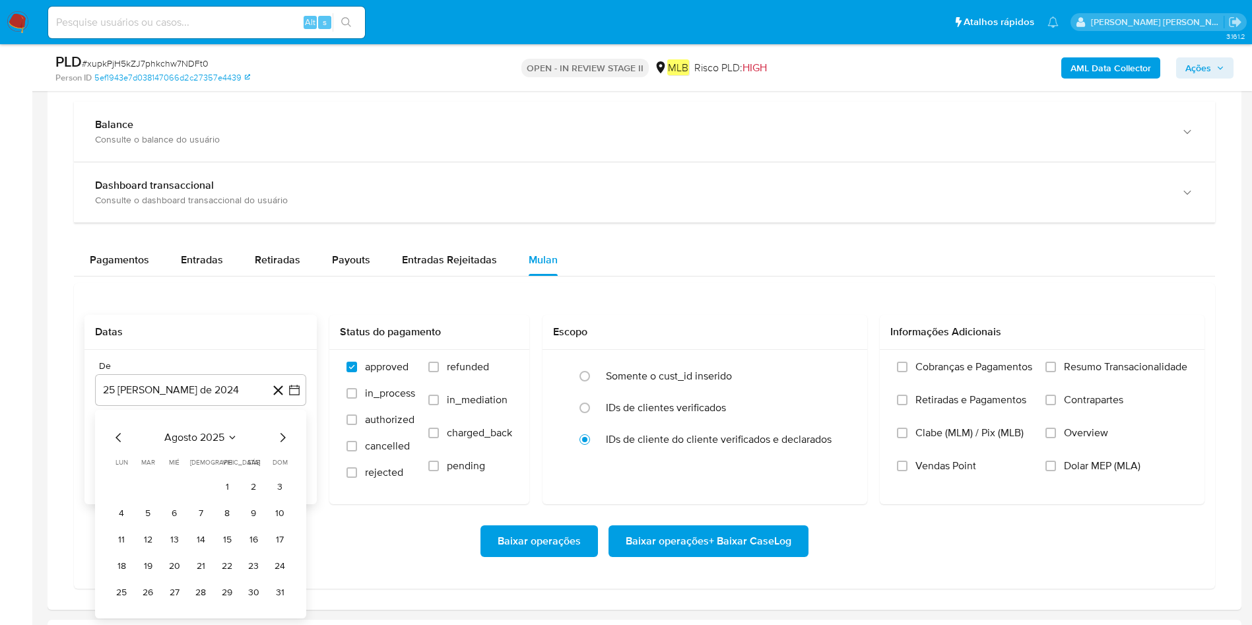
click at [230, 416] on button "1" at bounding box center [226, 486] width 21 height 21
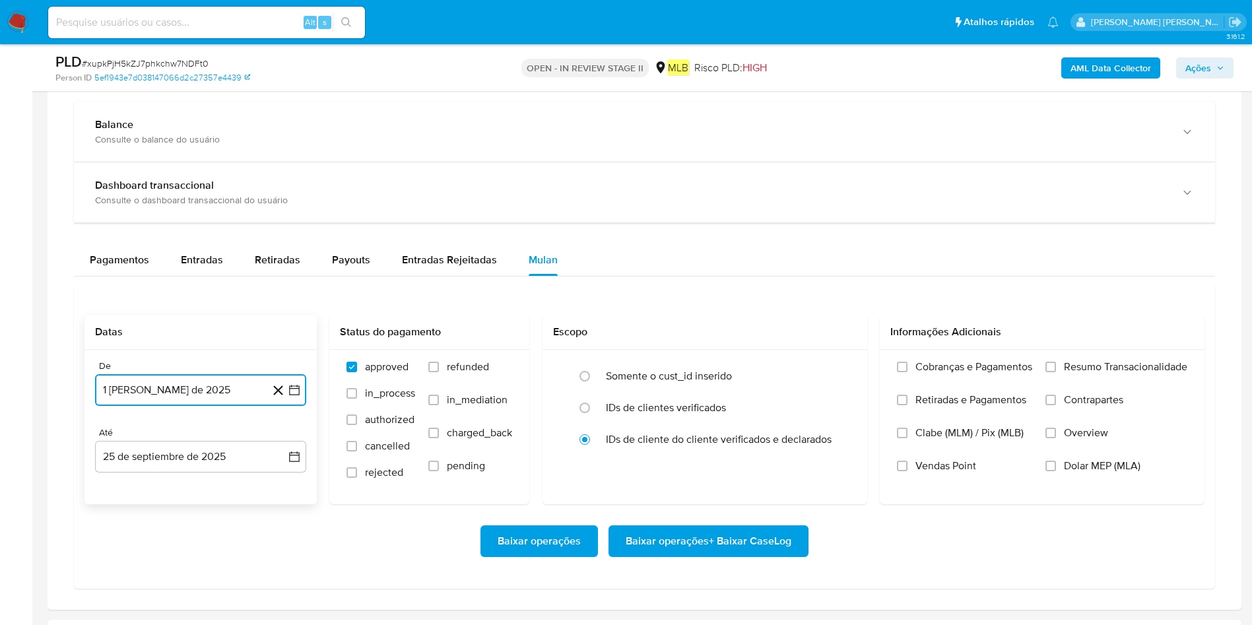
drag, startPoint x: 212, startPoint y: 458, endPoint x: 195, endPoint y: 486, distance: 32.9
click at [211, 416] on button "25 de septiembre de 2025" at bounding box center [200, 457] width 211 height 32
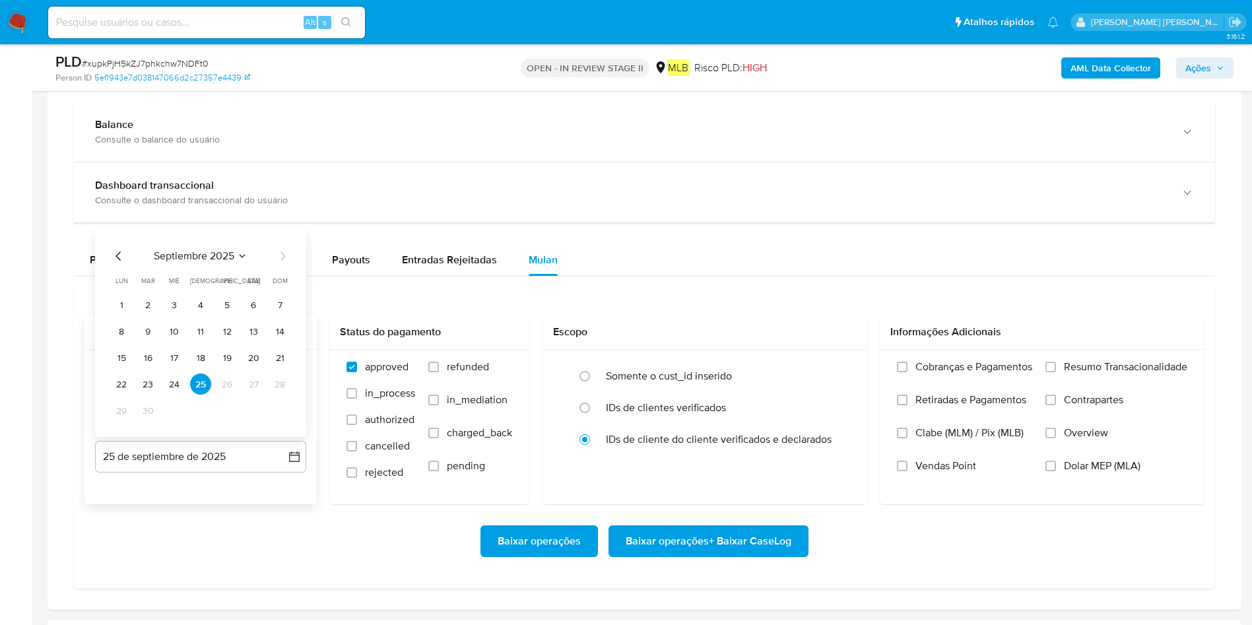
click at [168, 373] on td "24" at bounding box center [174, 383] width 21 height 21
click at [176, 383] on button "24" at bounding box center [174, 383] width 21 height 21
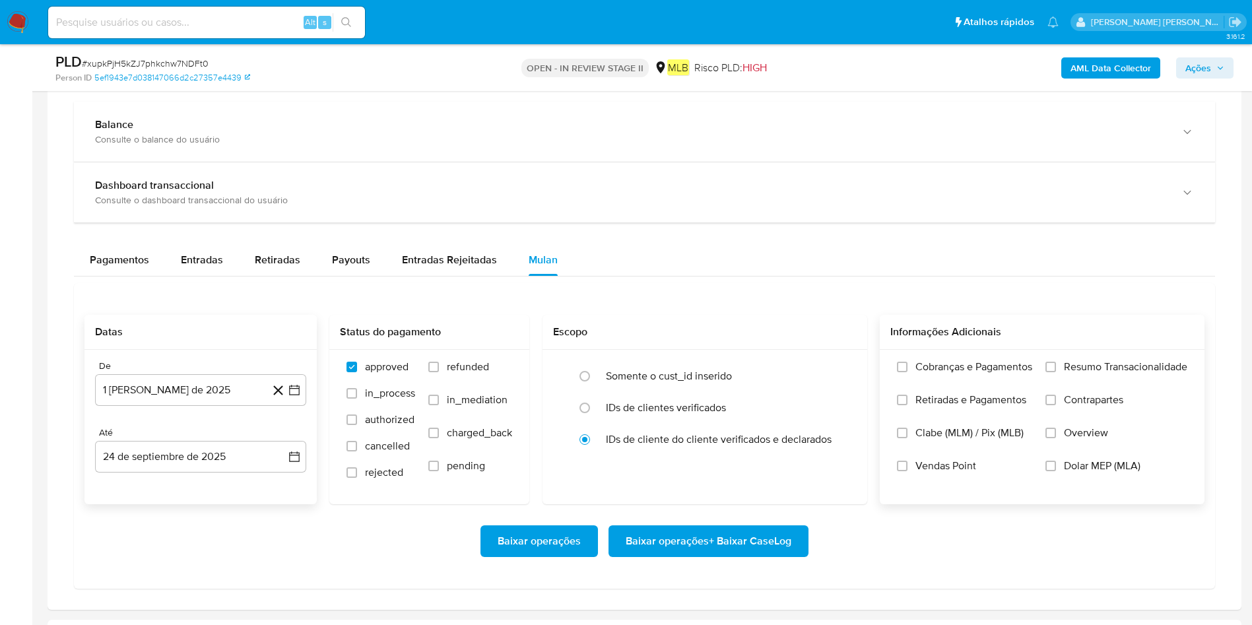
drag, startPoint x: 1110, startPoint y: 364, endPoint x: 925, endPoint y: 412, distance: 191.6
click at [834, 364] on span "Resumo Transacionalidade" at bounding box center [1125, 366] width 123 height 13
click at [834, 369] on span "Resumo Transacionalidade" at bounding box center [1125, 366] width 123 height 13
click at [834, 369] on input "Resumo Transacionalidade" at bounding box center [1050, 367] width 11 height 11
click at [759, 416] on span "Baixar operações + Baixar CaseLog" at bounding box center [708, 541] width 166 height 29
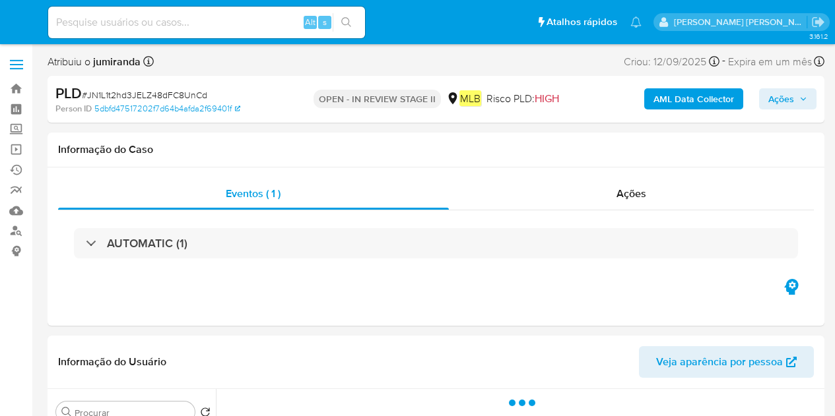
select select "10"
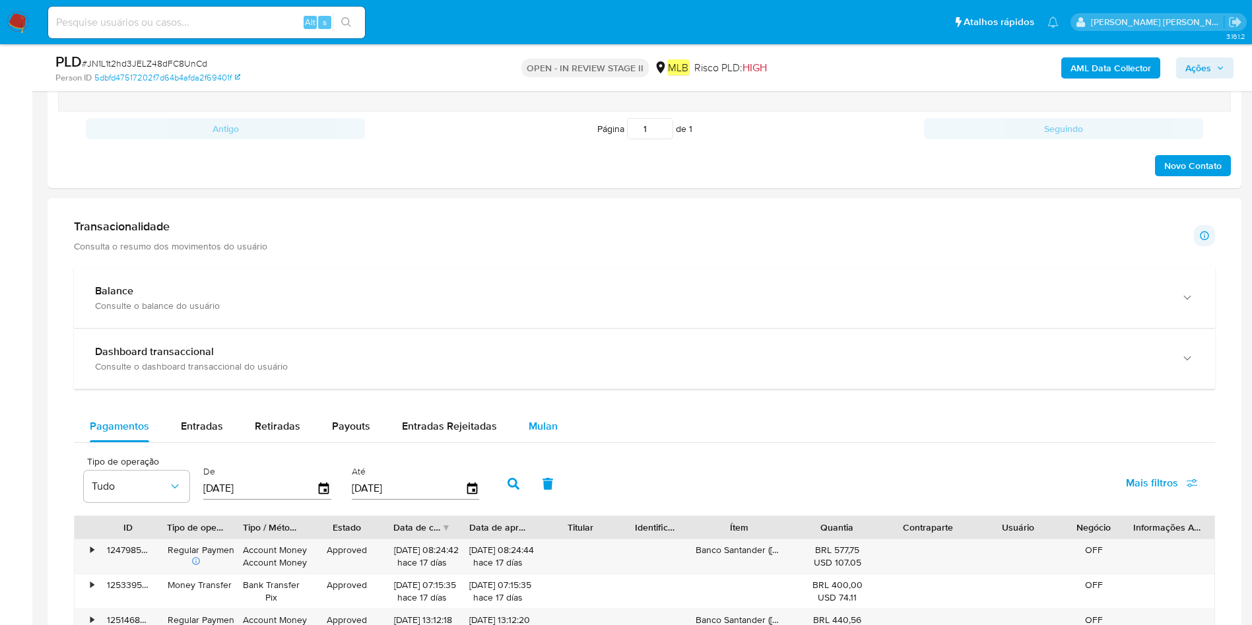
click at [544, 416] on div "Mulan" at bounding box center [542, 426] width 29 height 32
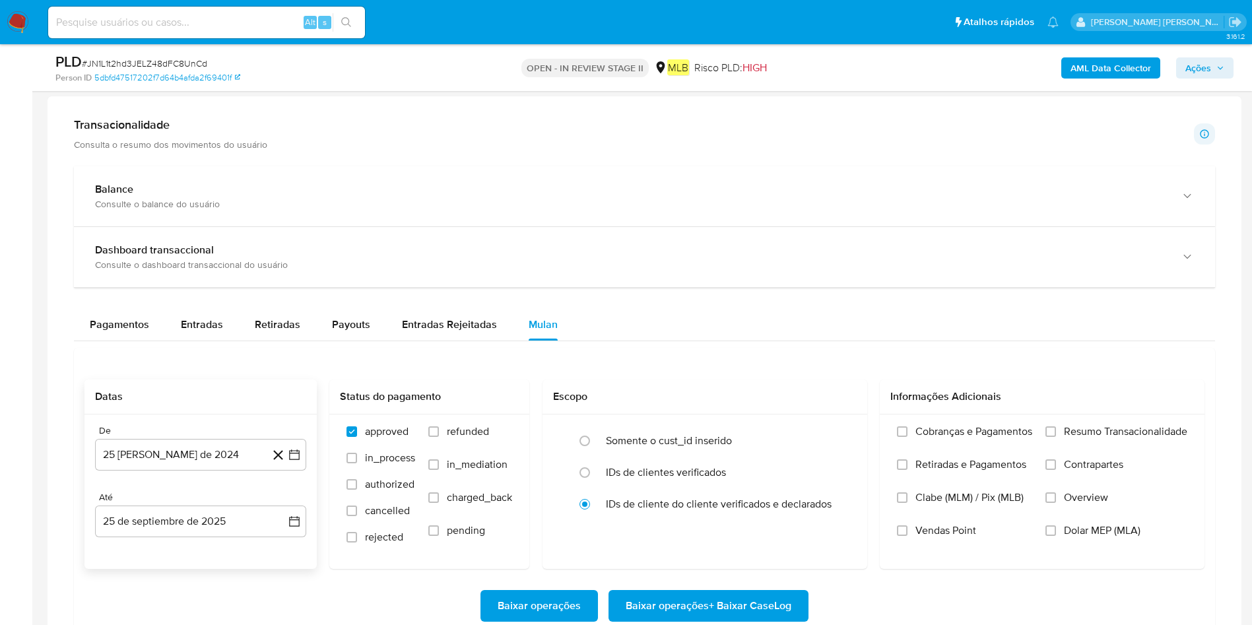
scroll to position [990, 0]
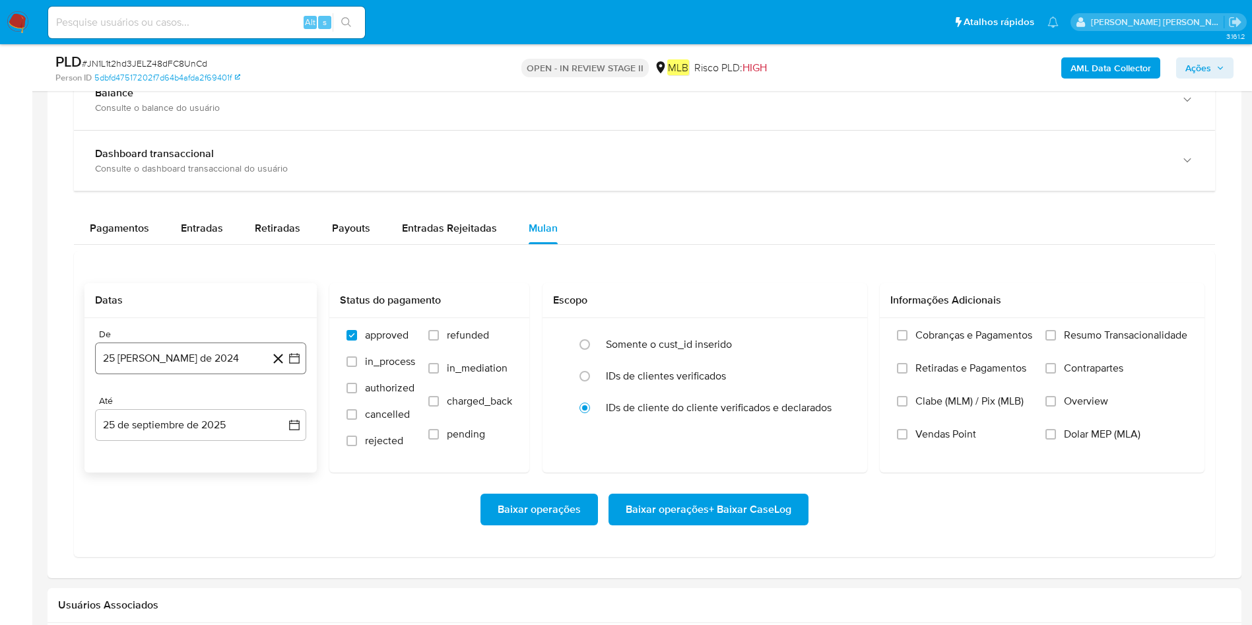
click at [186, 364] on button "25 de agosto de 2024" at bounding box center [200, 358] width 211 height 32
click at [202, 408] on span "agosto 2024" at bounding box center [194, 405] width 60 height 13
drag, startPoint x: 282, startPoint y: 411, endPoint x: 271, endPoint y: 423, distance: 16.8
click at [282, 410] on icon "Año siguiente" at bounding box center [280, 406] width 16 height 16
click at [201, 416] on button "ago" at bounding box center [199, 527] width 37 height 21
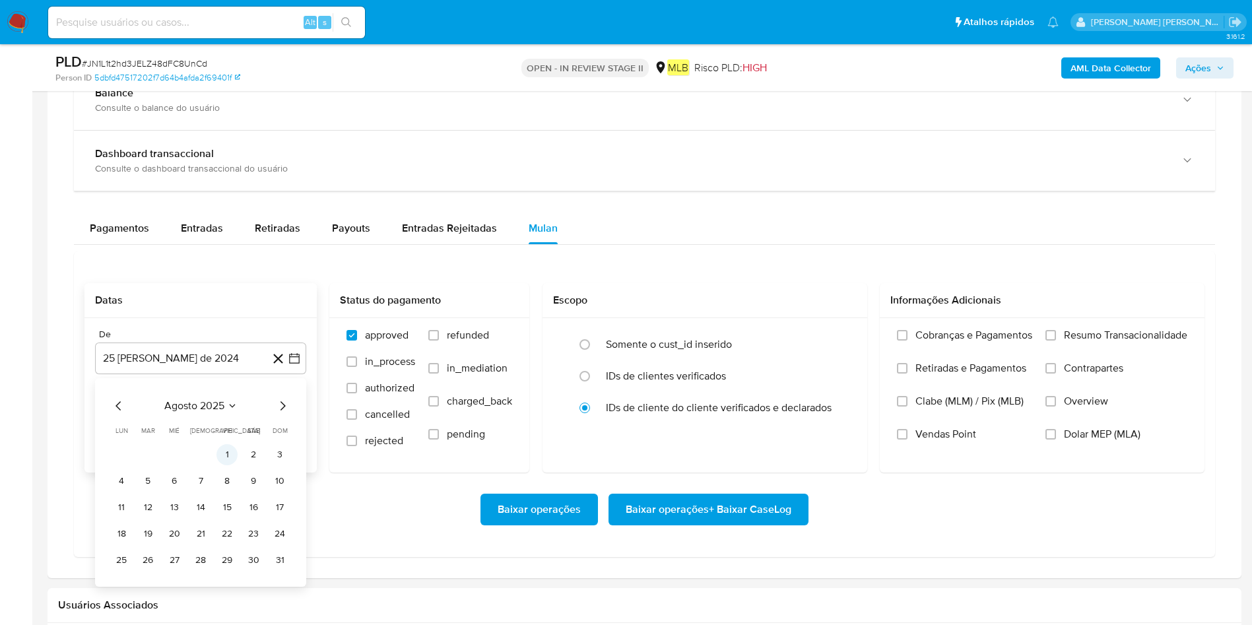
click at [225, 416] on button "1" at bounding box center [226, 454] width 21 height 21
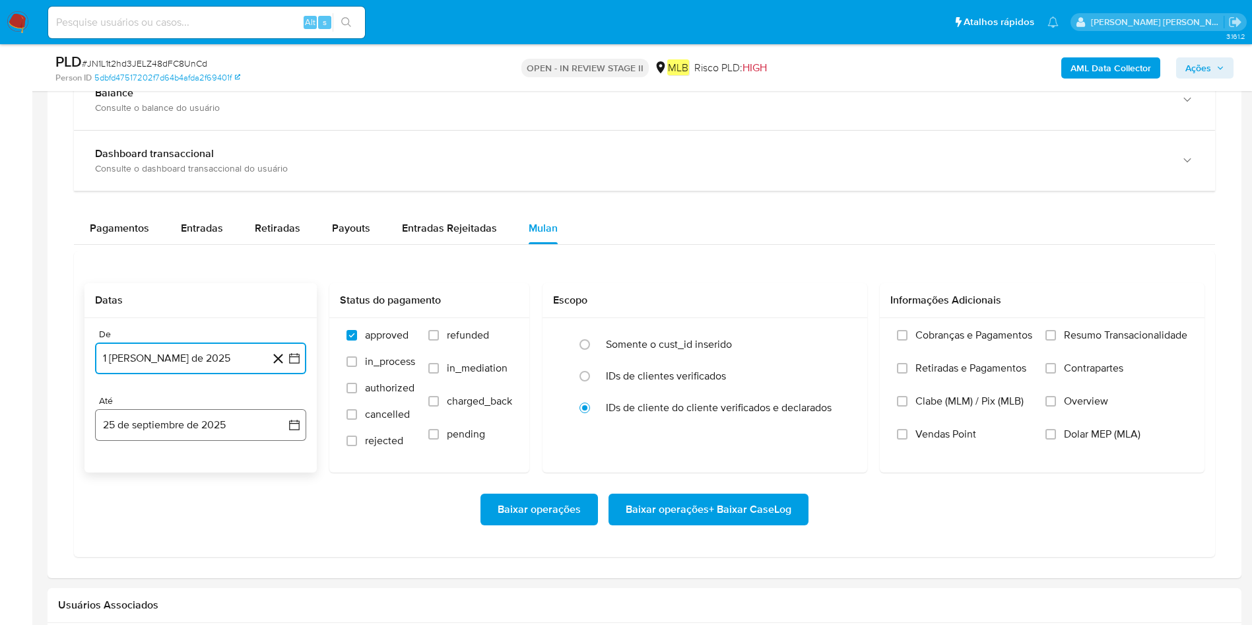
click at [208, 416] on button "25 de septiembre de 2025" at bounding box center [200, 425] width 211 height 32
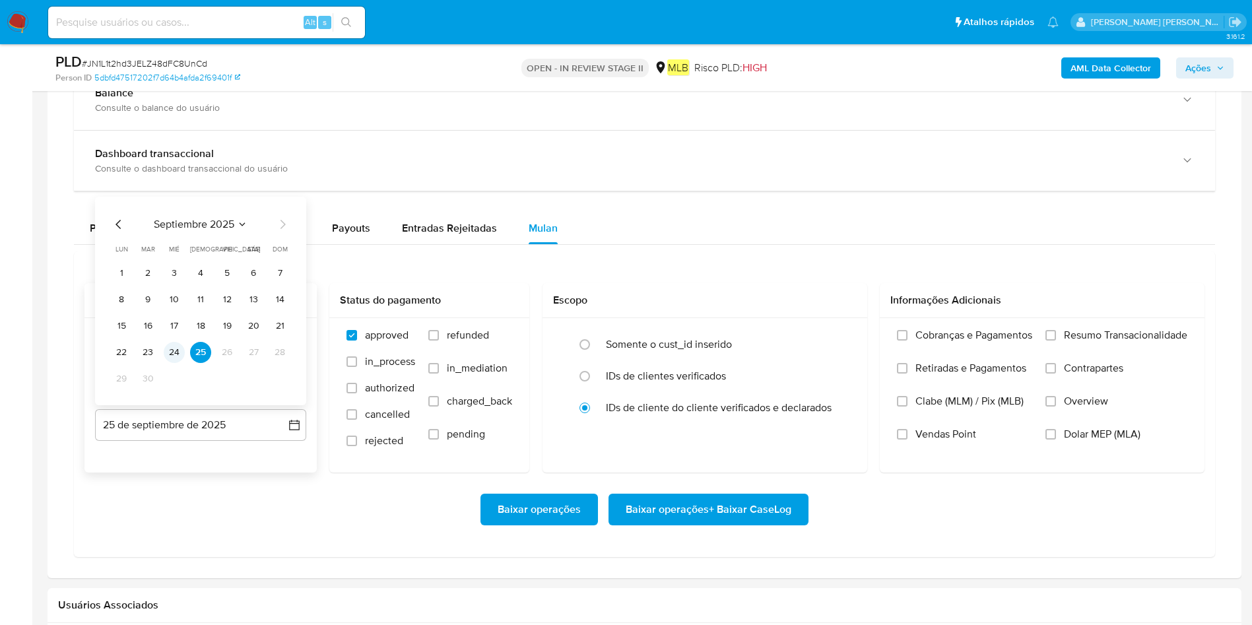
click at [176, 351] on button "24" at bounding box center [174, 352] width 21 height 21
click at [834, 336] on span "Resumo Transacionalidade" at bounding box center [1125, 335] width 123 height 13
click at [834, 336] on input "Resumo Transacionalidade" at bounding box center [1050, 335] width 11 height 11
click at [729, 416] on span "Baixar operações + Baixar CaseLog" at bounding box center [708, 509] width 166 height 29
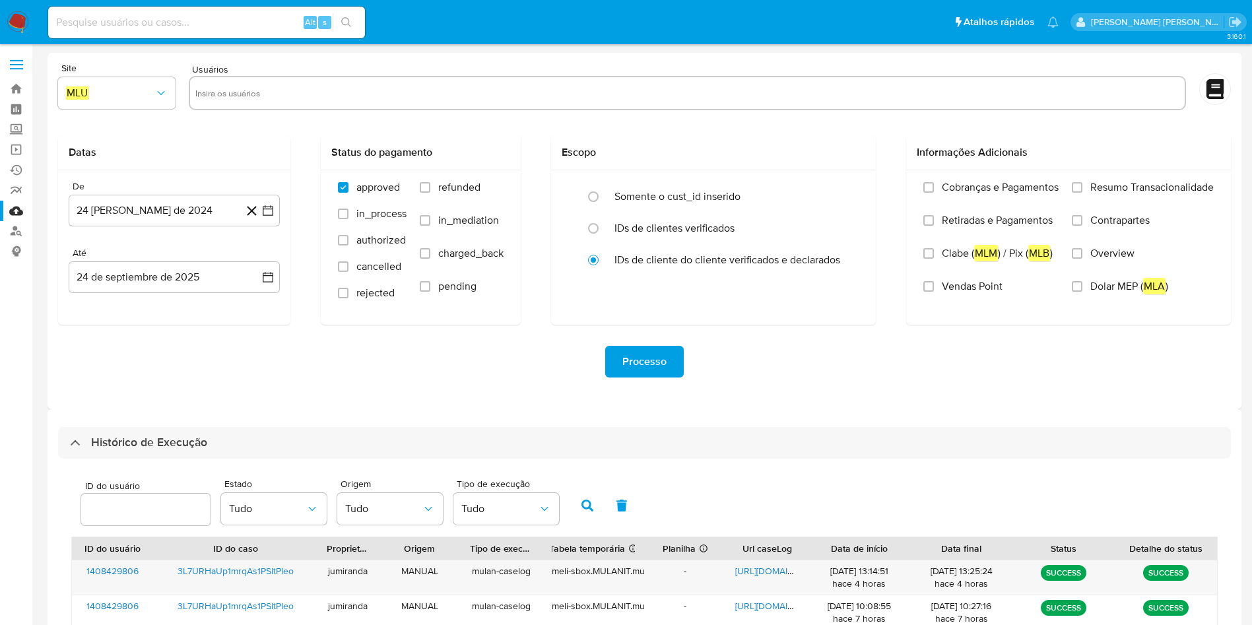
select select "10"
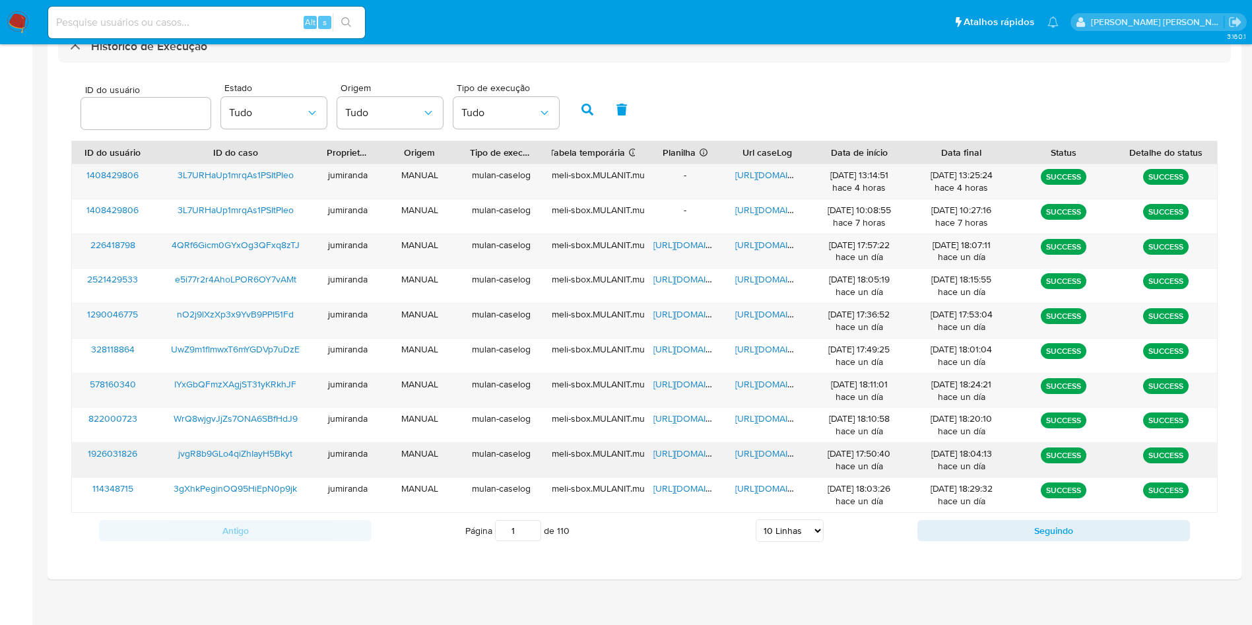
click at [687, 453] on span "[URL][DOMAIN_NAME]" at bounding box center [698, 453] width 91 height 13
click at [744, 455] on span "[URL][DOMAIN_NAME]" at bounding box center [780, 453] width 91 height 13
